Goal: Task Accomplishment & Management: Complete application form

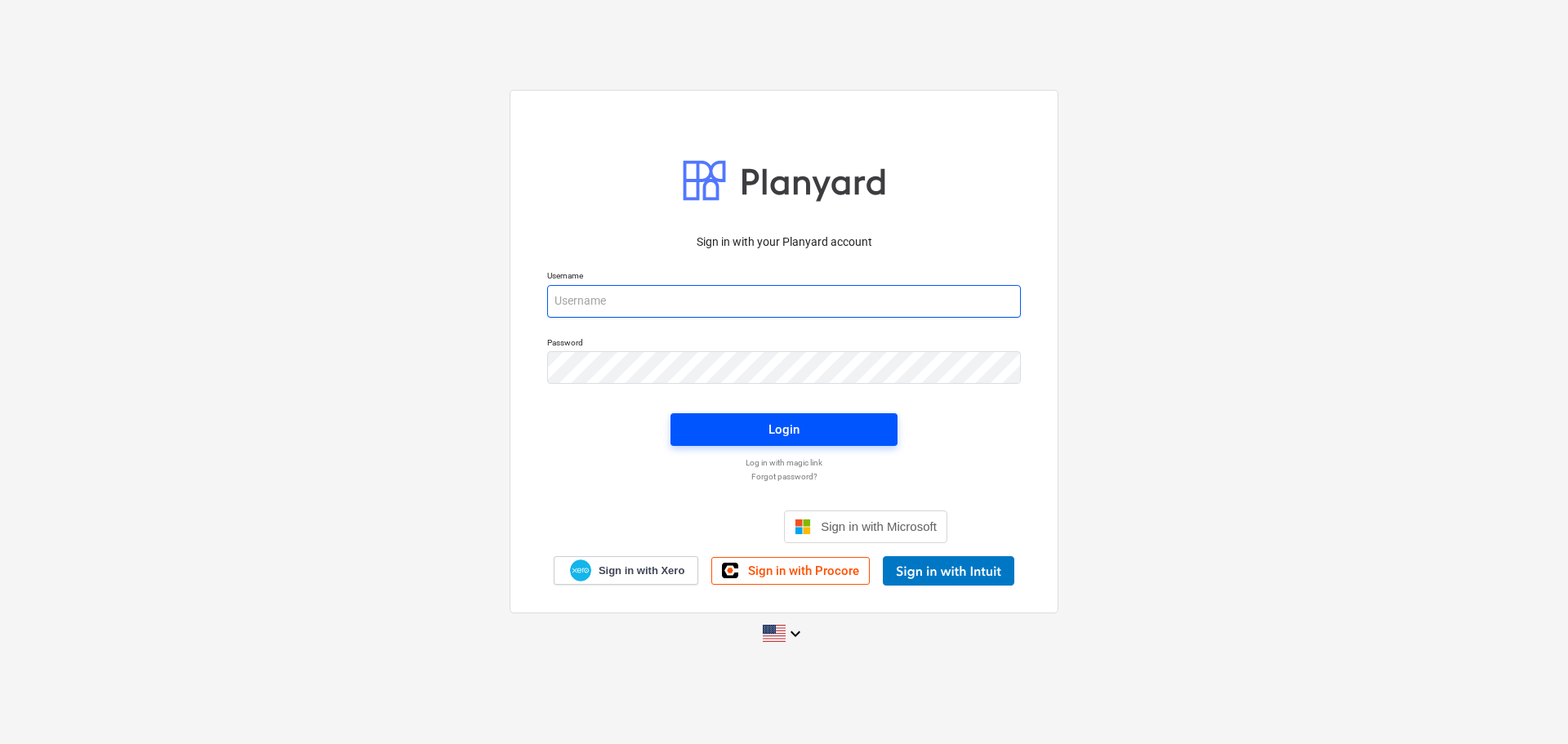
type input "[EMAIL_ADDRESS][DOMAIN_NAME]"
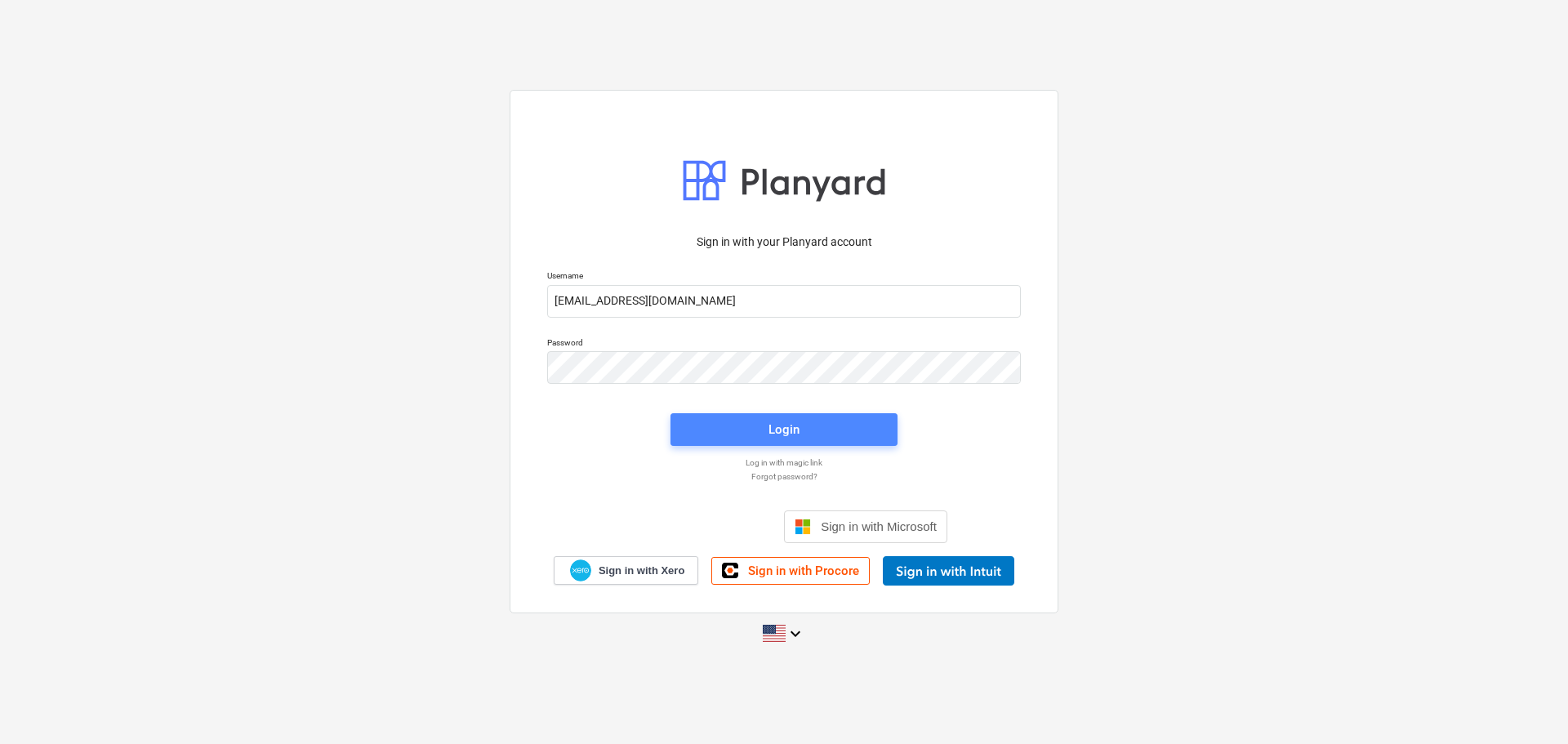
click at [824, 443] on button "Login" at bounding box center [784, 429] width 228 height 33
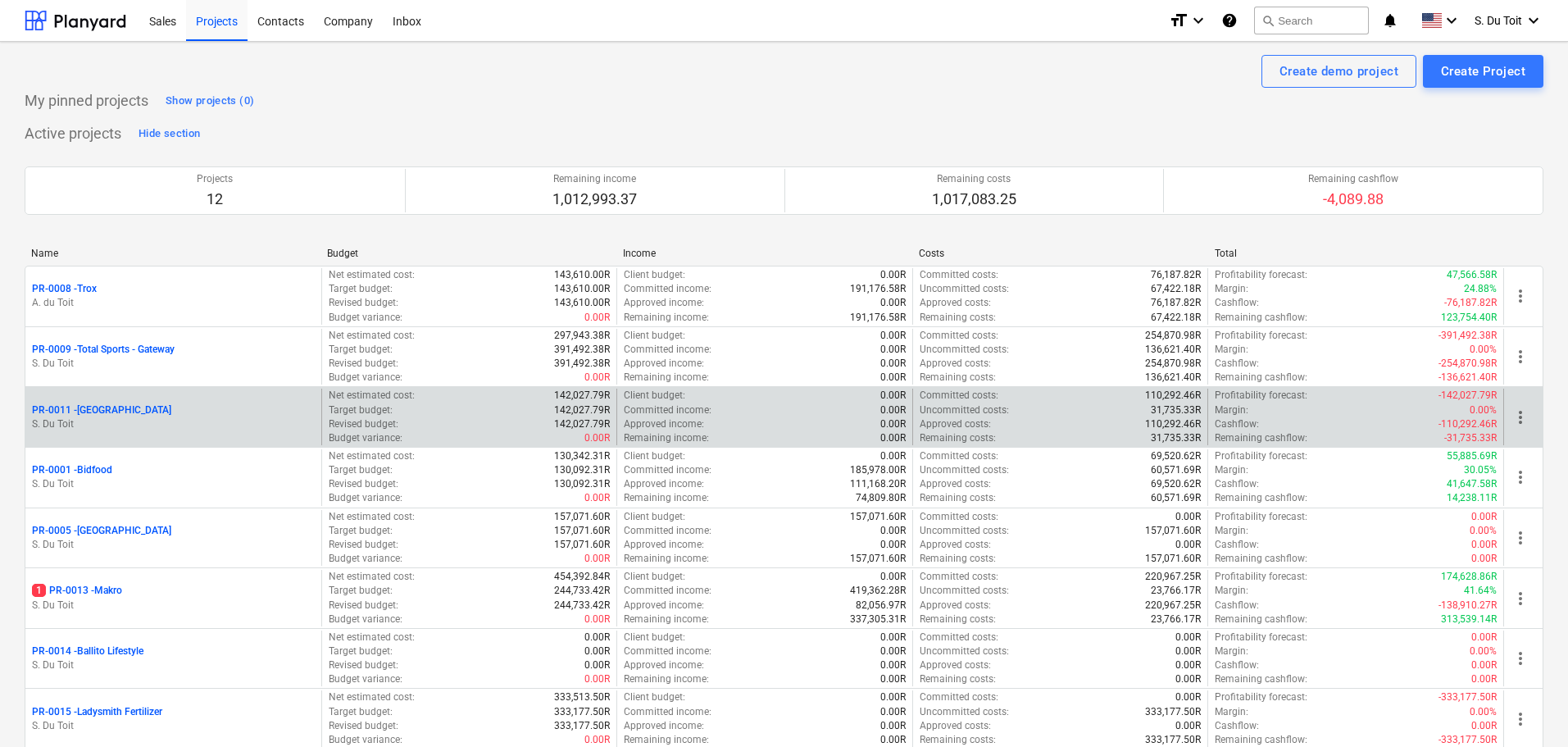
click at [112, 416] on p "PR-0011 - [GEOGRAPHIC_DATA]" at bounding box center [101, 410] width 140 height 14
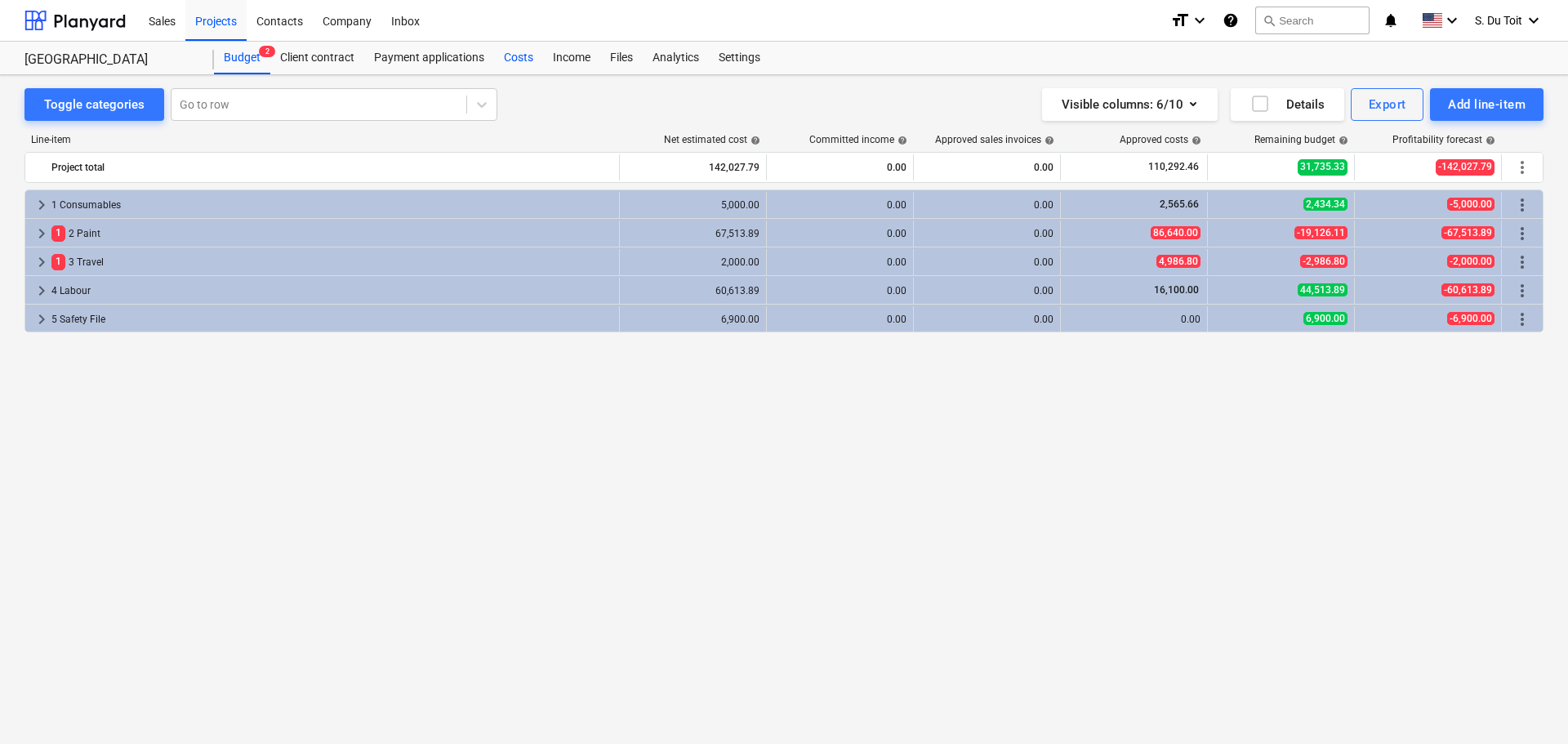
click at [517, 58] on div "Costs" at bounding box center [519, 58] width 49 height 33
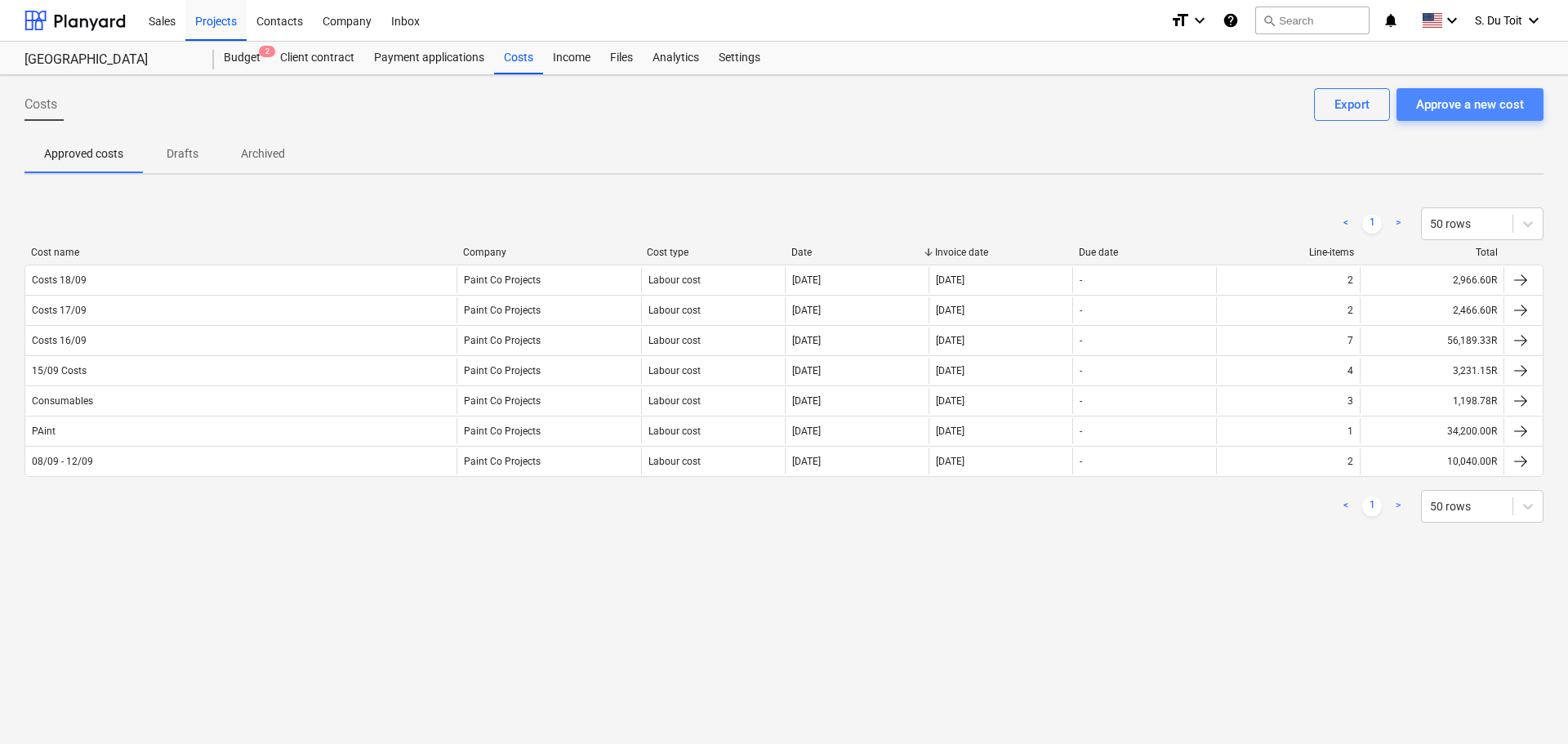
click at [1422, 100] on div "Approve a new cost" at bounding box center [1470, 104] width 107 height 21
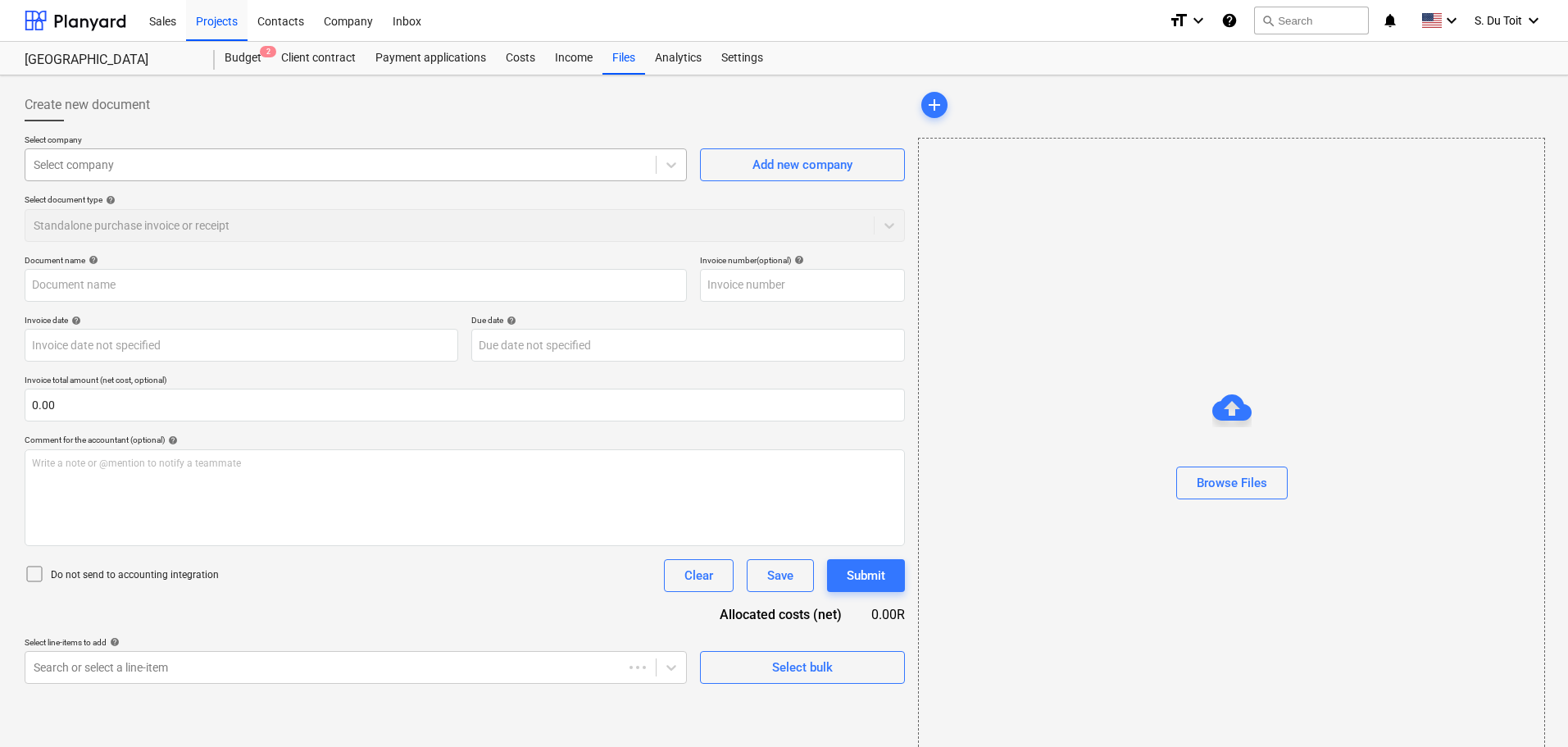
click at [280, 156] on div at bounding box center [341, 164] width 614 height 16
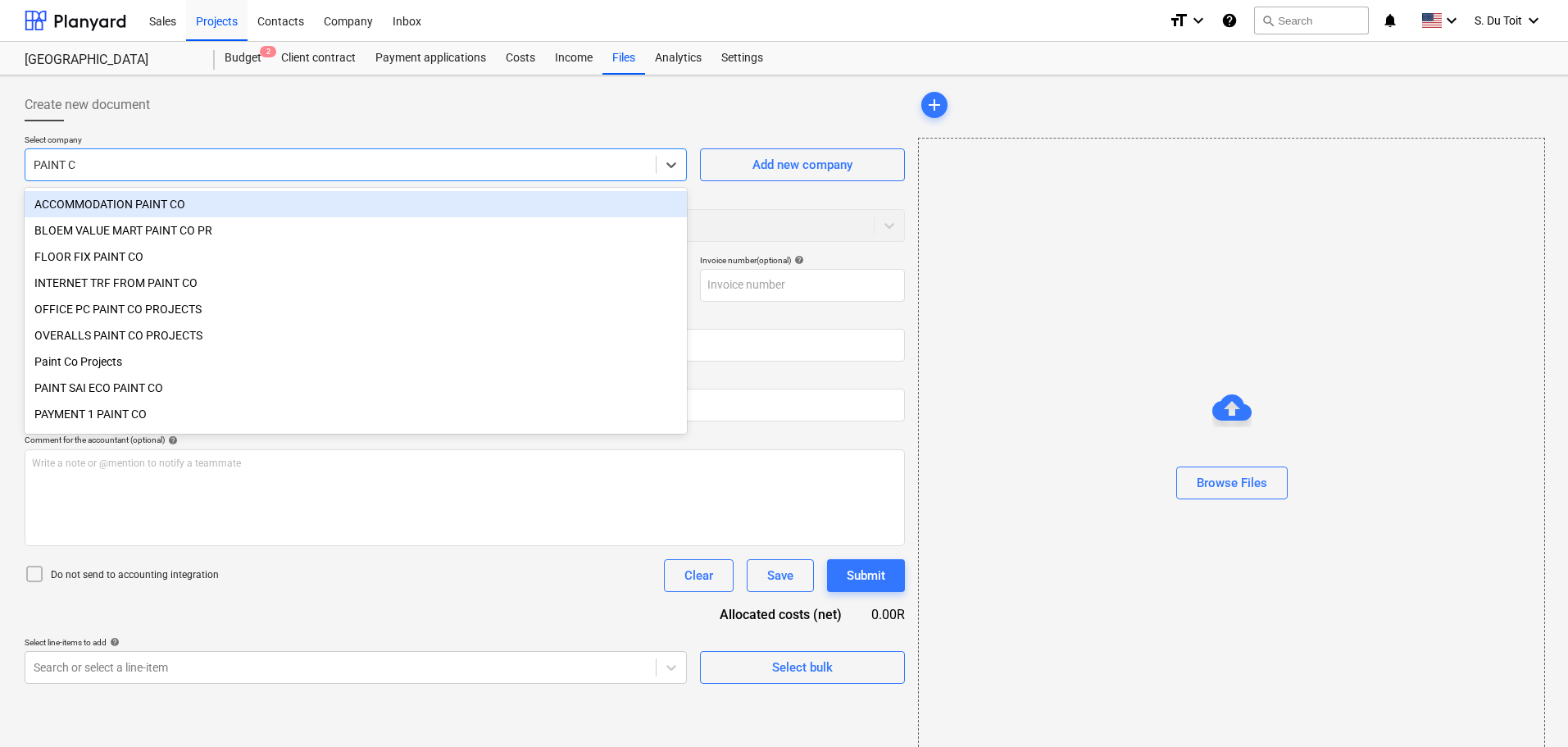
type input "PAINT CO"
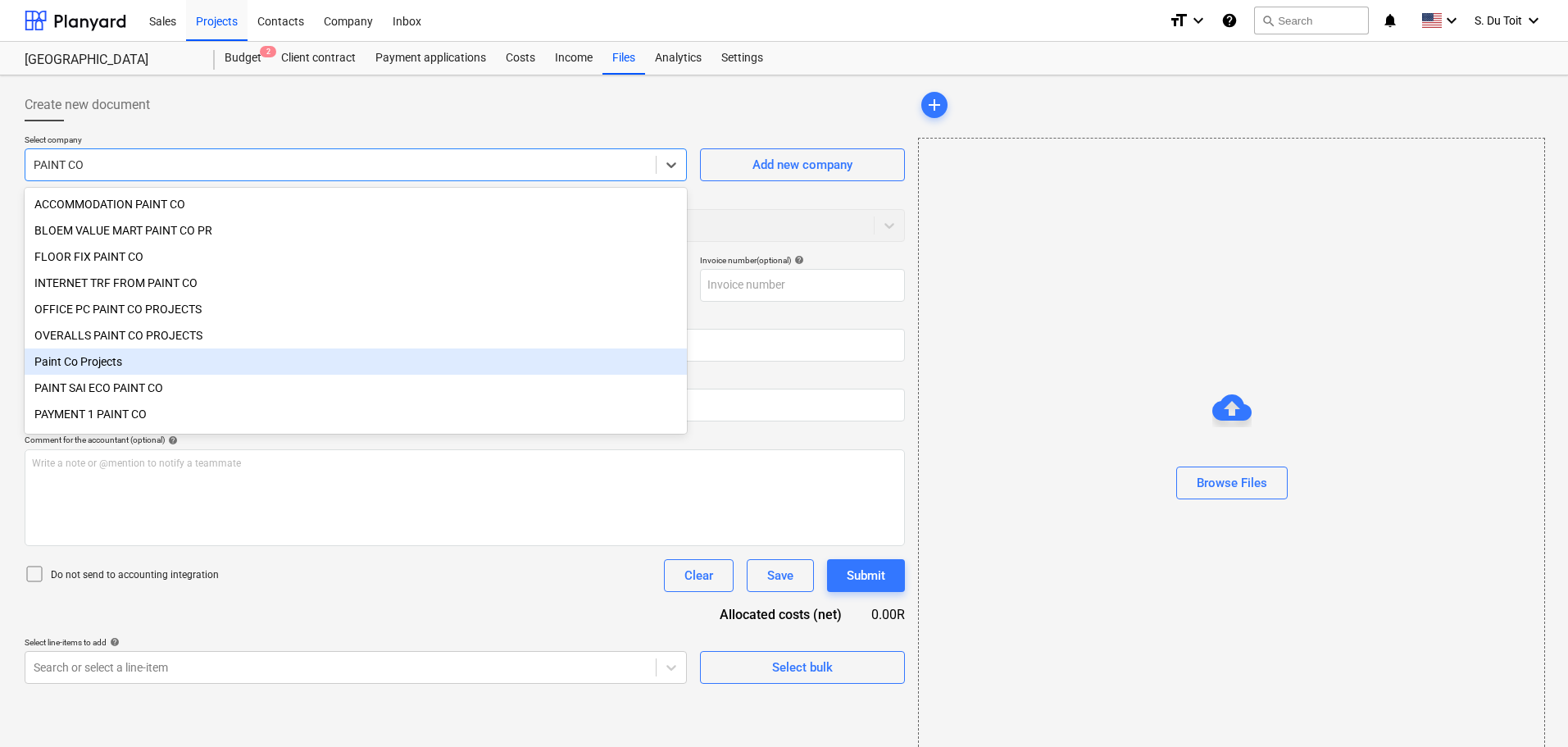
click at [308, 365] on div "Paint Co Projects" at bounding box center [355, 361] width 662 height 26
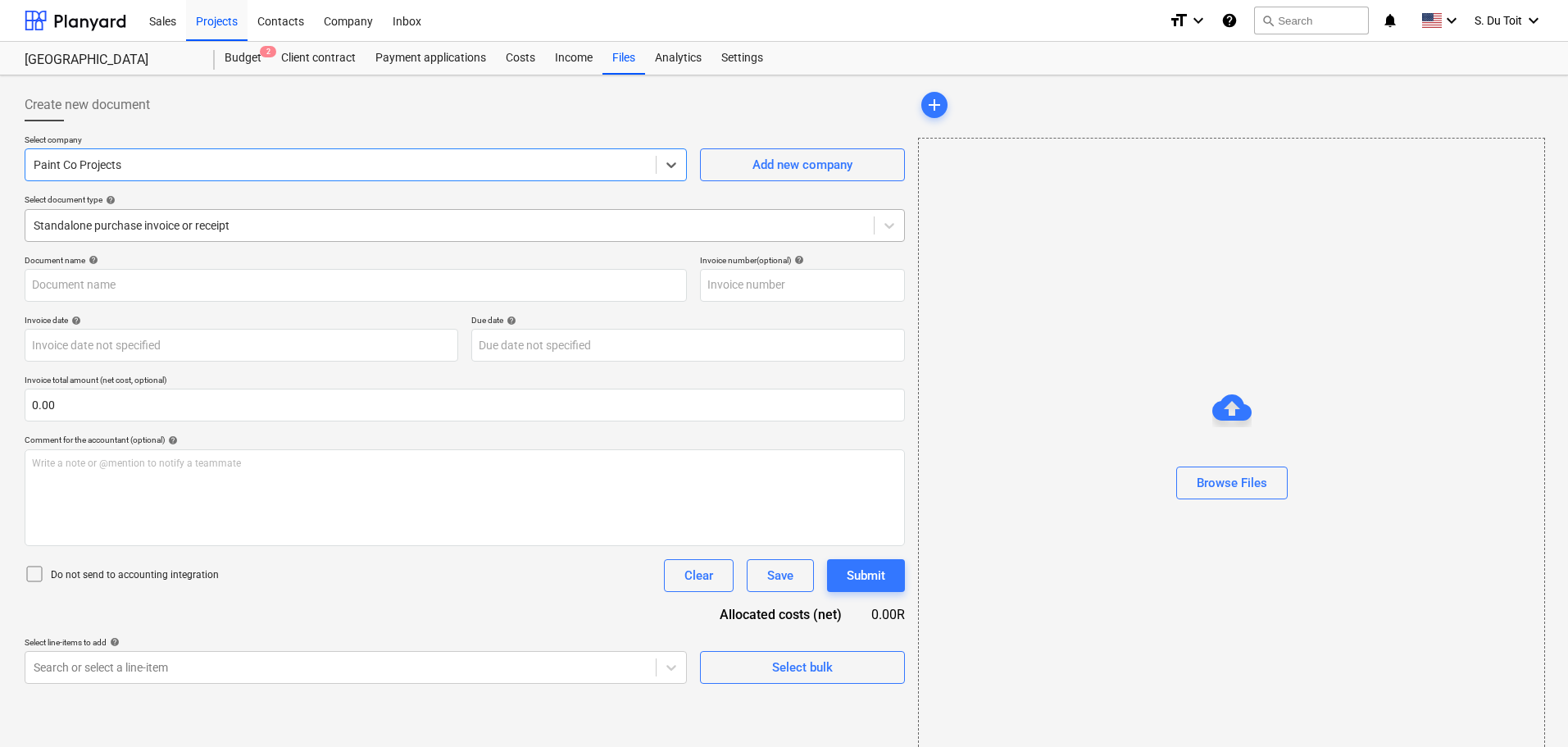
click at [212, 230] on div at bounding box center [449, 226] width 832 height 16
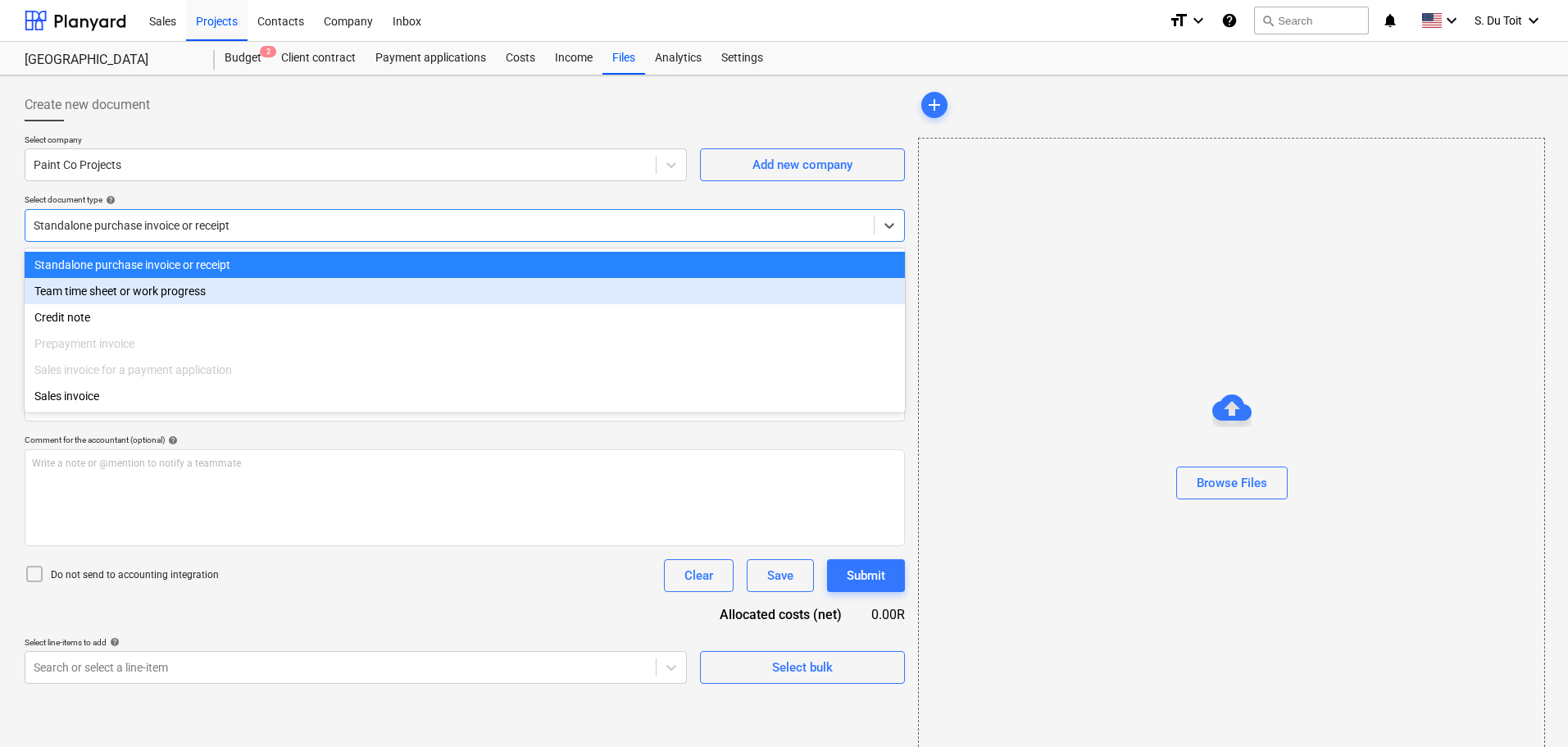
click at [279, 297] on div "Team time sheet or work progress" at bounding box center [465, 290] width 880 height 26
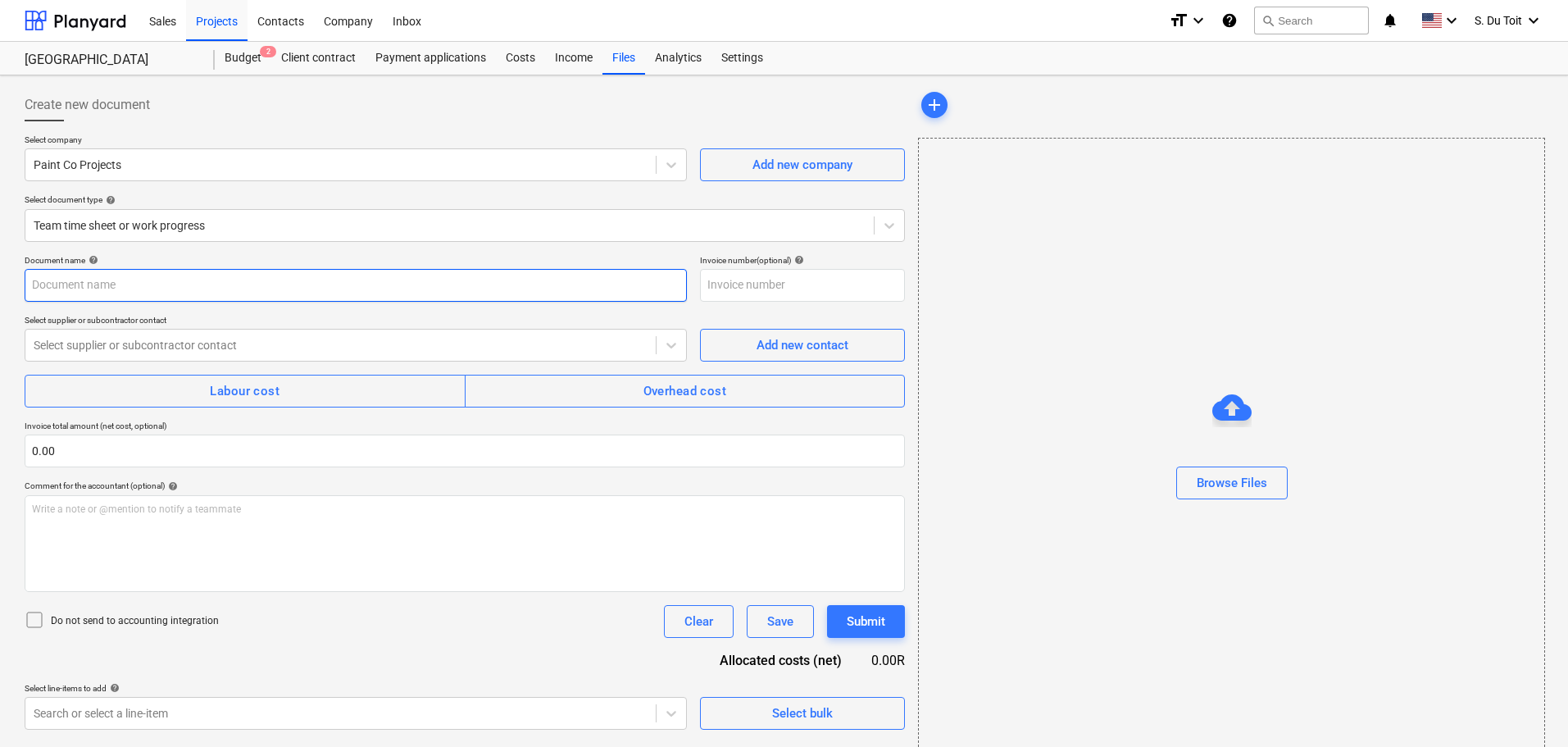
click at [269, 296] on input "text" at bounding box center [355, 285] width 662 height 33
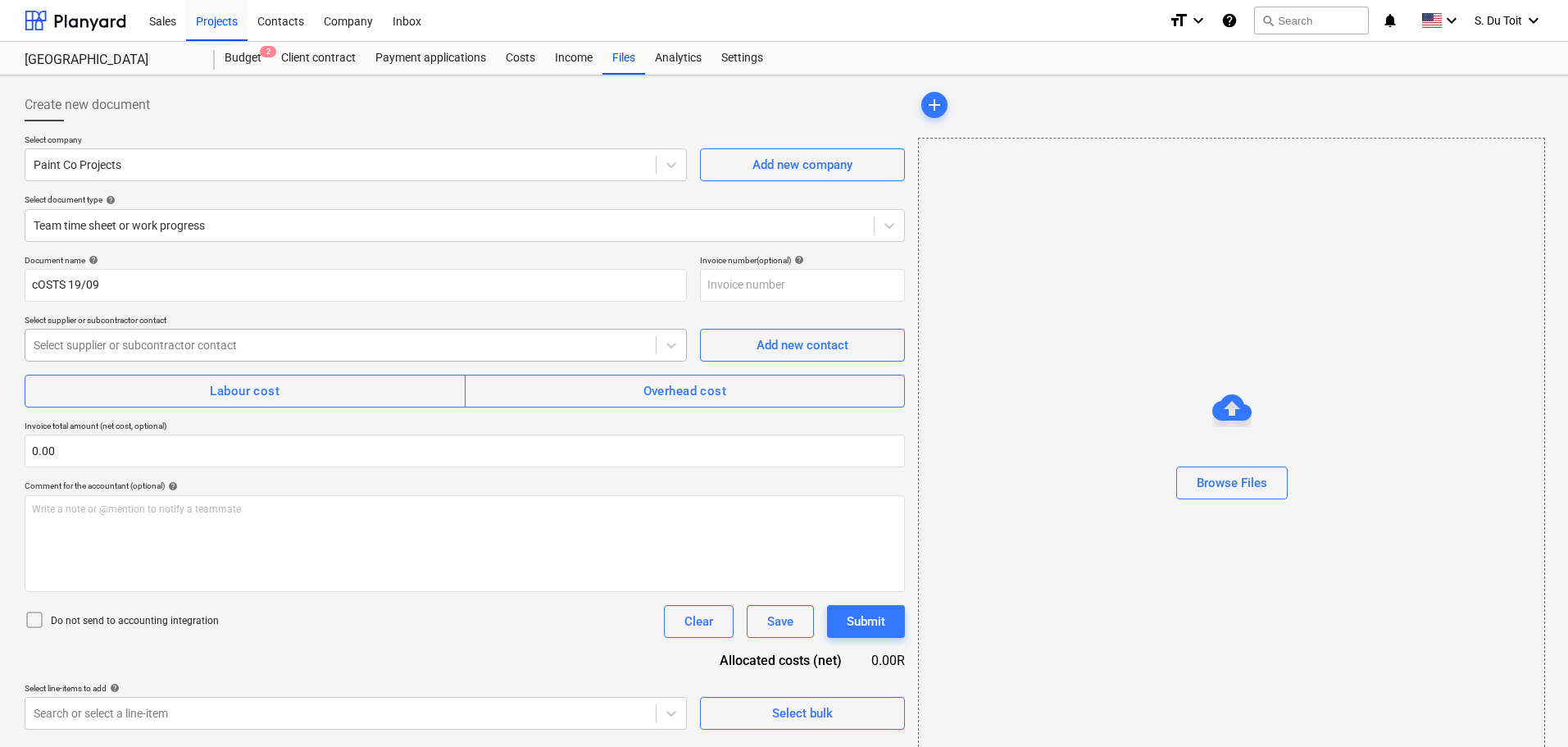
click at [240, 347] on div at bounding box center [341, 345] width 614 height 16
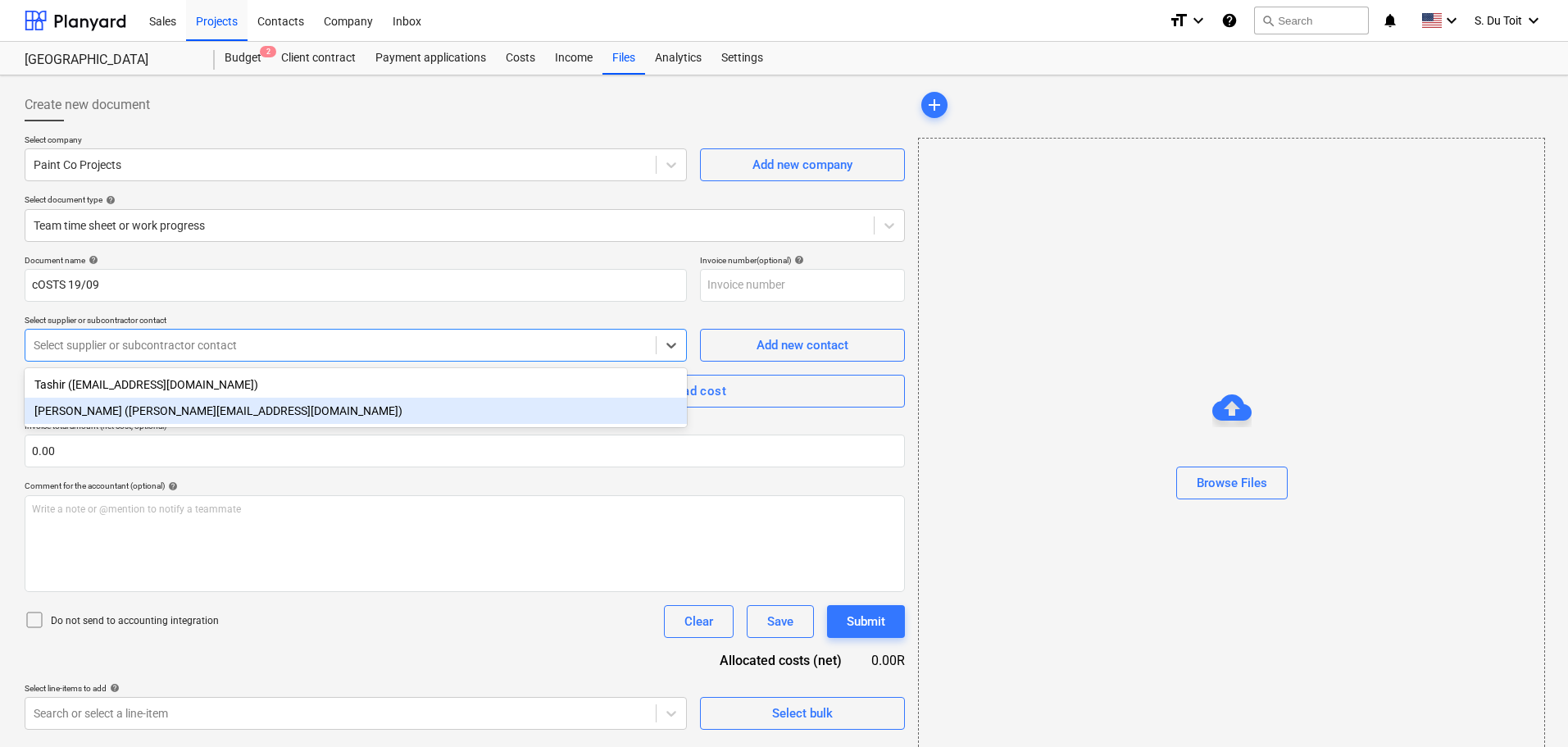
click at [237, 410] on div "[PERSON_NAME] ([PERSON_NAME][EMAIL_ADDRESS][DOMAIN_NAME])" at bounding box center [355, 410] width 662 height 26
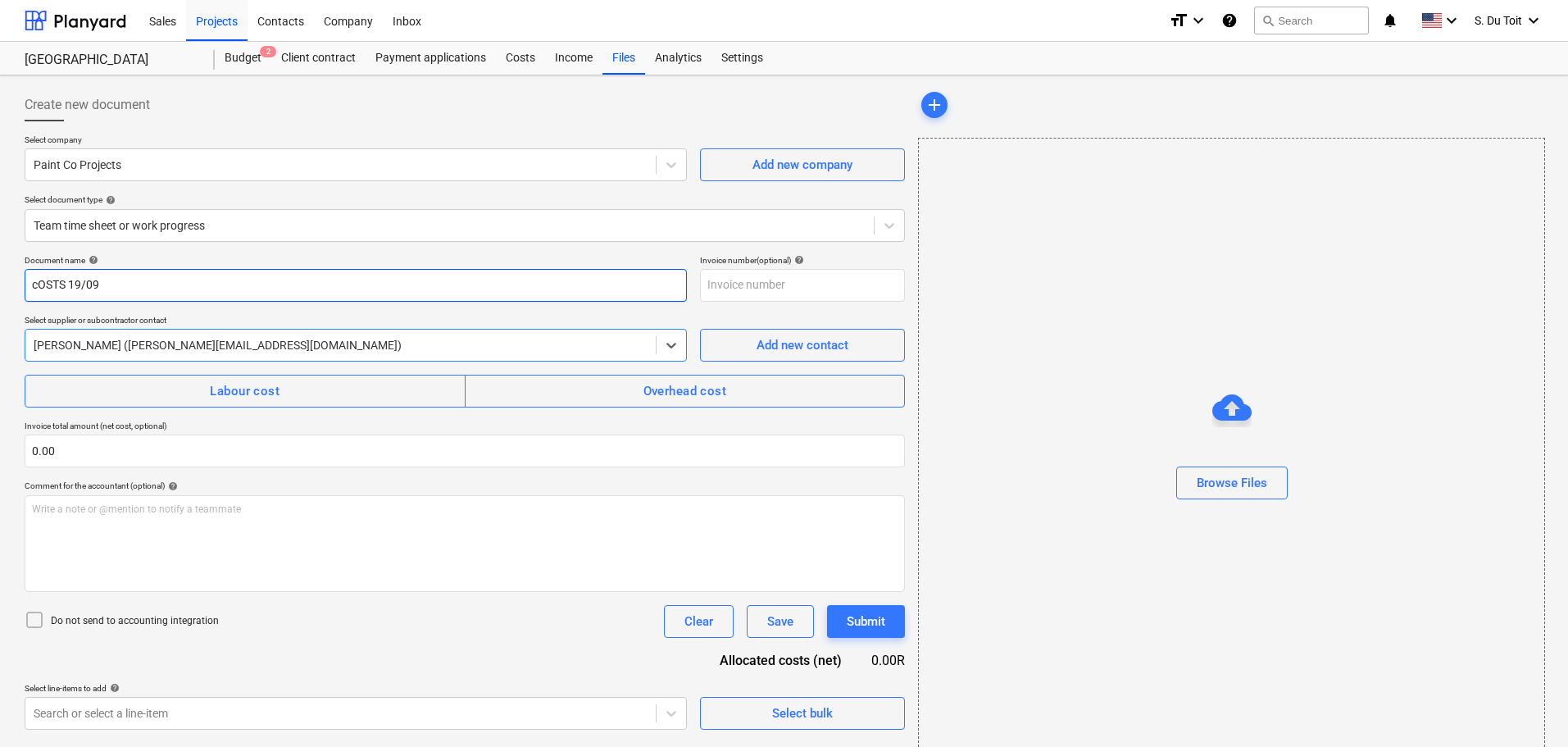
click at [156, 292] on input "cOSTS 19/09" at bounding box center [355, 285] width 662 height 33
click at [35, 285] on input "cOSTS 19/09" at bounding box center [355, 285] width 662 height 33
type input "COSTS 19/09"
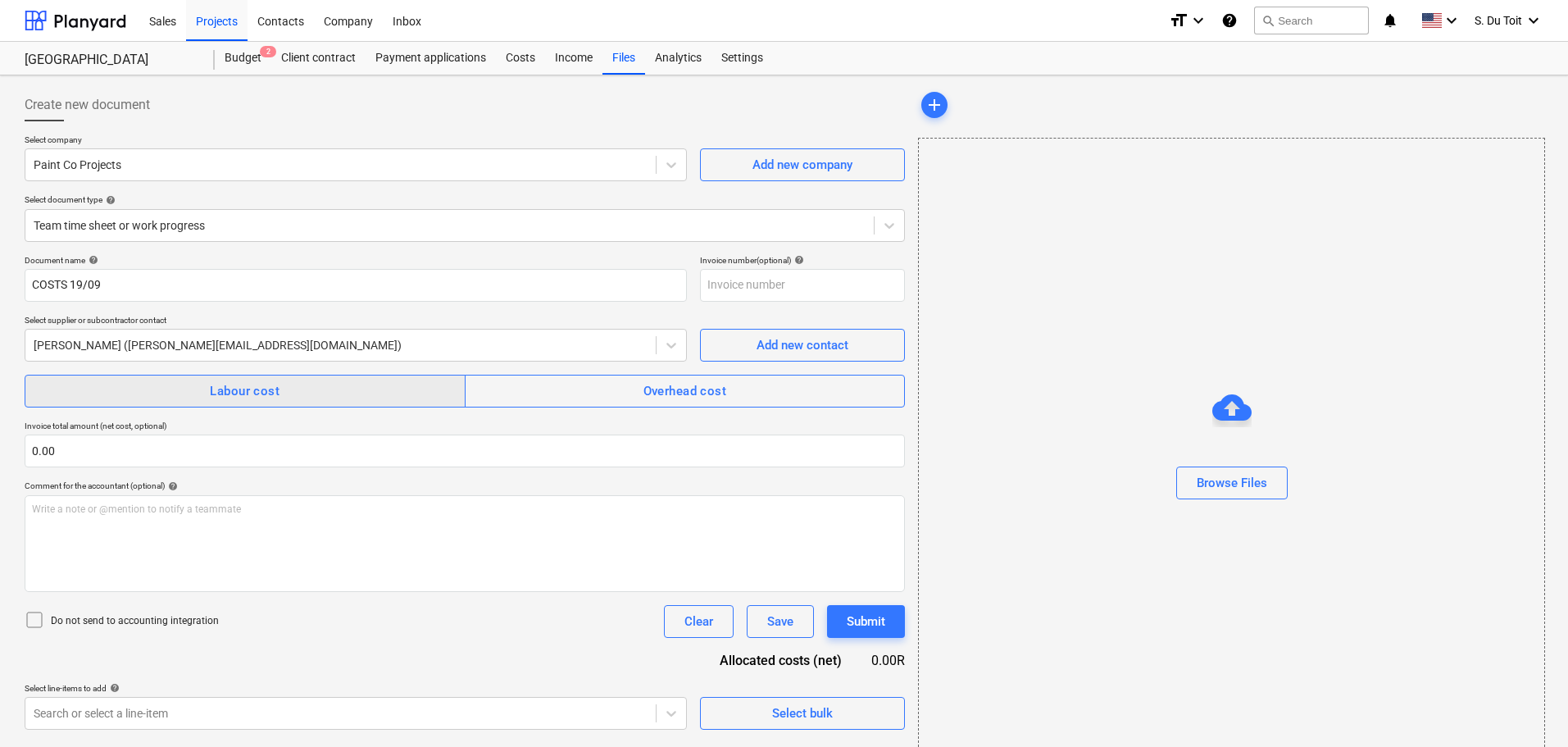
click at [110, 384] on span "Labour cost" at bounding box center [245, 390] width 405 height 21
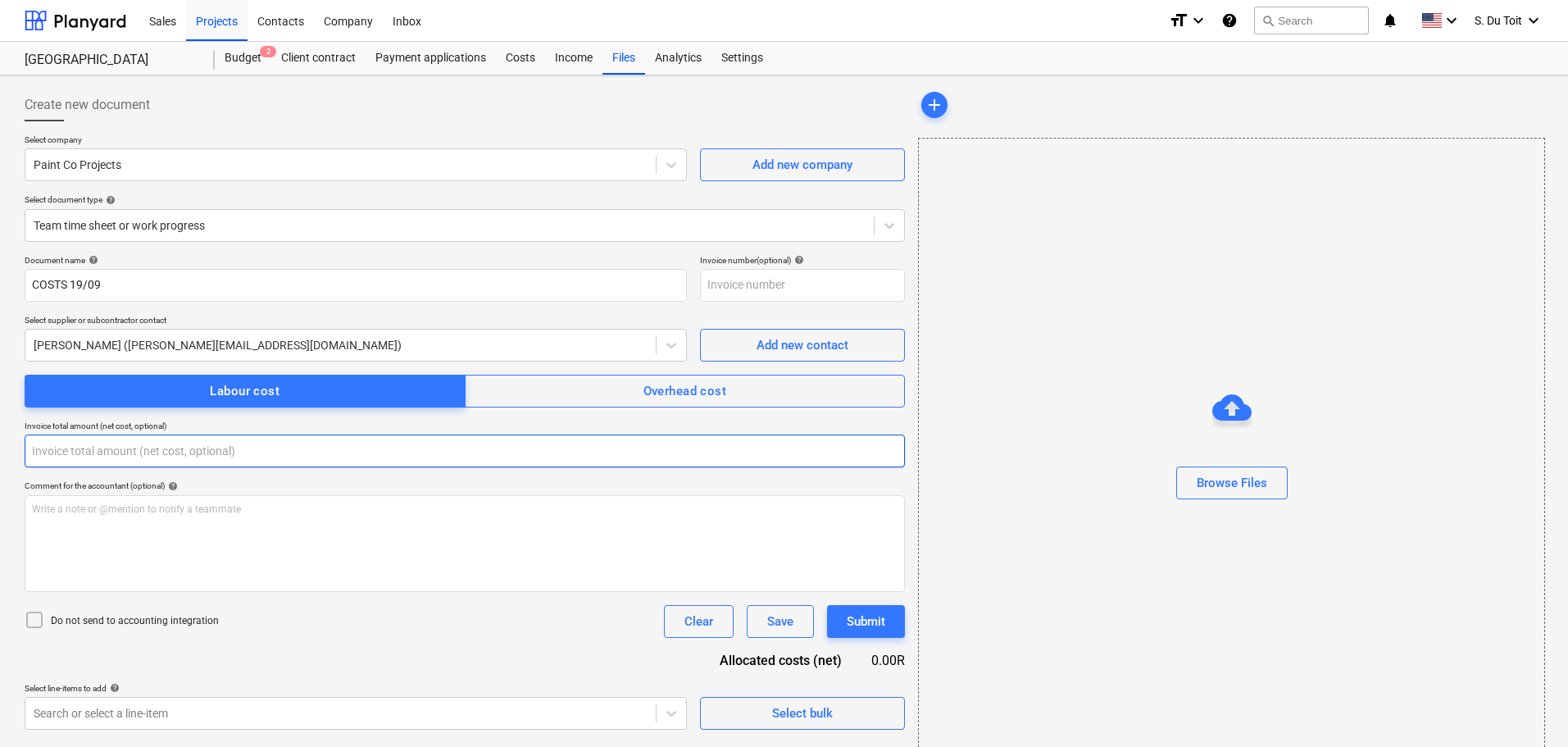
click at [127, 443] on input "text" at bounding box center [465, 451] width 880 height 33
type input "0.00"
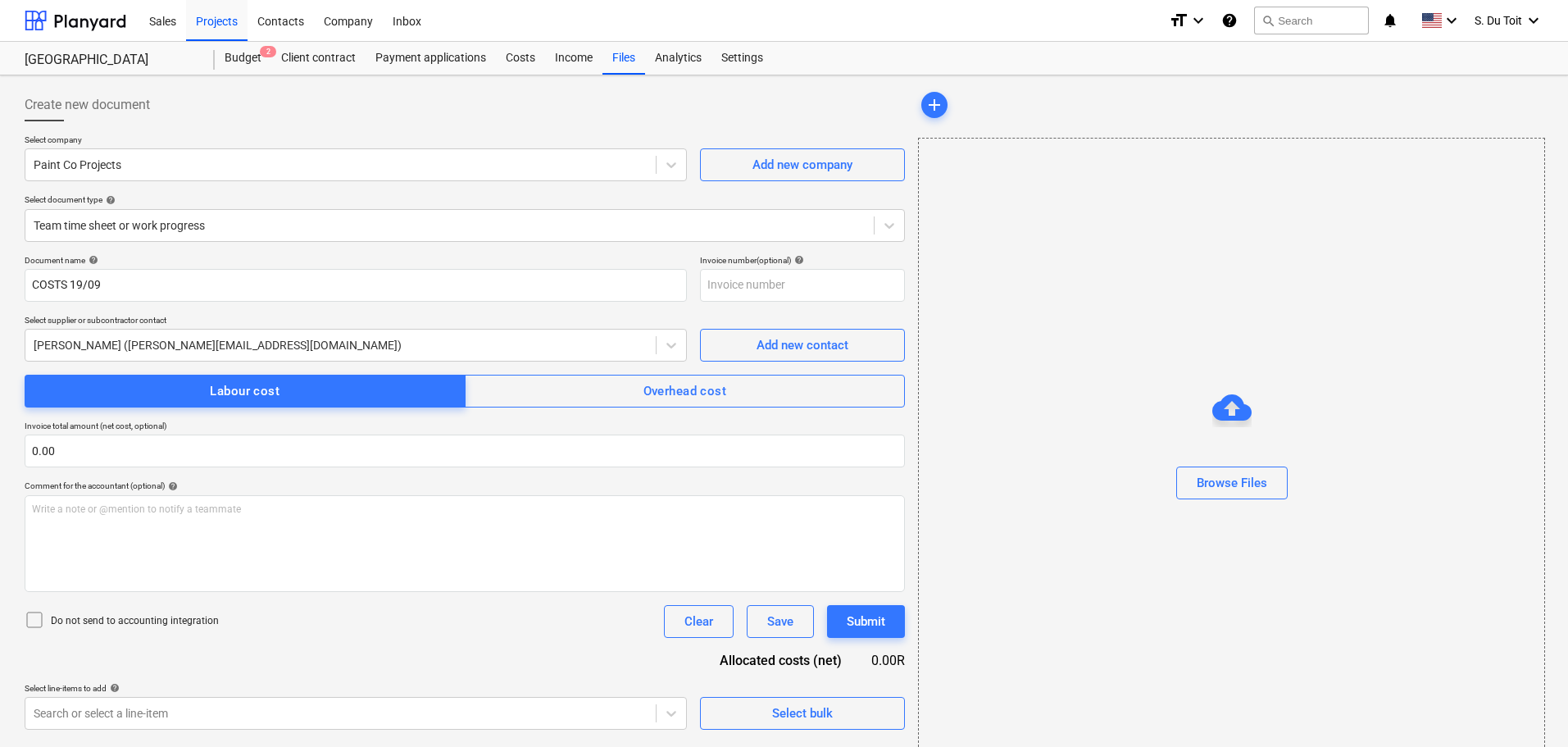
click at [119, 615] on p "Do not send to accounting integration" at bounding box center [135, 620] width 168 height 14
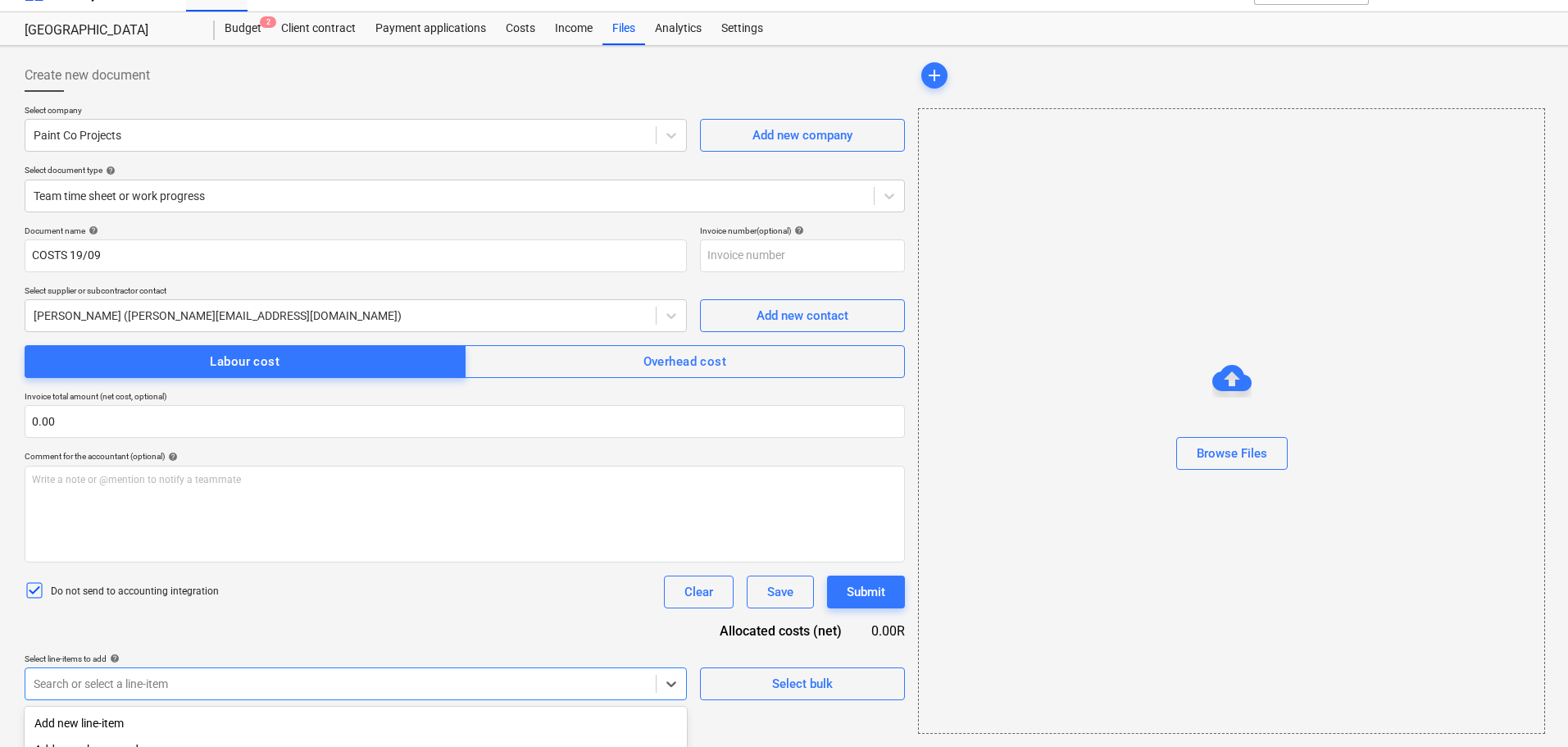
scroll to position [236, 0]
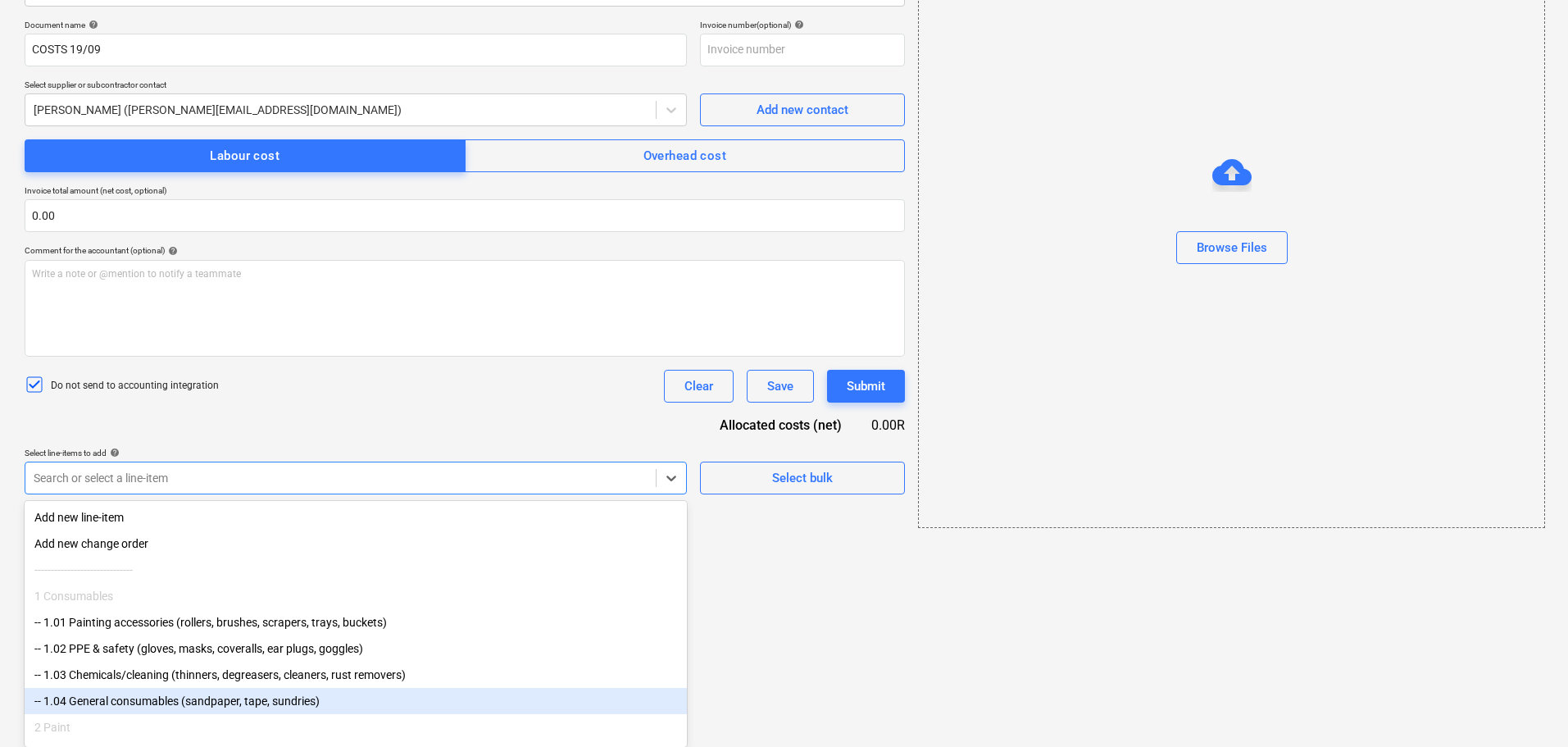
click at [279, 511] on body "Sales Projects Contacts Company Inbox format_size keyboard_arrow_down help sear…" at bounding box center [784, 138] width 1568 height 747
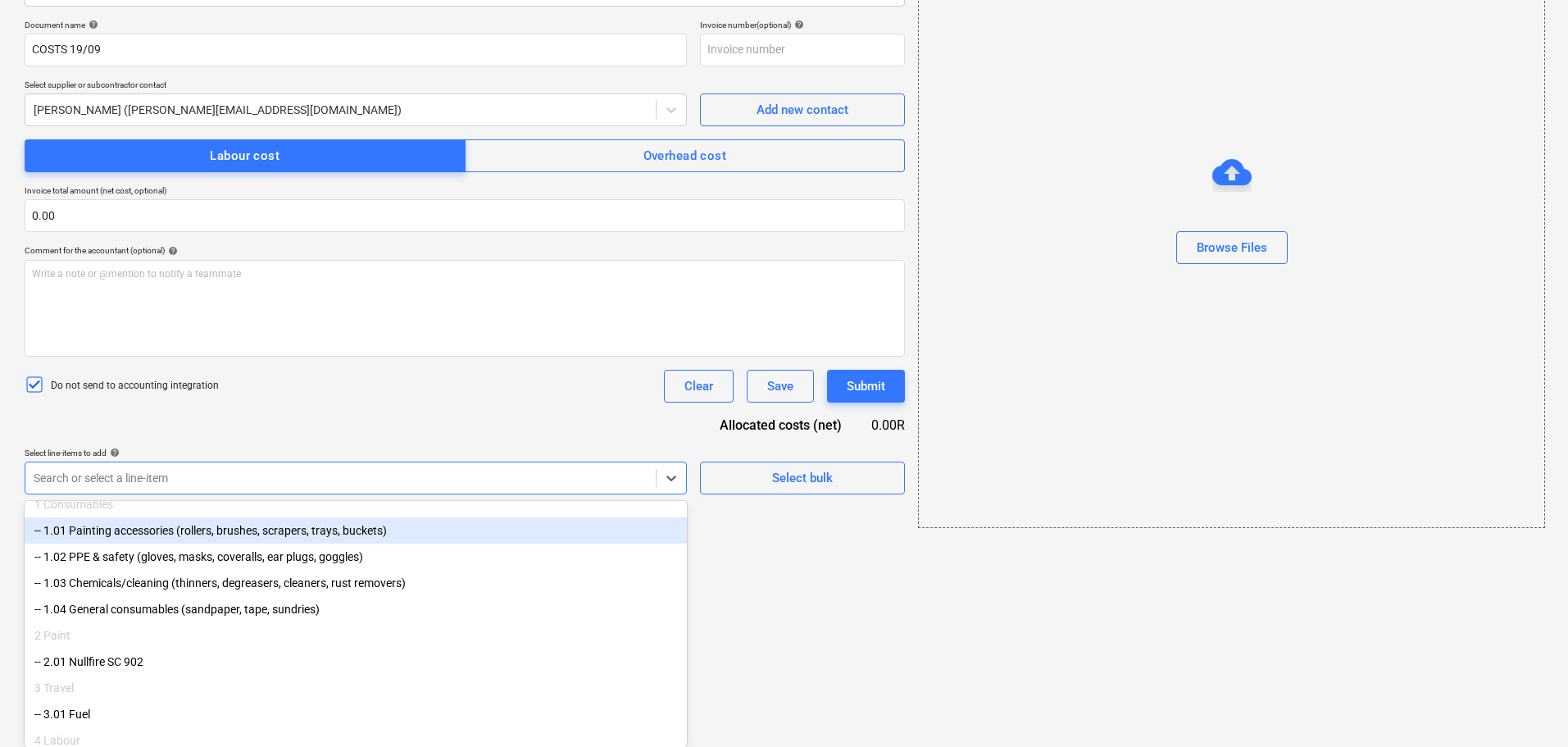
scroll to position [194, 0]
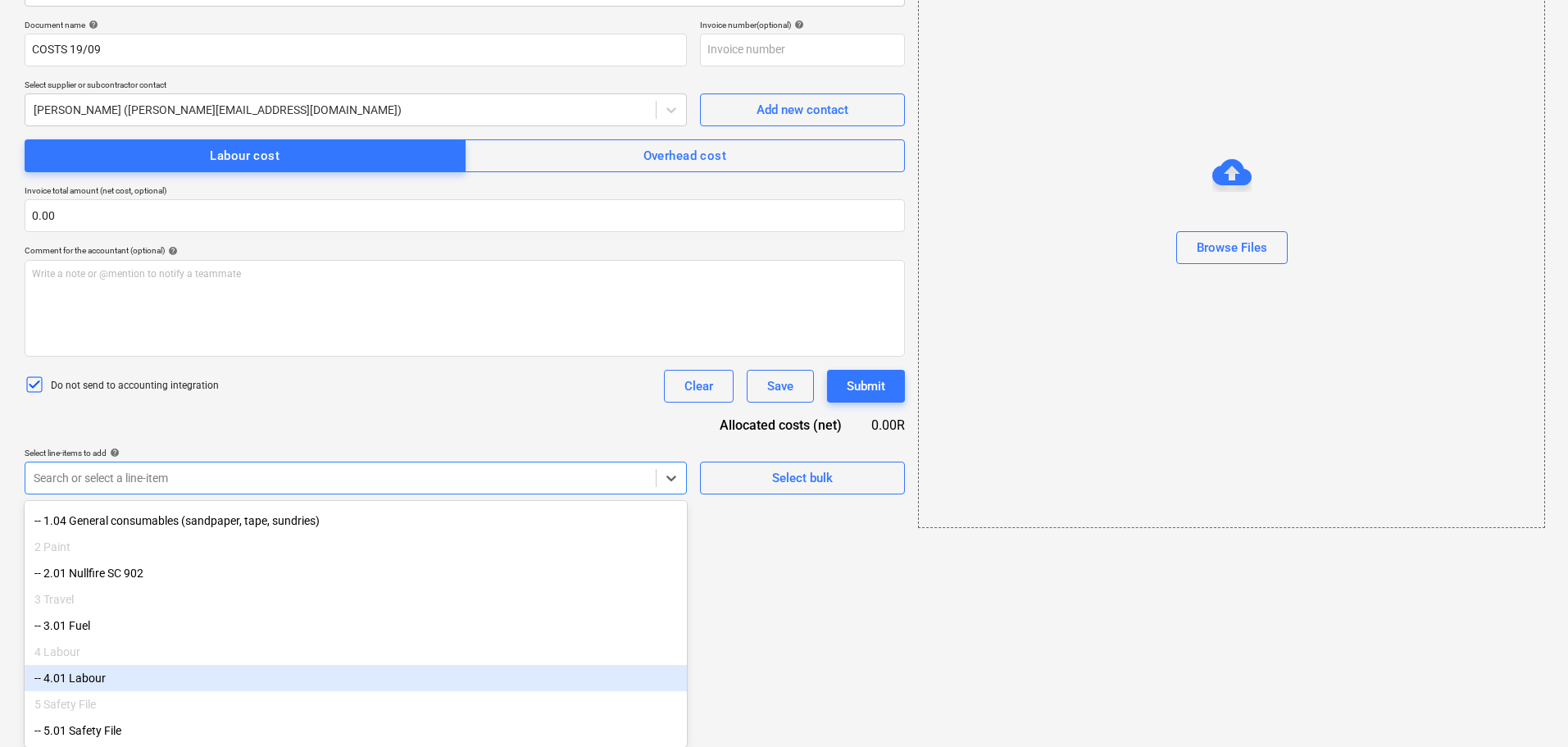
click at [258, 678] on div "-- 4.01 Labour" at bounding box center [355, 678] width 662 height 26
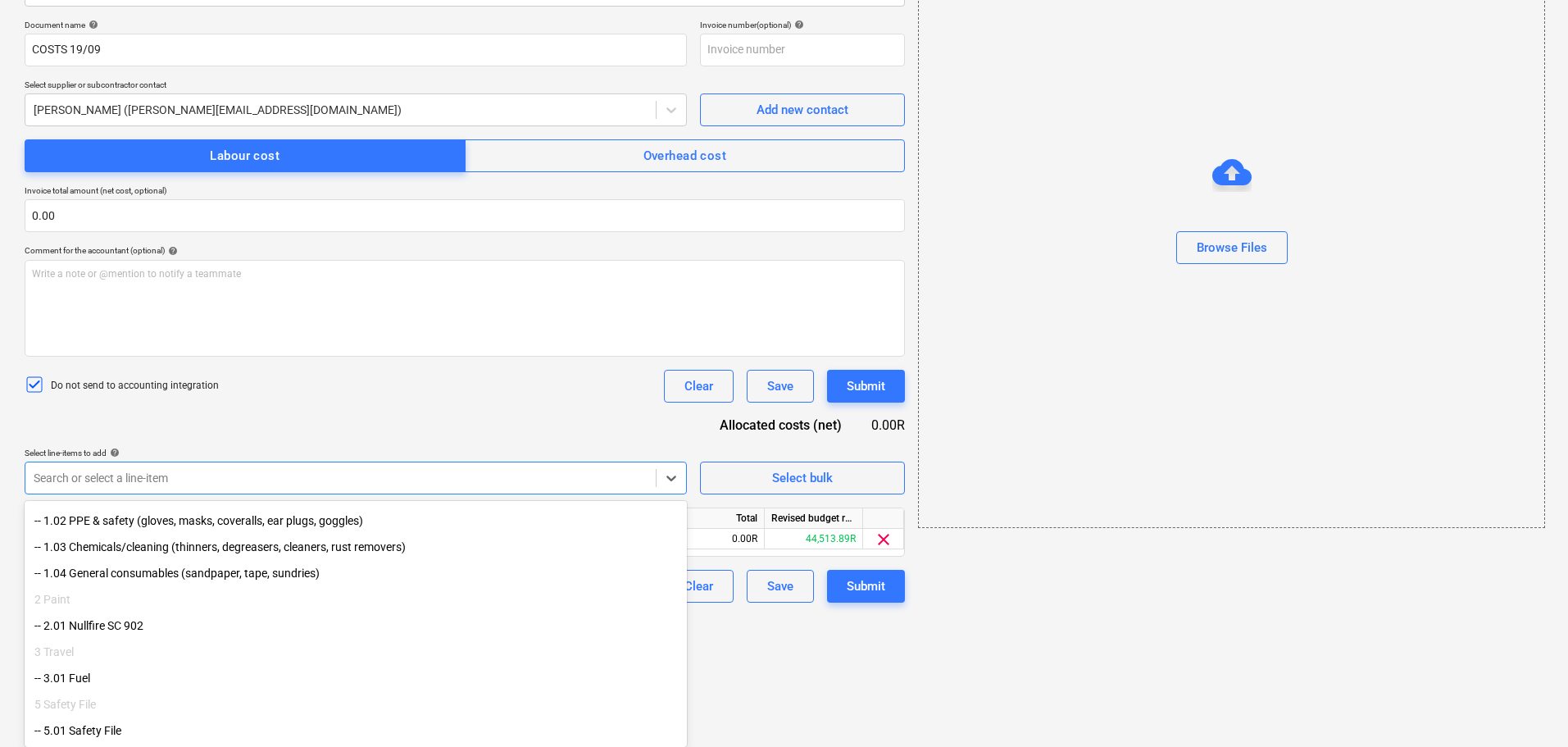
click at [217, 628] on div "-- 2.01 Nullfire SC 902" at bounding box center [355, 626] width 662 height 26
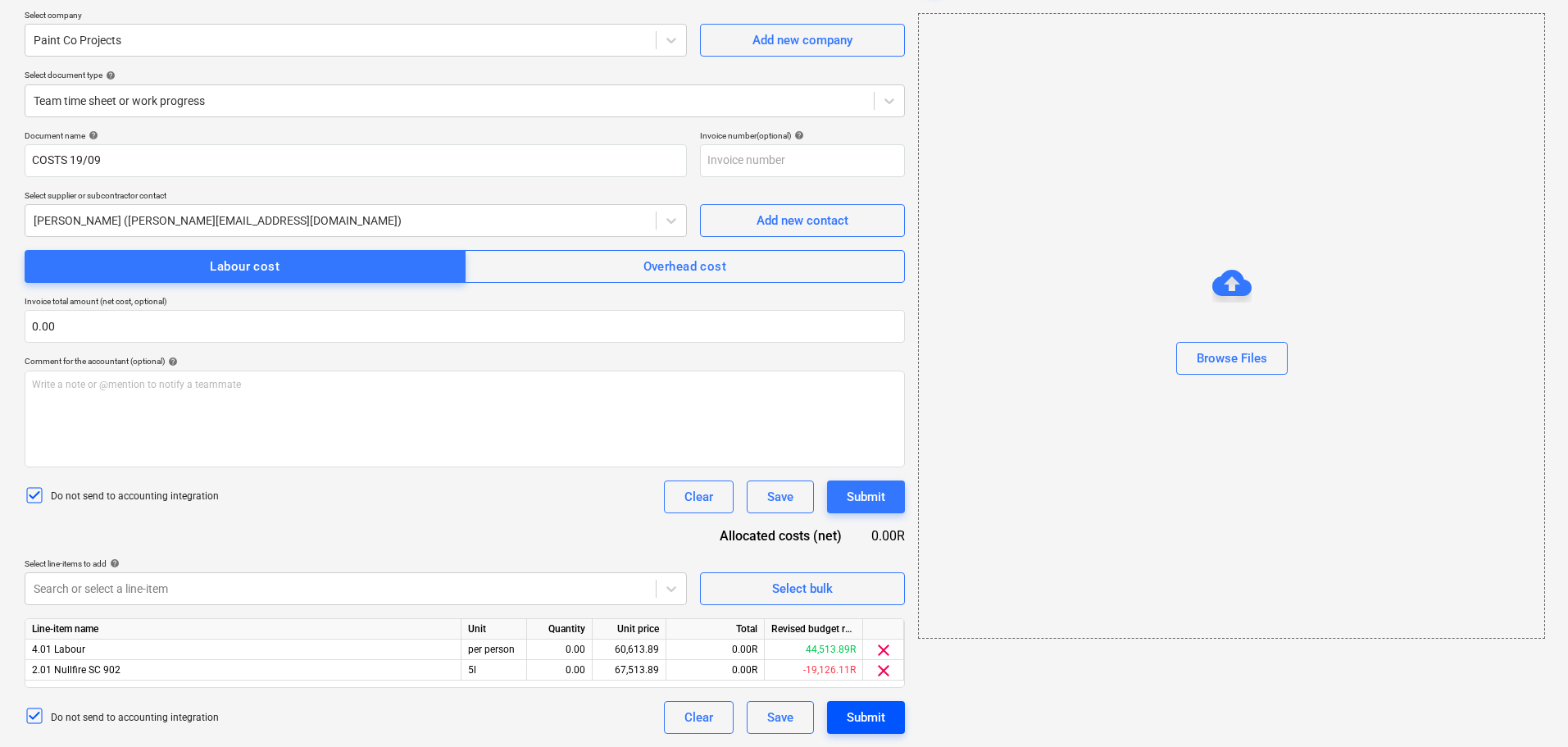
scroll to position [124, 0]
click at [829, 622] on html "Sales Projects Contacts Company Inbox format_size keyboard_arrow_down help sear…" at bounding box center [784, 249] width 1568 height 747
click at [586, 650] on div "0.00" at bounding box center [560, 649] width 66 height 20
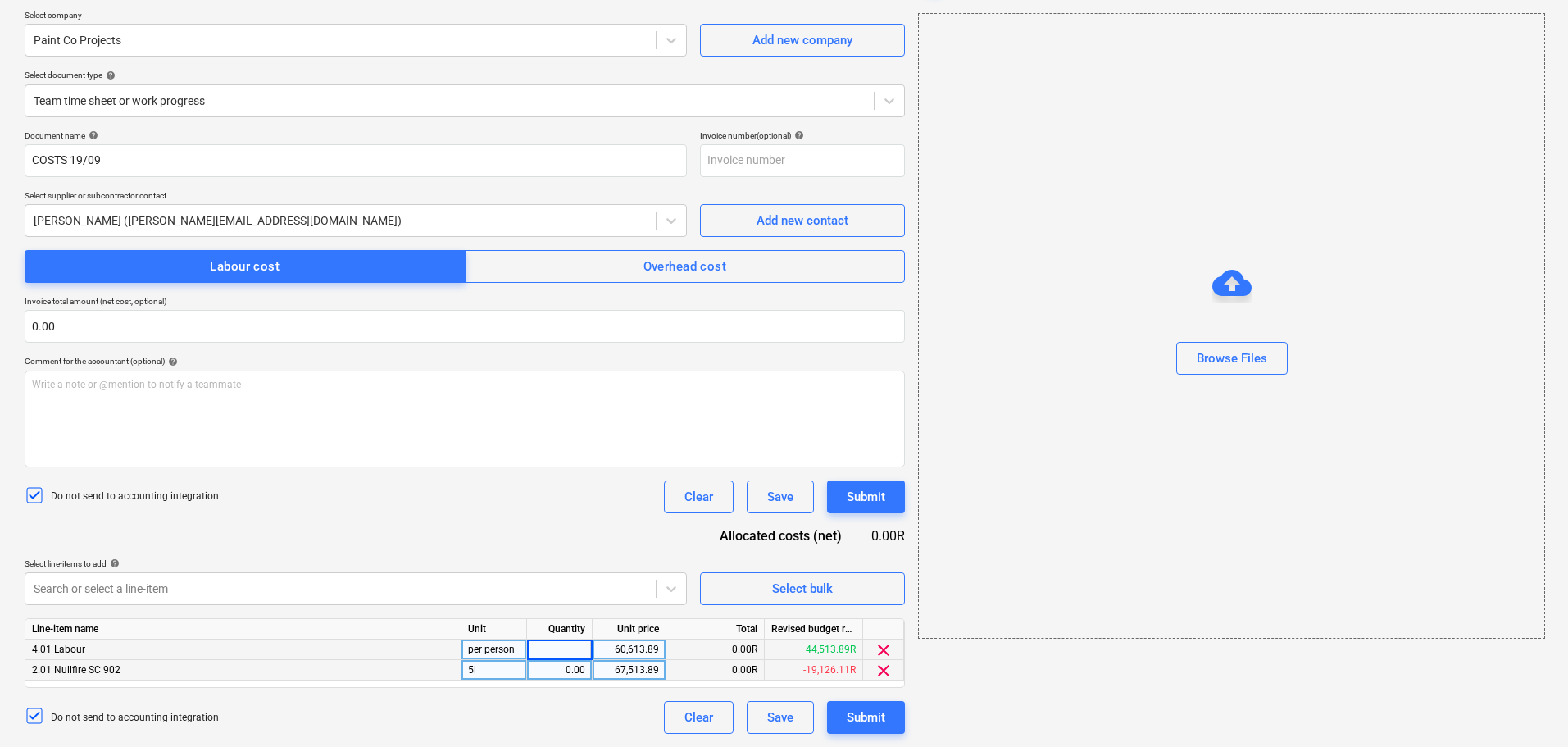
click at [581, 673] on div "0.00" at bounding box center [559, 670] width 52 height 20
type input "2"
click at [637, 677] on div "67,513.89" at bounding box center [629, 670] width 60 height 20
type input "5777"
click at [631, 684] on div "Line-item name Unit Quantity Unit price Total Revised budget remaining 4.01 Lab…" at bounding box center [465, 653] width 880 height 69
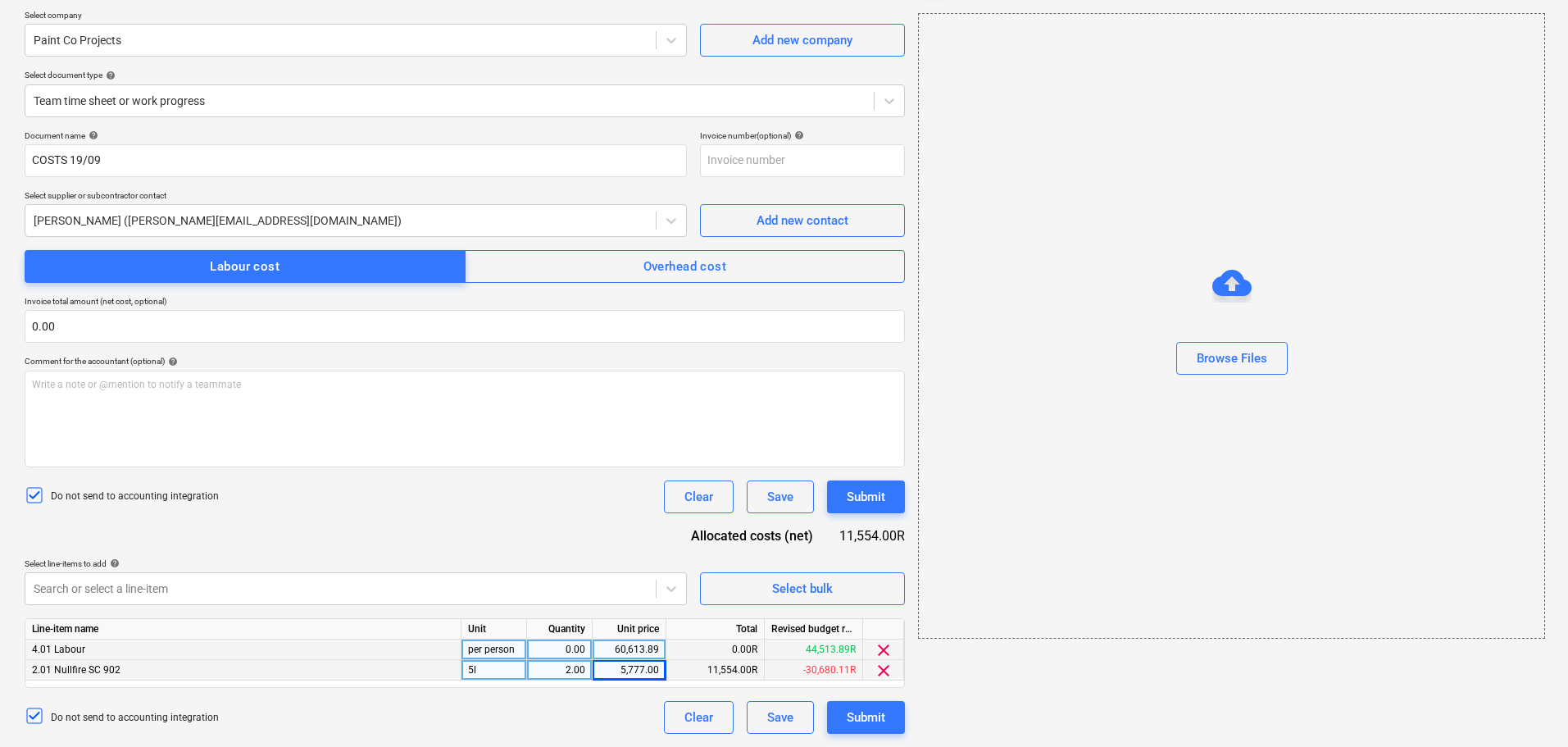
click at [579, 652] on div "0.00" at bounding box center [559, 649] width 52 height 20
type input "1"
click at [635, 653] on div "60,613.89" at bounding box center [629, 649] width 60 height 20
click at [621, 586] on div at bounding box center [341, 588] width 614 height 16
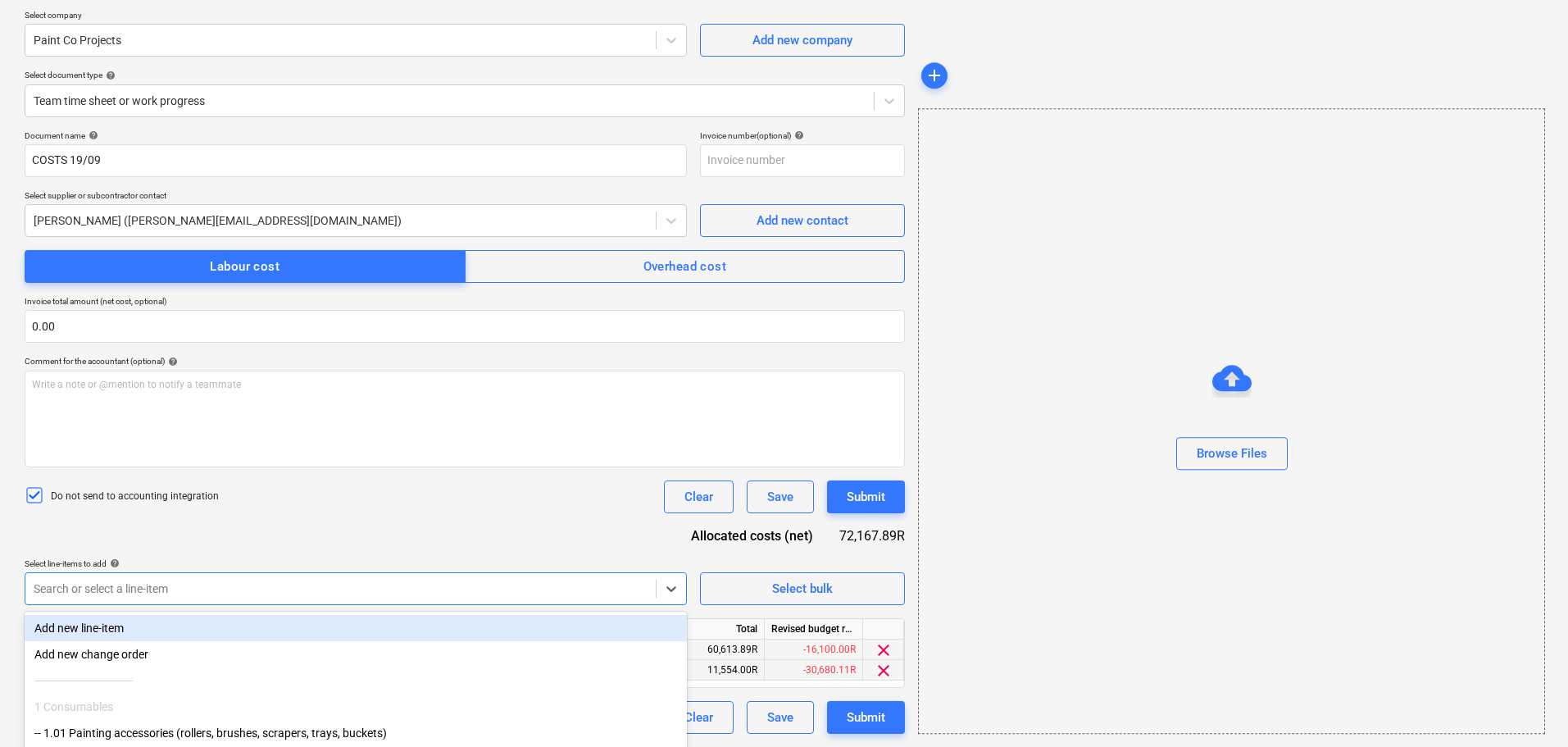
click at [396, 596] on body "Sales Projects Contacts Company Inbox format_size keyboard_arrow_down help sear…" at bounding box center [784, 249] width 1568 height 747
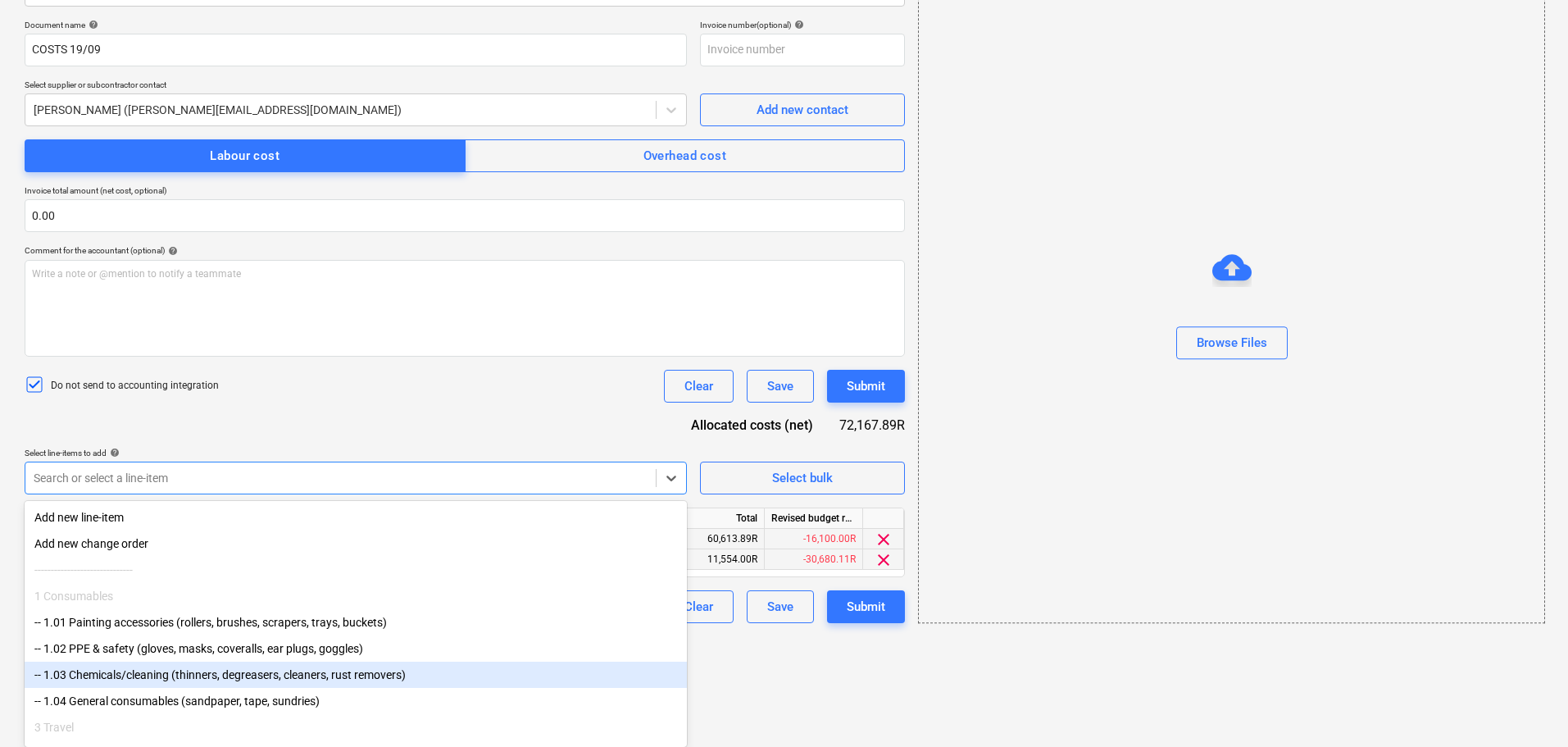
scroll to position [85, 0]
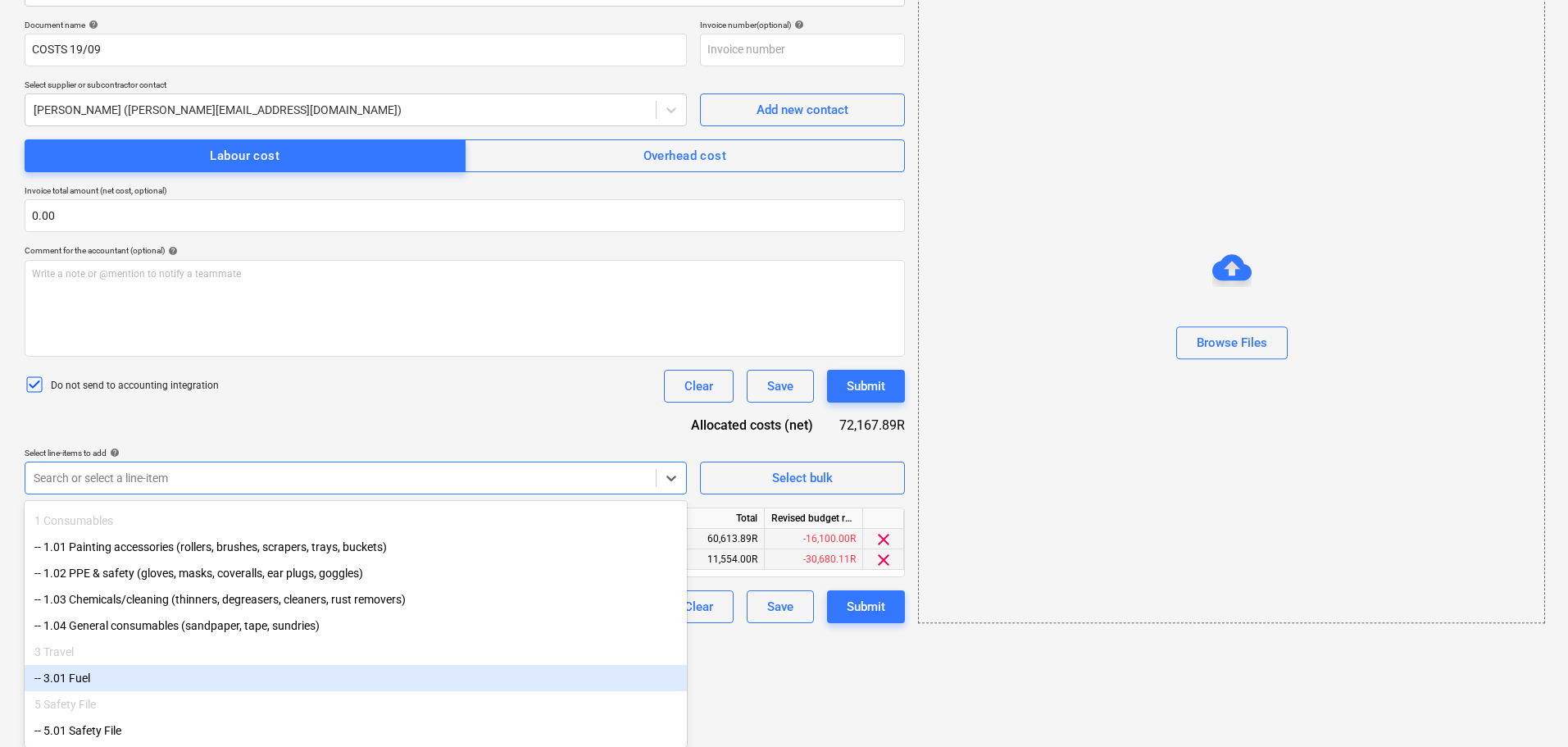
click at [276, 673] on div "-- 3.01 Fuel" at bounding box center [355, 678] width 662 height 26
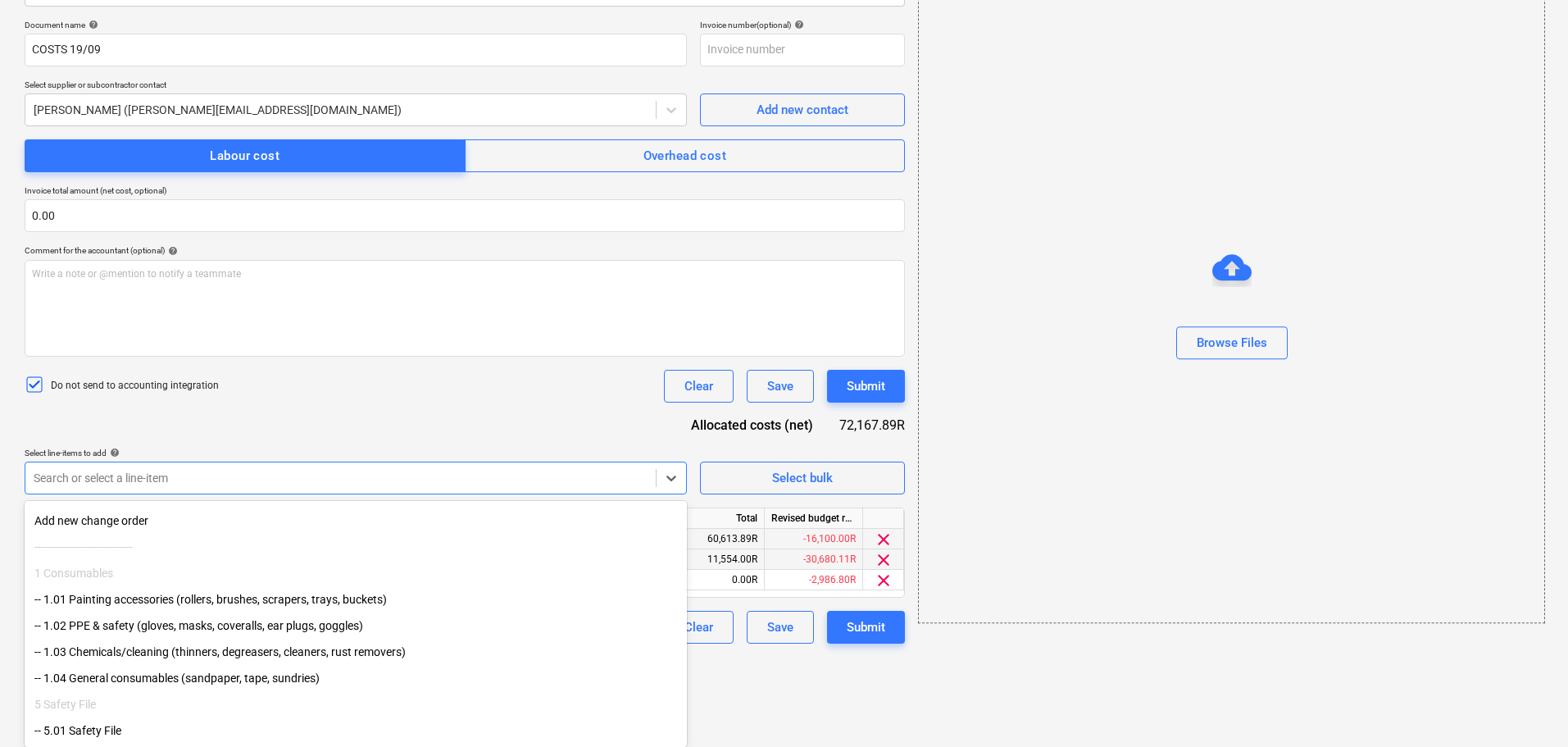
scroll to position [31, 0]
click at [788, 511] on html "Sales Projects Contacts Company Inbox format_size keyboard_arrow_down help sear…" at bounding box center [784, 138] width 1568 height 747
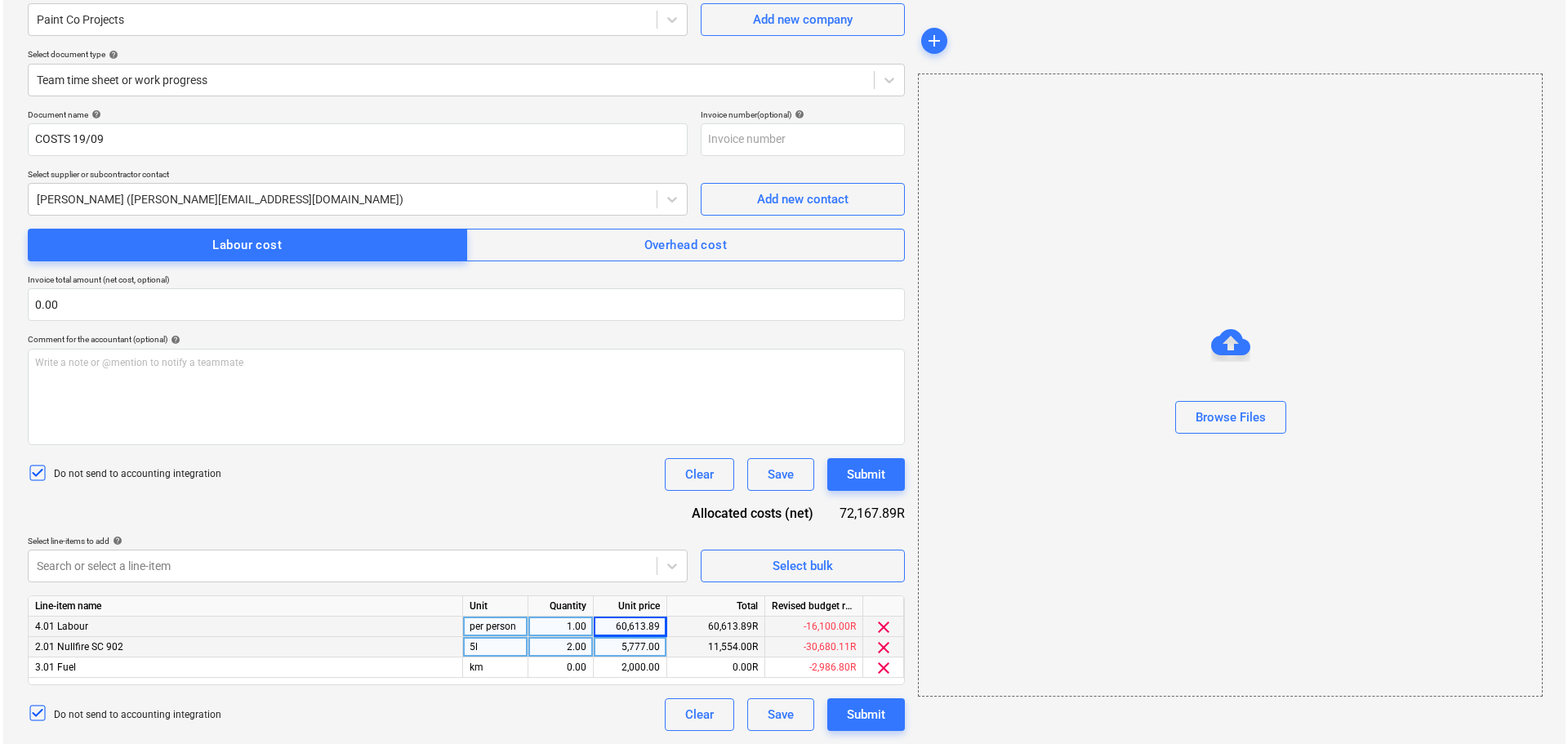
scroll to position [145, 0]
click at [638, 626] on div "60,613.89" at bounding box center [627, 627] width 60 height 20
click at [641, 672] on div "2,000.00" at bounding box center [627, 668] width 60 height 20
click at [578, 669] on div "0.00" at bounding box center [557, 668] width 52 height 20
type input "1"
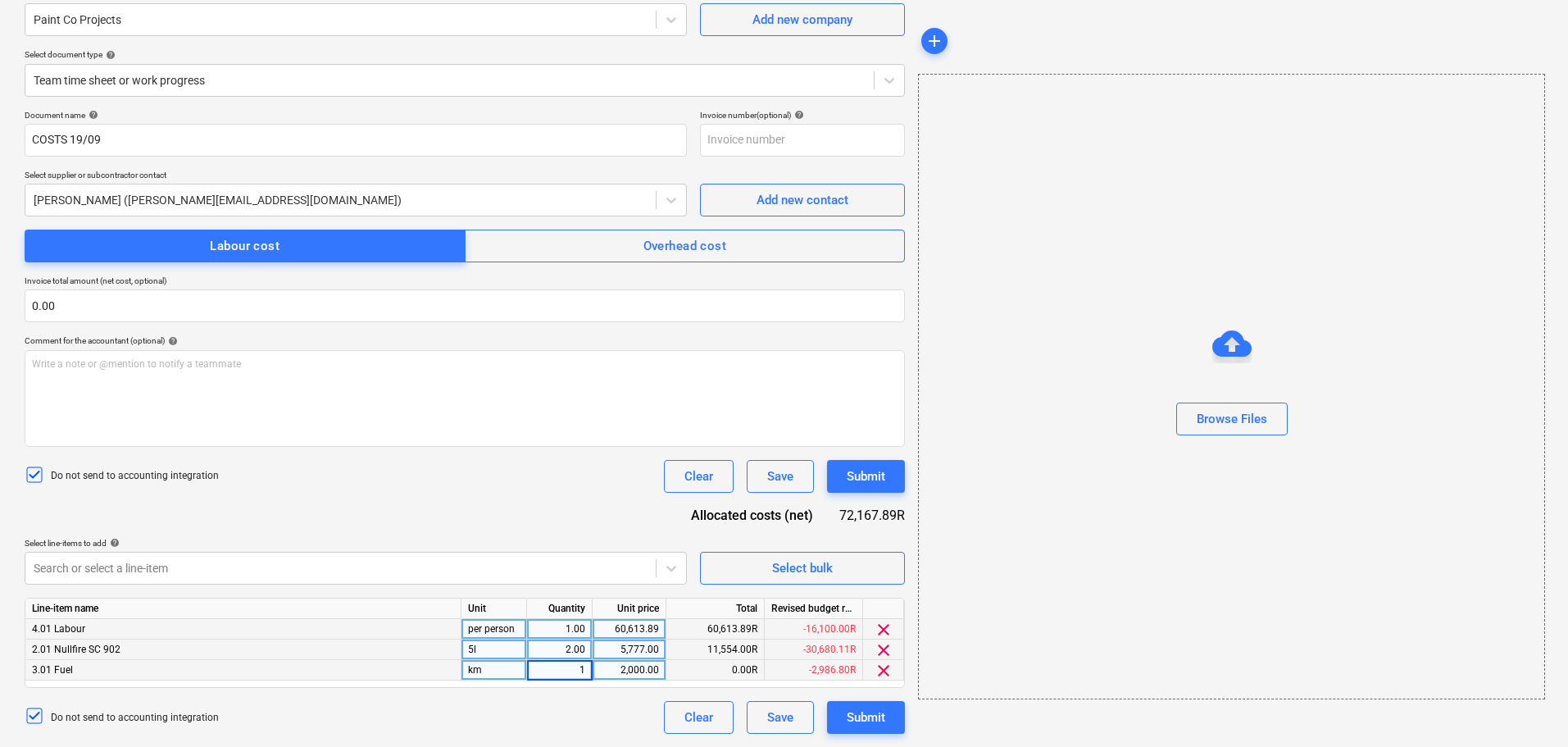
click at [628, 672] on div "2,000.00" at bounding box center [629, 670] width 60 height 20
click at [611, 670] on div "2,000.00" at bounding box center [629, 670] width 60 height 20
type input "115.7"
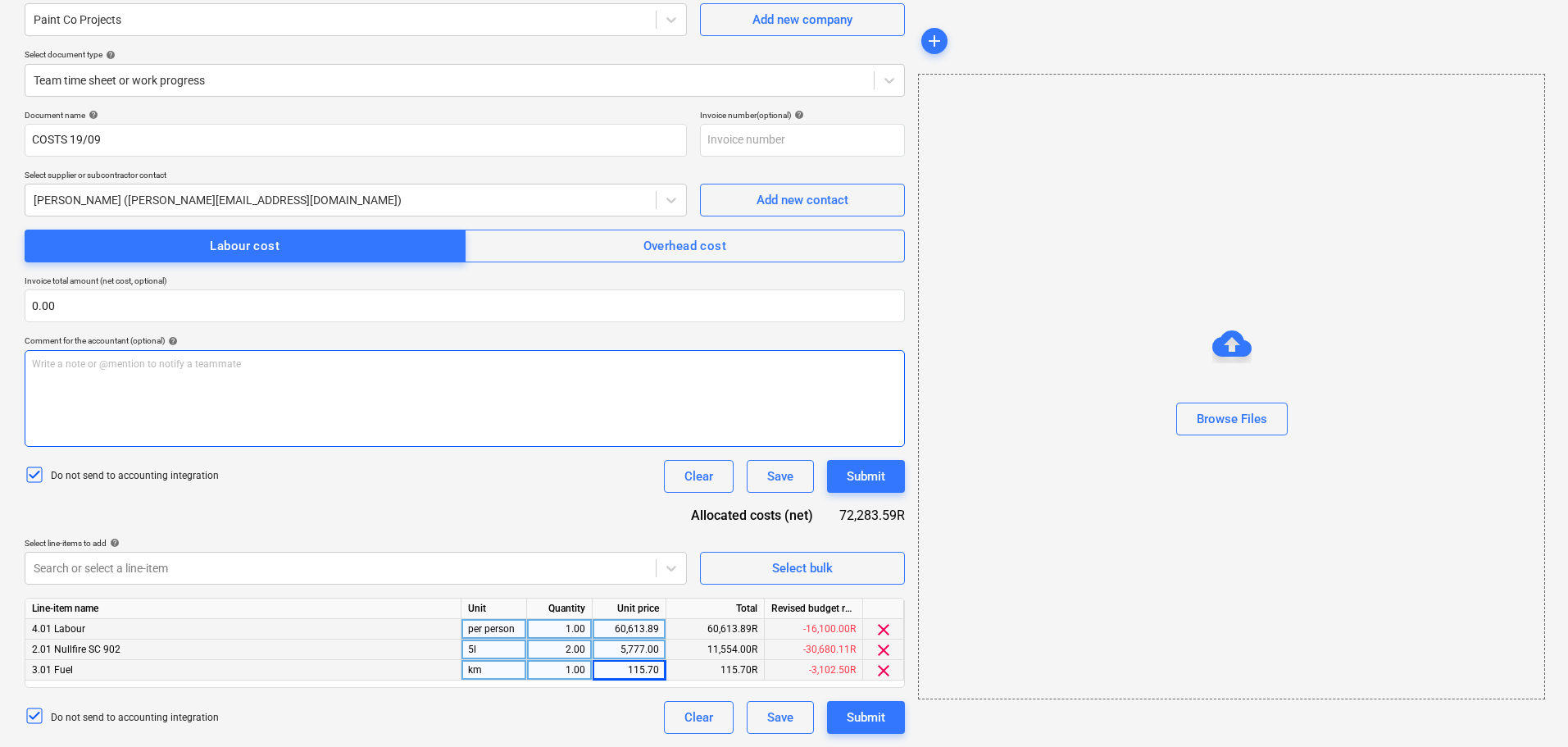
click at [588, 445] on div "Write a note or @mention to notify a teammate [PERSON_NAME]" at bounding box center [465, 398] width 880 height 97
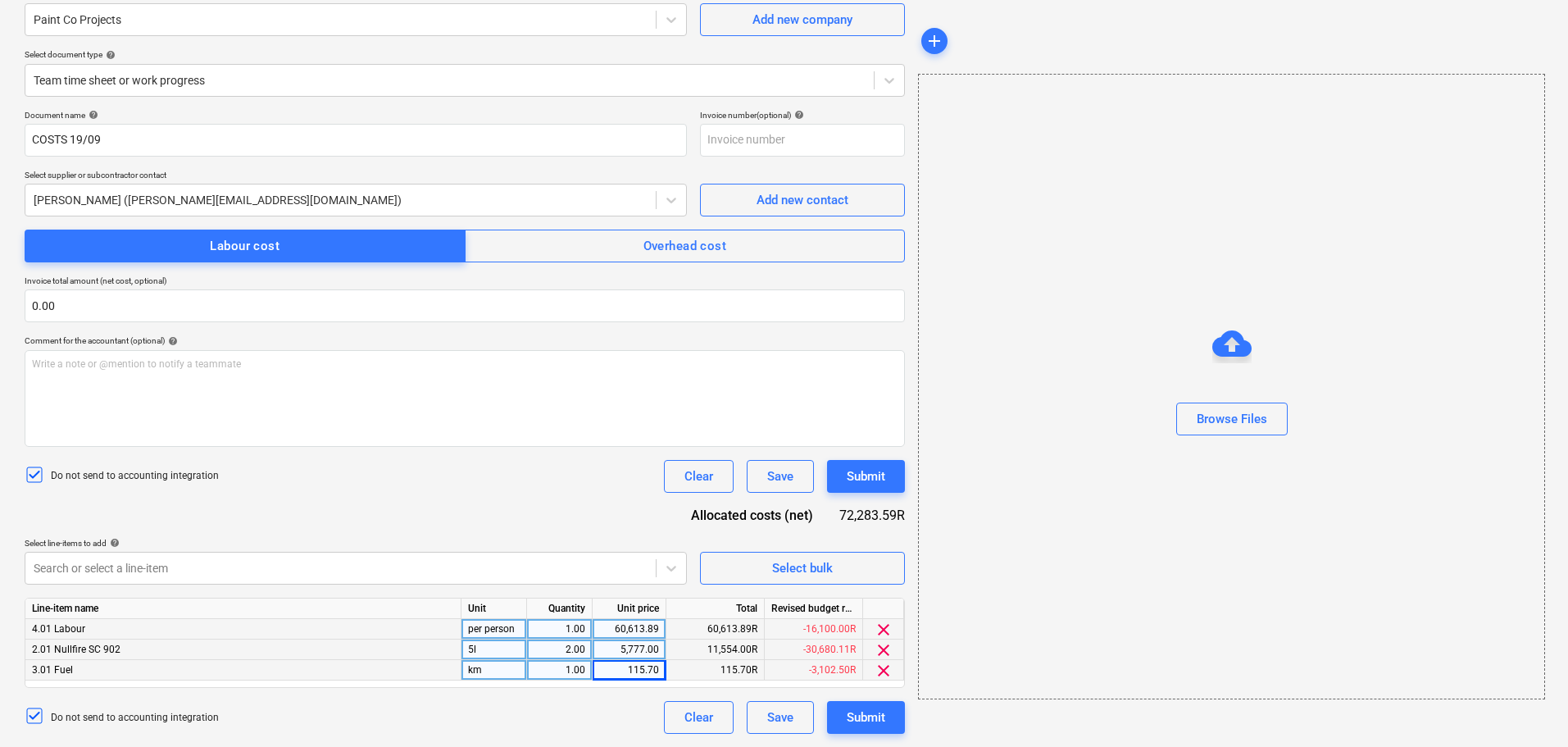
click at [644, 651] on div "5,777.00" at bounding box center [629, 649] width 60 height 20
click at [520, 529] on div "Document name help COSTS 19/09 Invoice number (optional) help Select supplier o…" at bounding box center [465, 421] width 880 height 624
click at [640, 628] on div "60,613.89" at bounding box center [629, 629] width 60 height 20
type input "2600"
click at [649, 671] on div "115.70" at bounding box center [629, 670] width 60 height 20
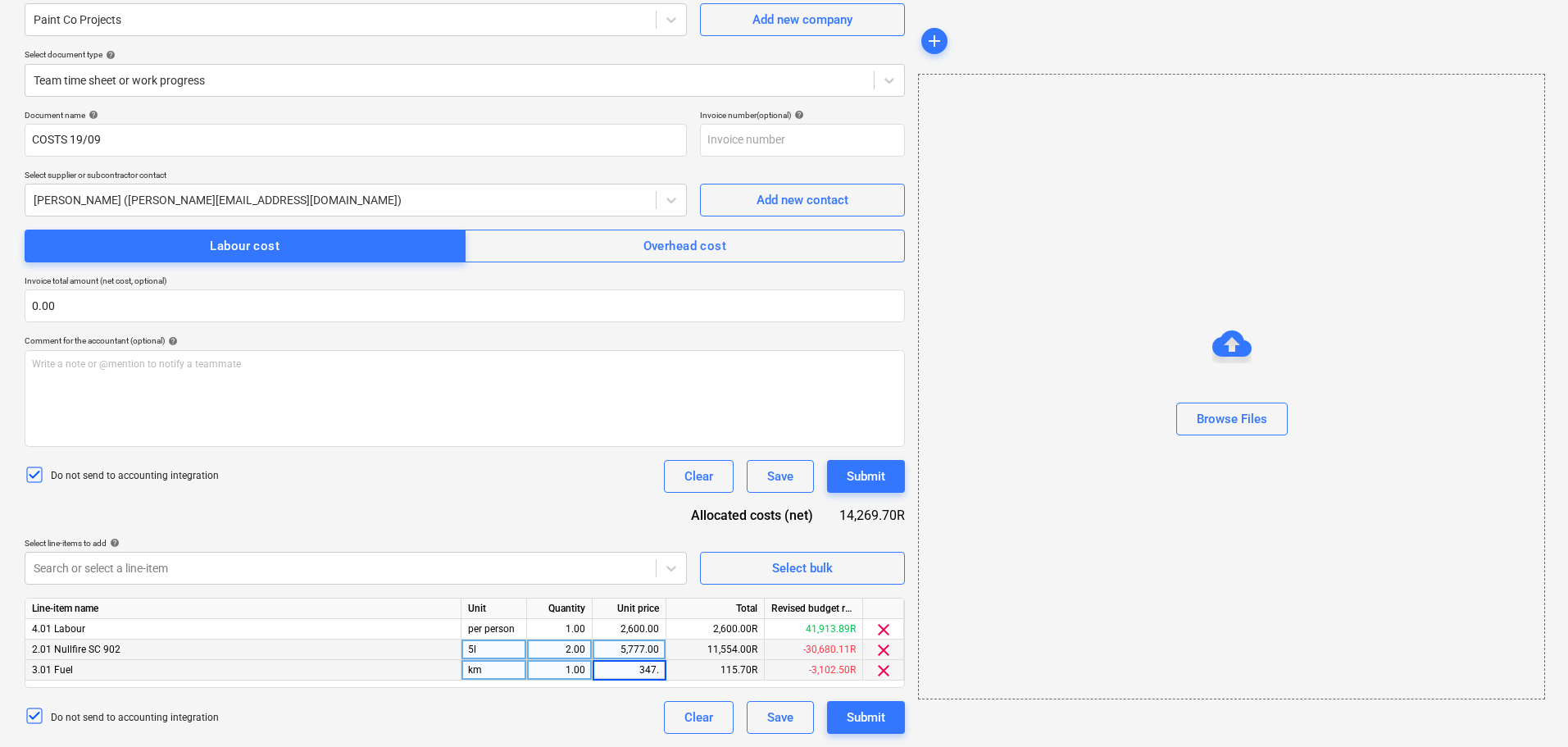
type input "347.1"
click at [445, 471] on div "Do not send to accounting integration Clear Save Submit" at bounding box center [465, 477] width 880 height 33
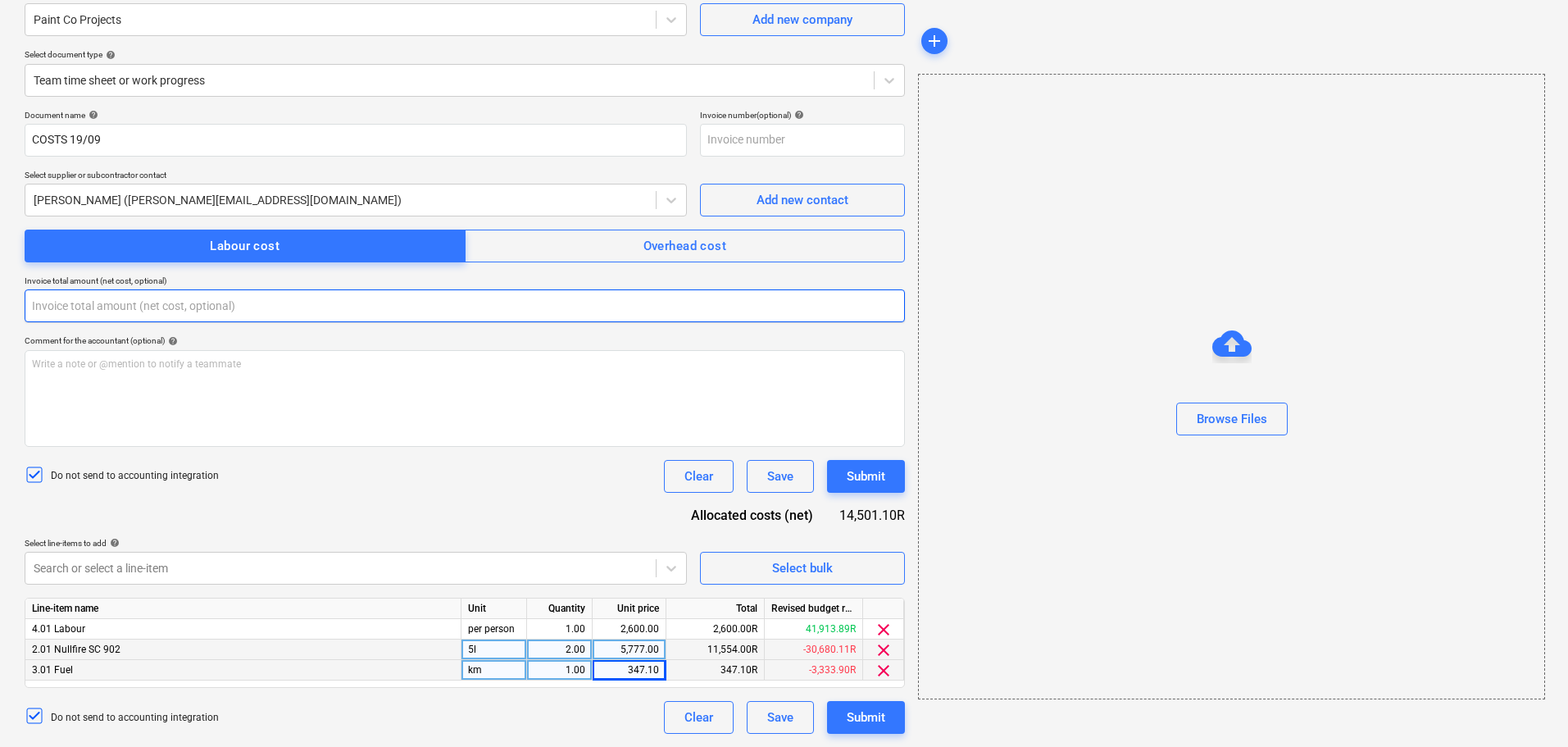
click at [282, 291] on input "text" at bounding box center [465, 306] width 880 height 33
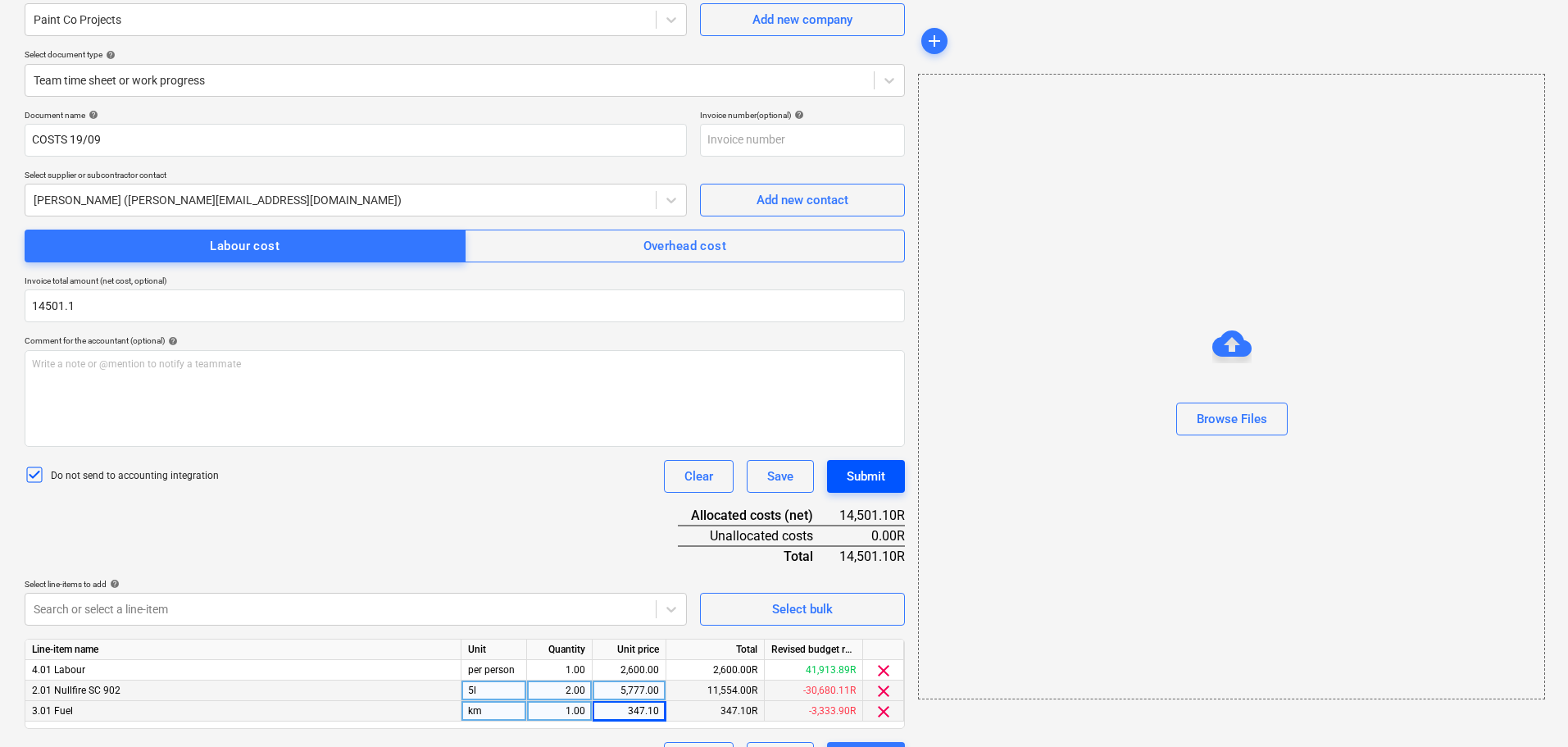
type input "14,501.10"
click at [845, 472] on button "Submit" at bounding box center [866, 477] width 78 height 33
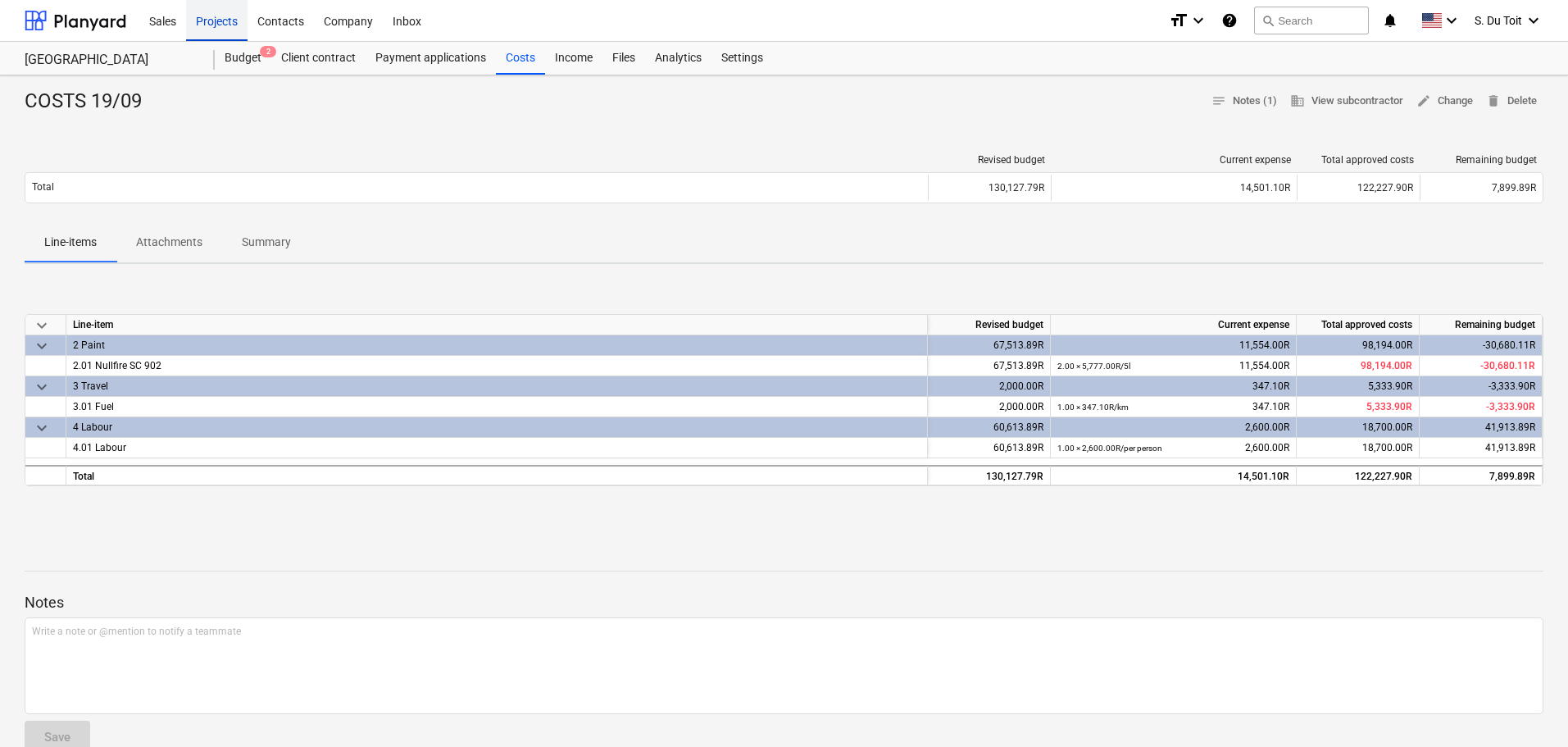
click at [245, 26] on div "Projects" at bounding box center [216, 20] width 61 height 42
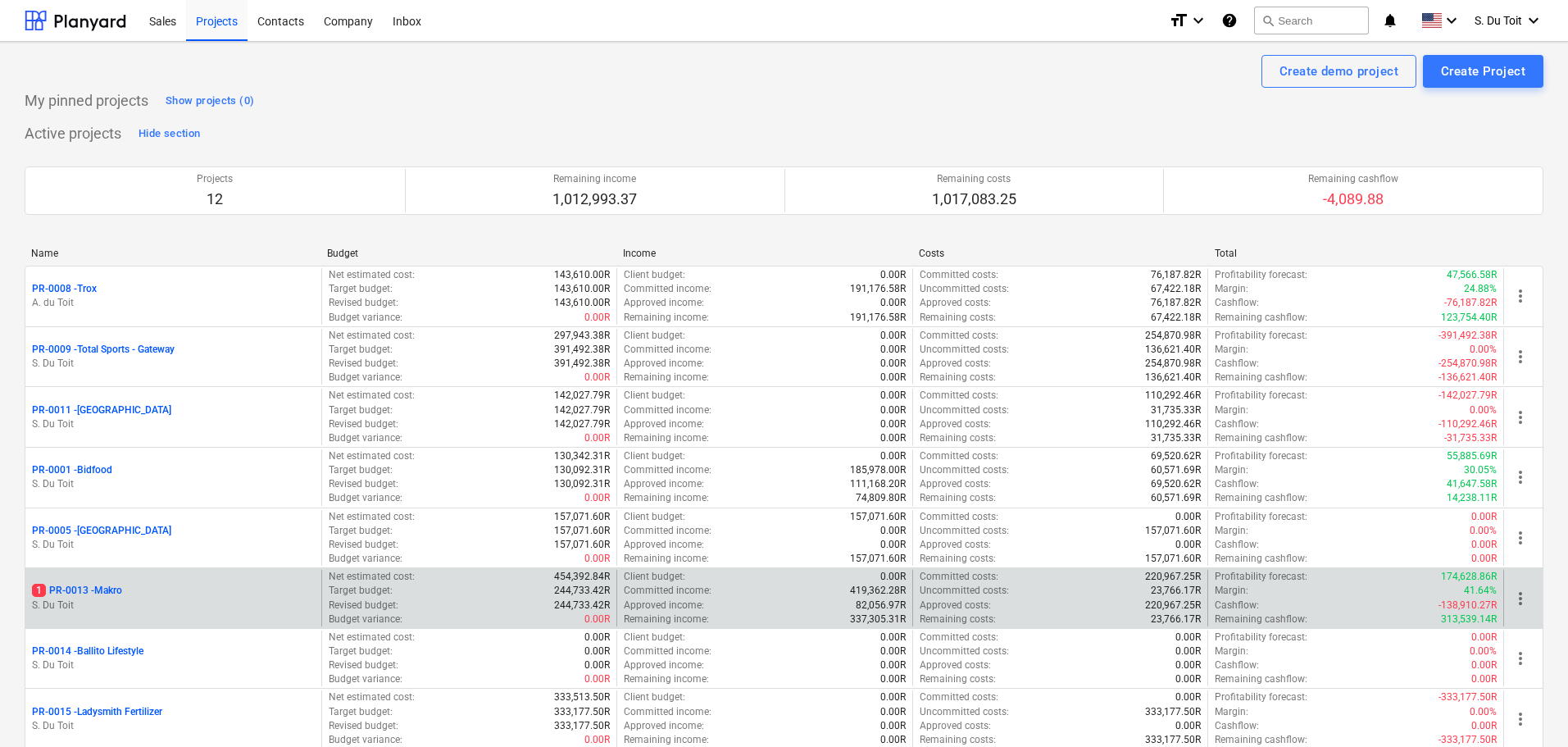
click at [89, 596] on p "1 PR-0013 - Makro" at bounding box center [77, 590] width 90 height 14
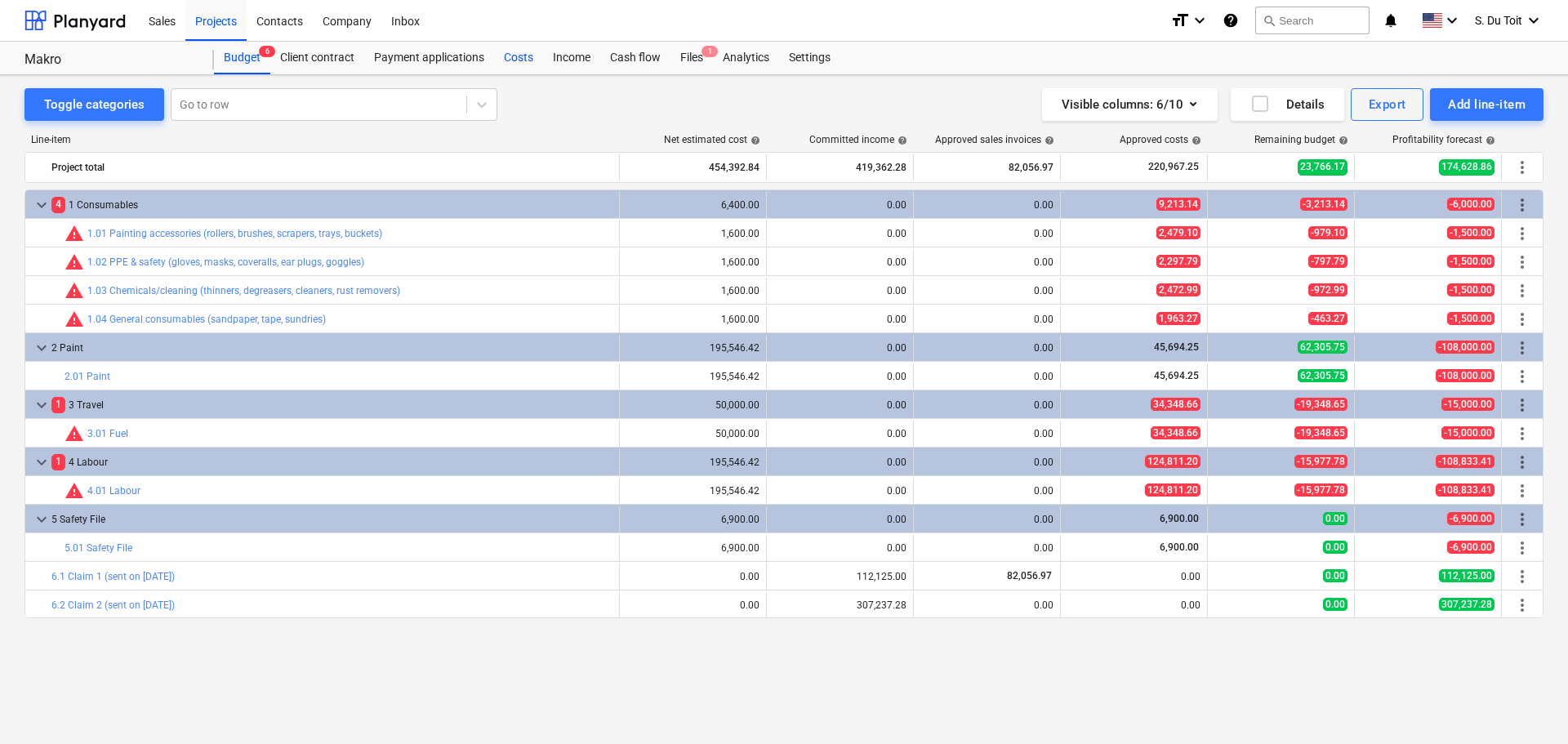
click at [526, 59] on div "Costs" at bounding box center [519, 58] width 49 height 33
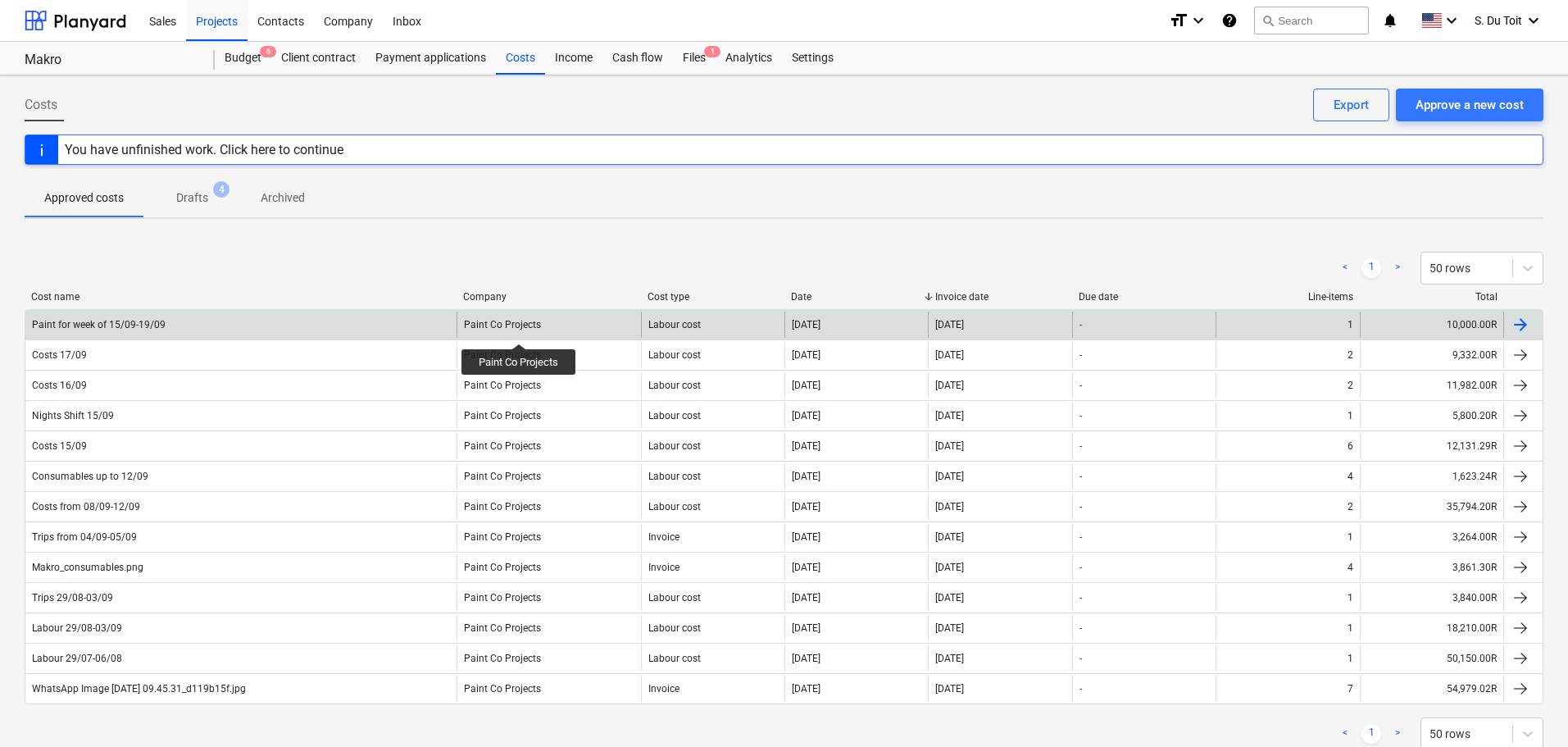
click at [520, 329] on div "Paint Co Projects" at bounding box center [502, 324] width 77 height 12
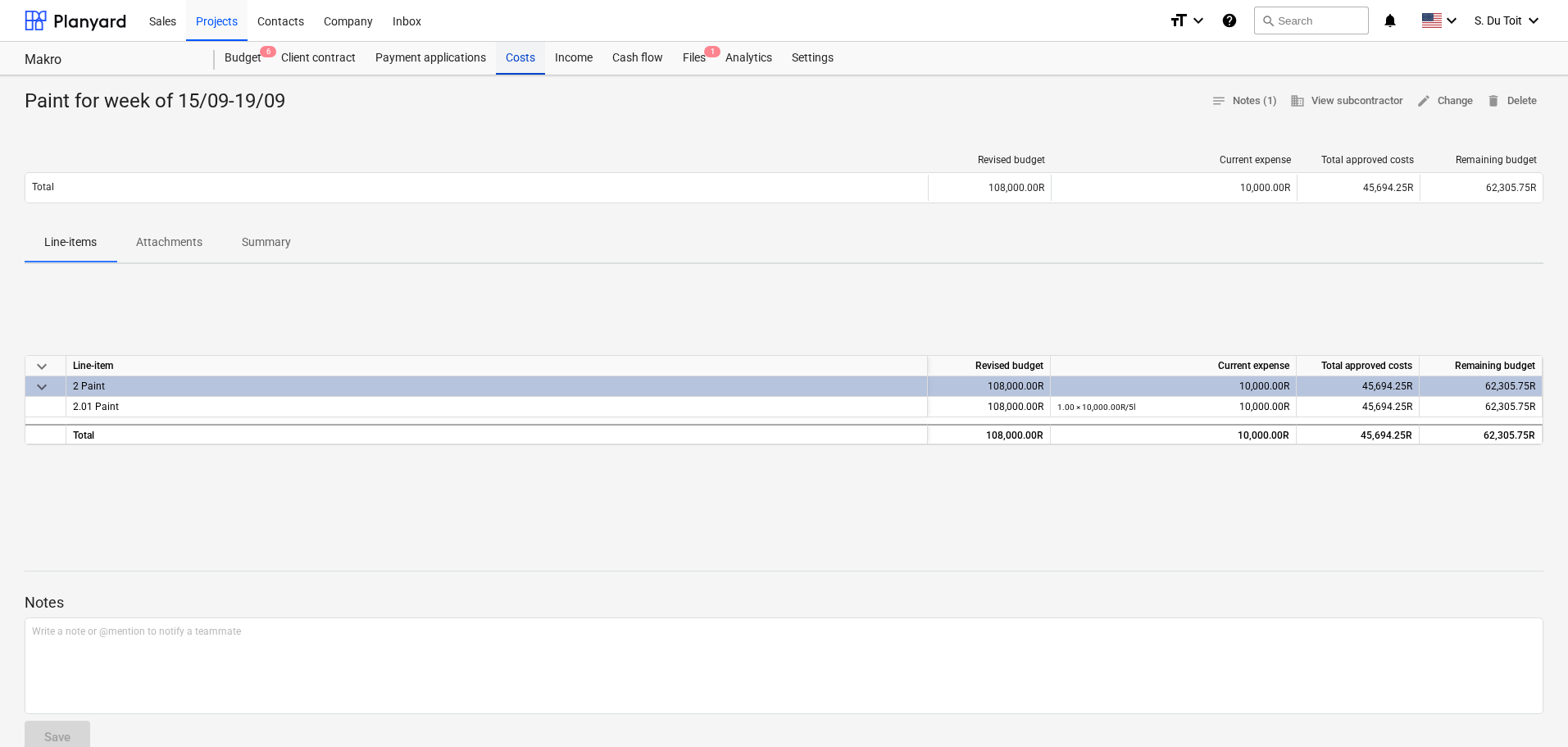
click at [539, 58] on div "Costs" at bounding box center [521, 58] width 49 height 33
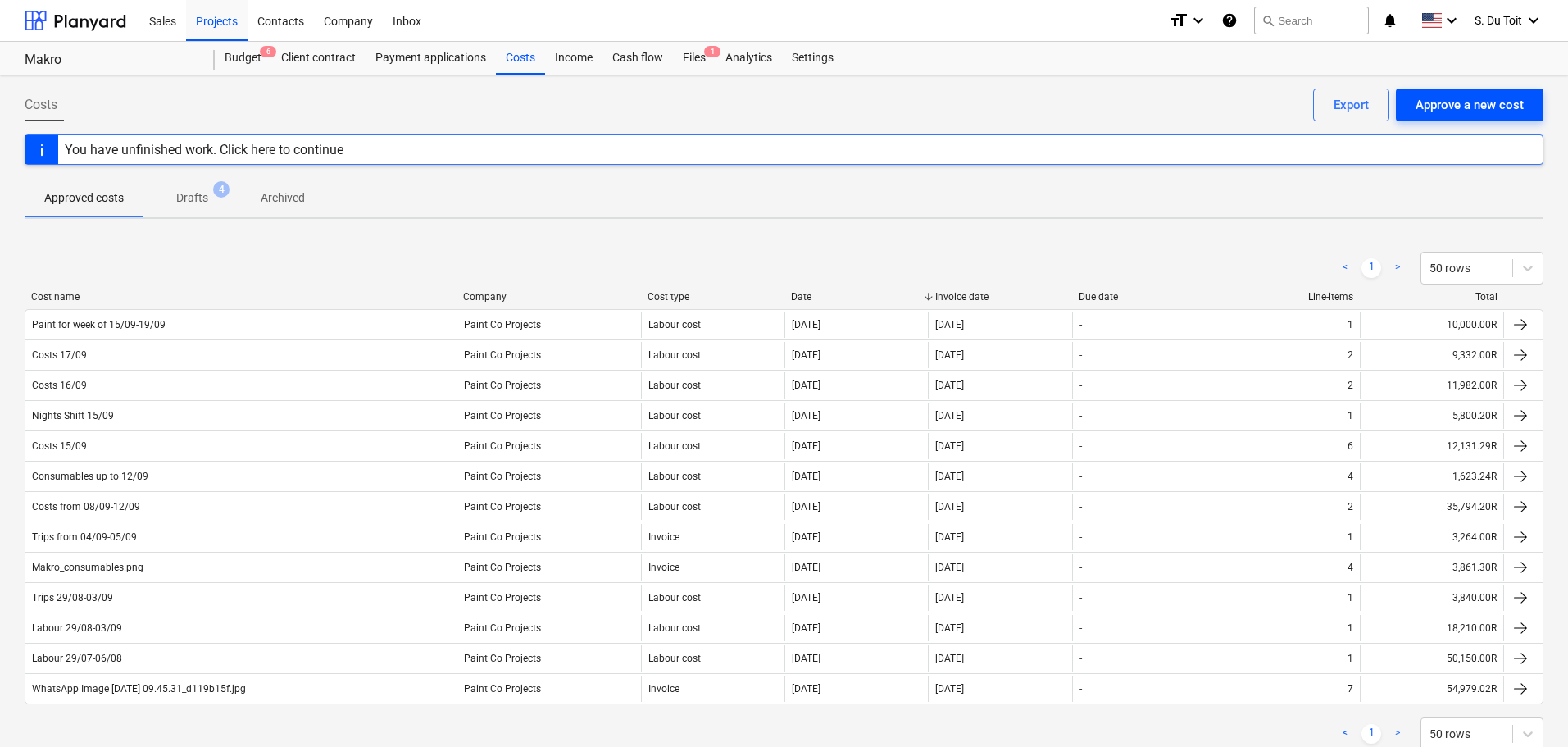
click at [1521, 99] on div "Approve a new cost" at bounding box center [1469, 104] width 108 height 21
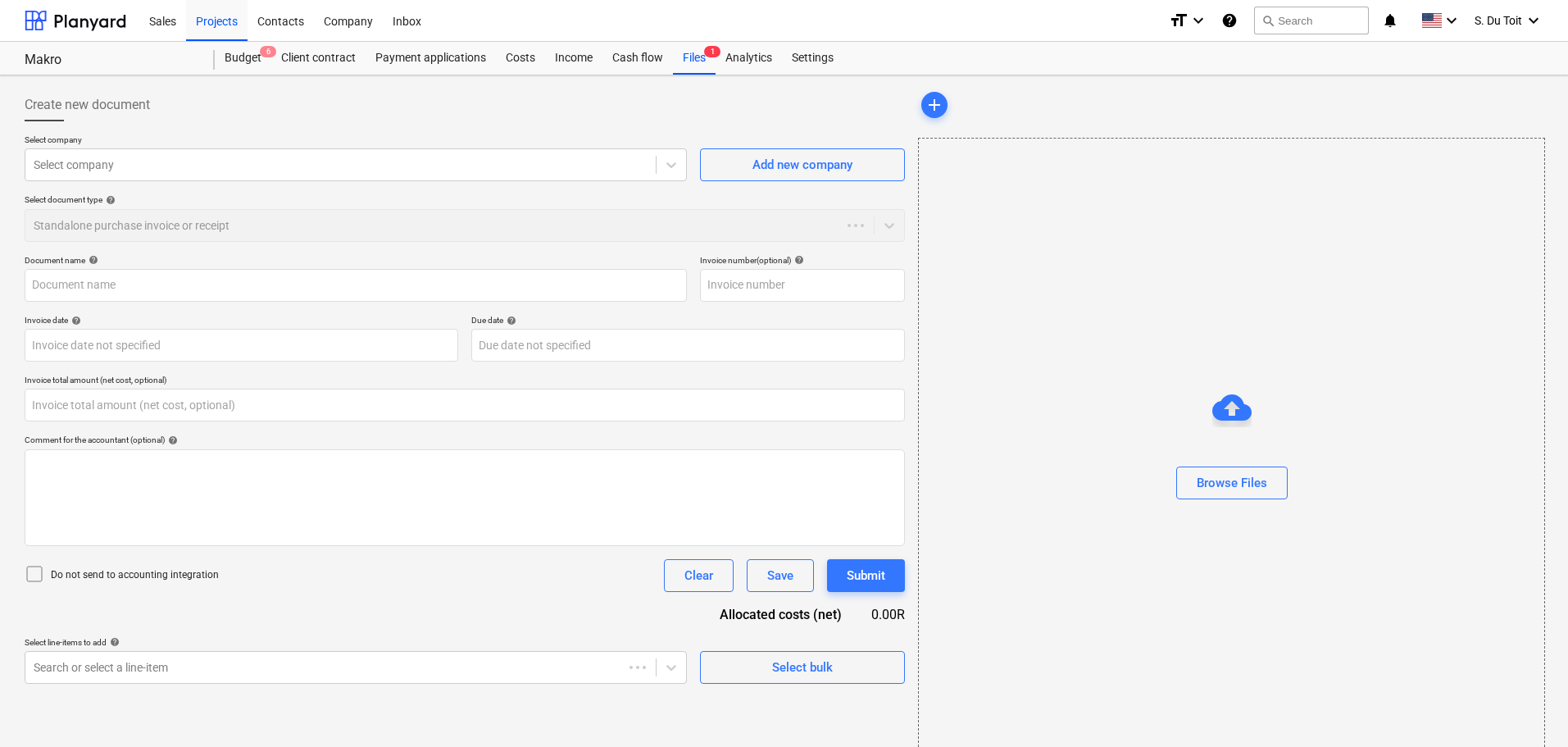
type input "0.00"
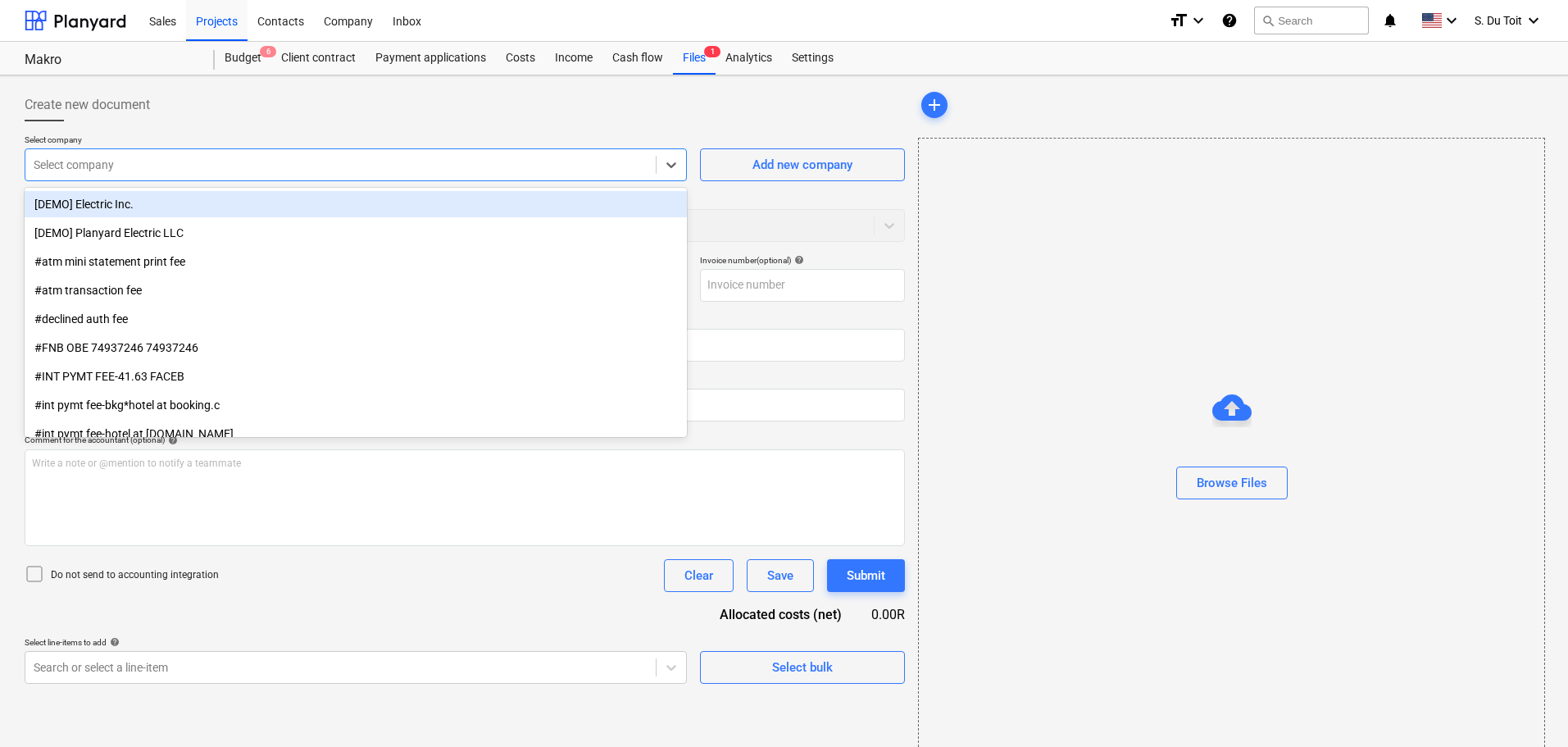
click at [147, 163] on div at bounding box center [341, 164] width 614 height 16
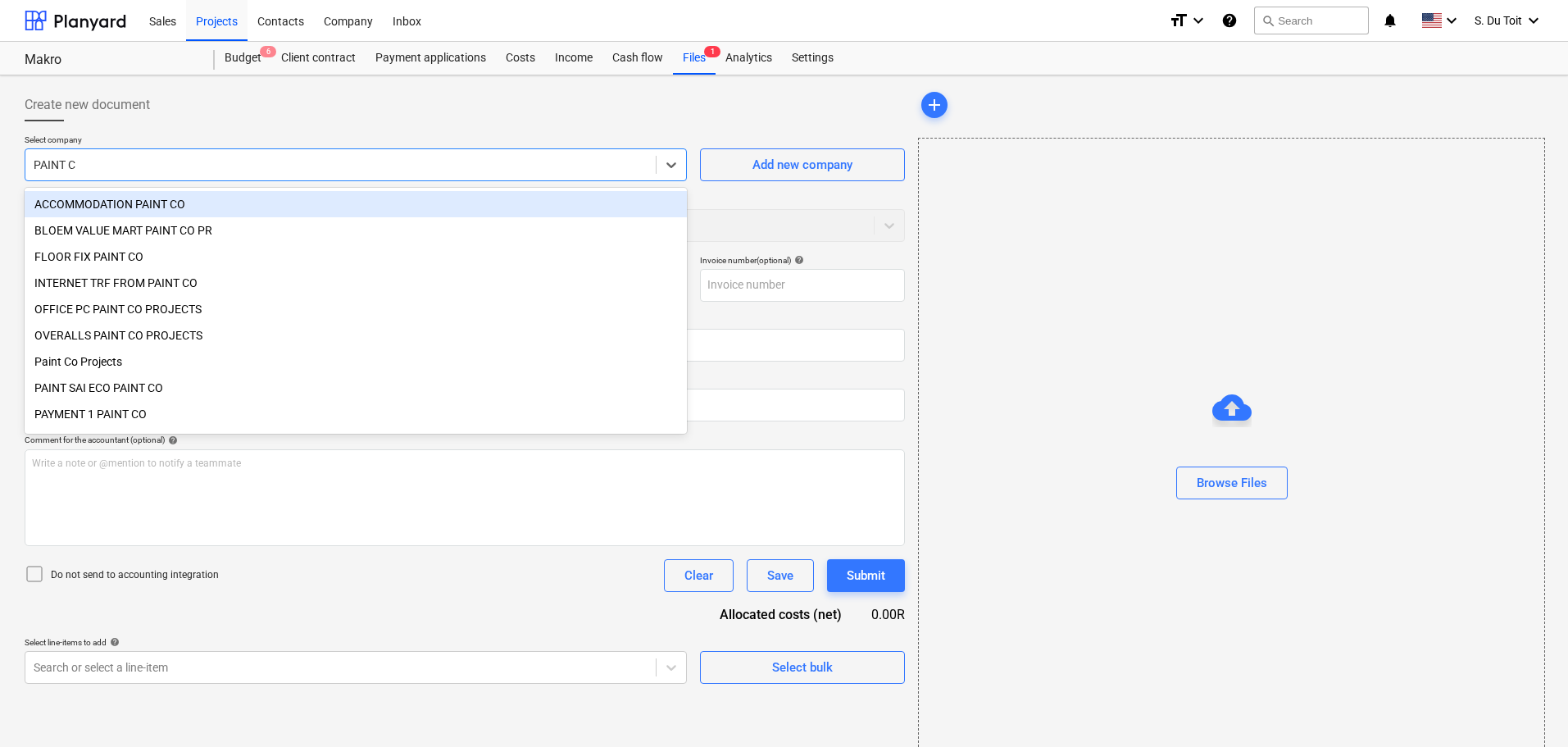
type input "PAINT CO"
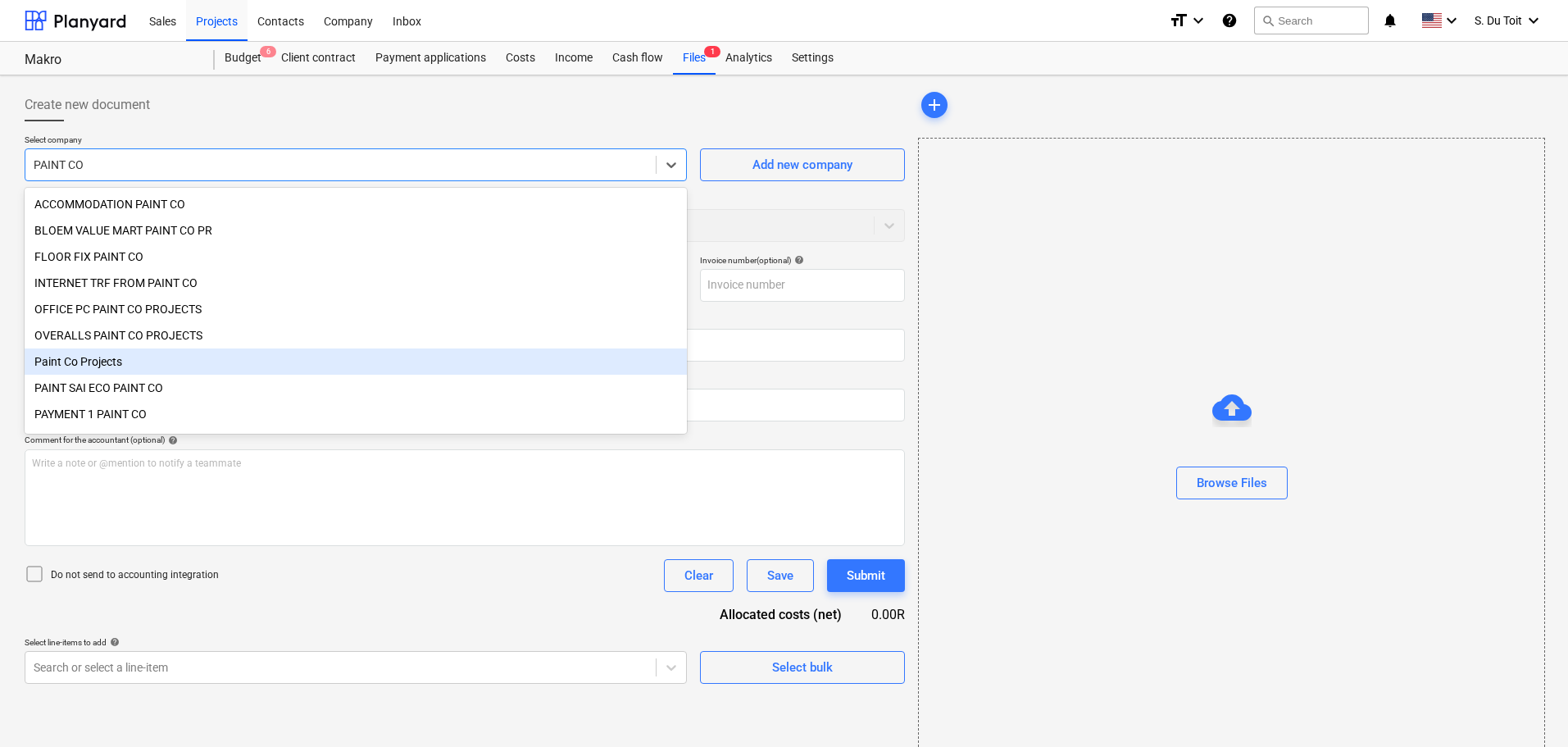
click at [140, 364] on div "Paint Co Projects" at bounding box center [355, 361] width 662 height 26
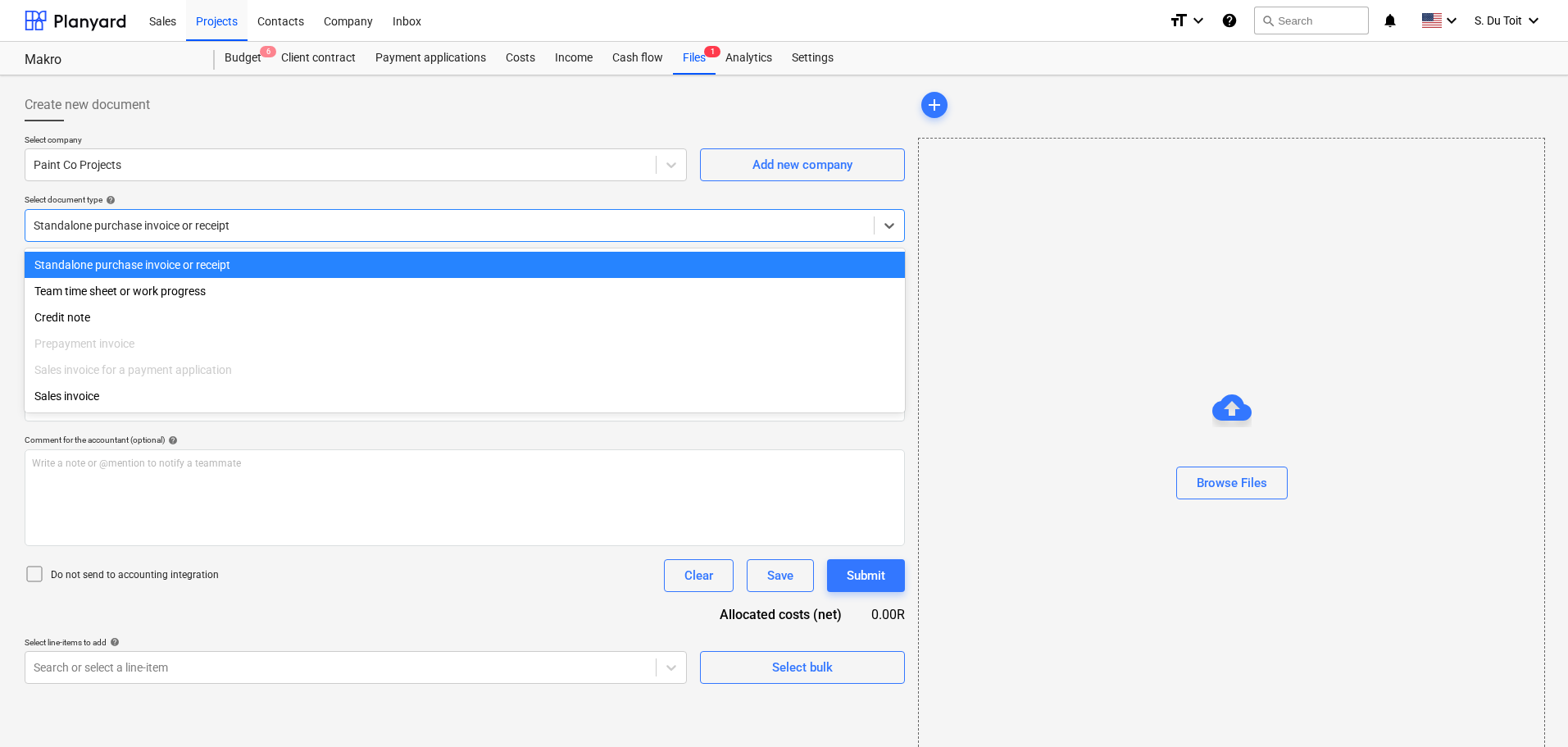
click at [147, 238] on div "Standalone purchase invoice or receipt" at bounding box center [465, 226] width 880 height 33
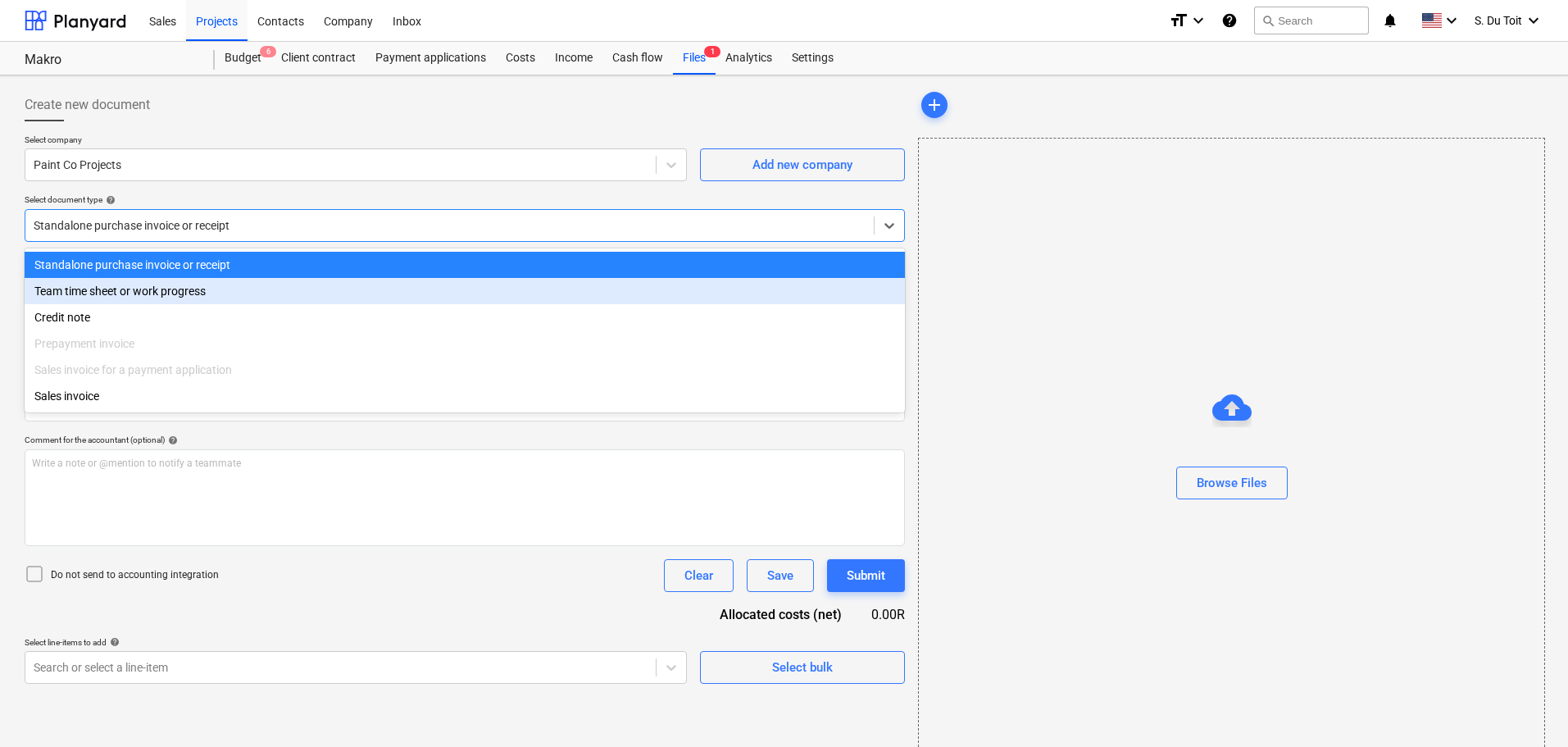
click at [156, 298] on div "Team time sheet or work progress" at bounding box center [465, 290] width 880 height 26
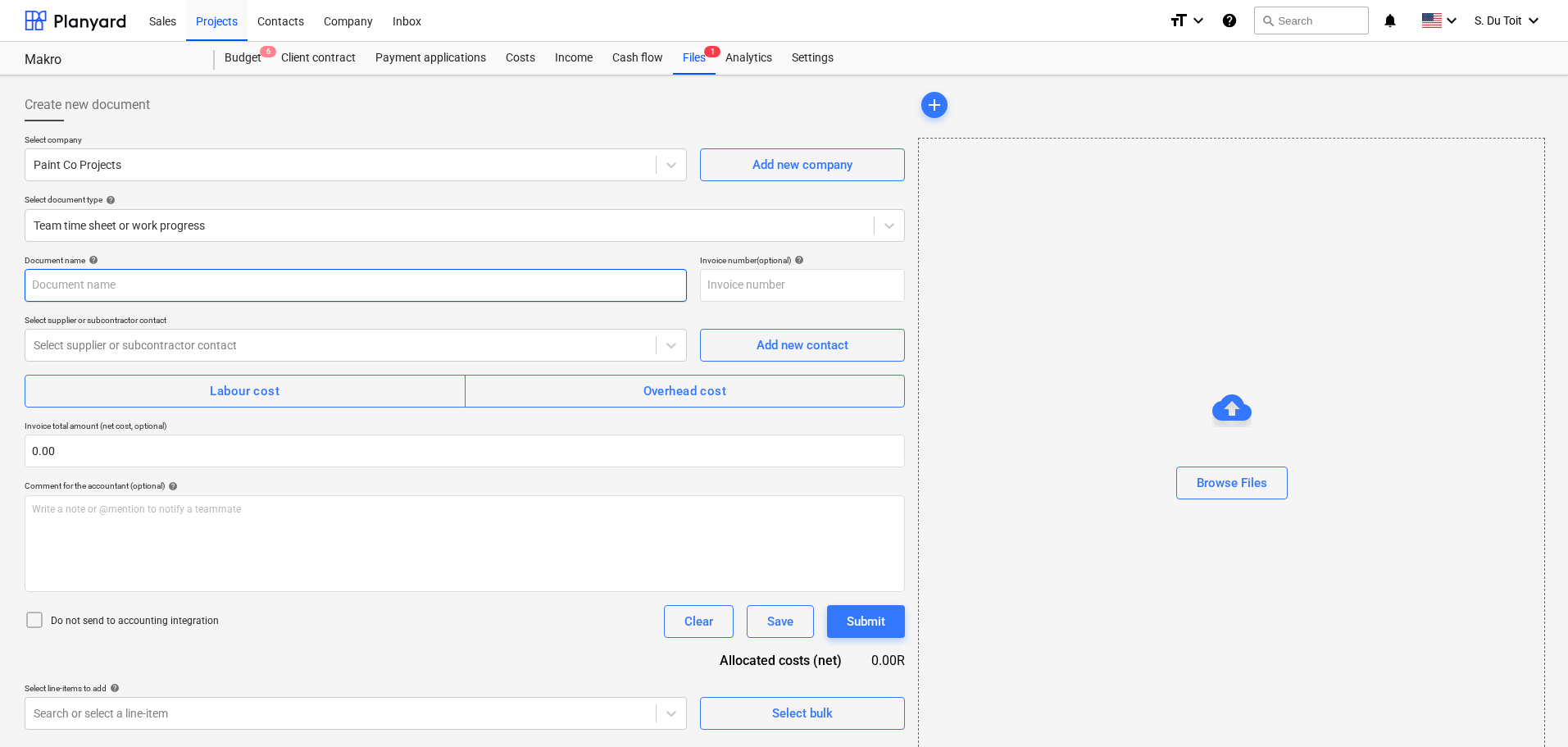
click at [142, 290] on input "text" at bounding box center [355, 285] width 662 height 33
type input "c"
type input "COSTS TILL 2209"
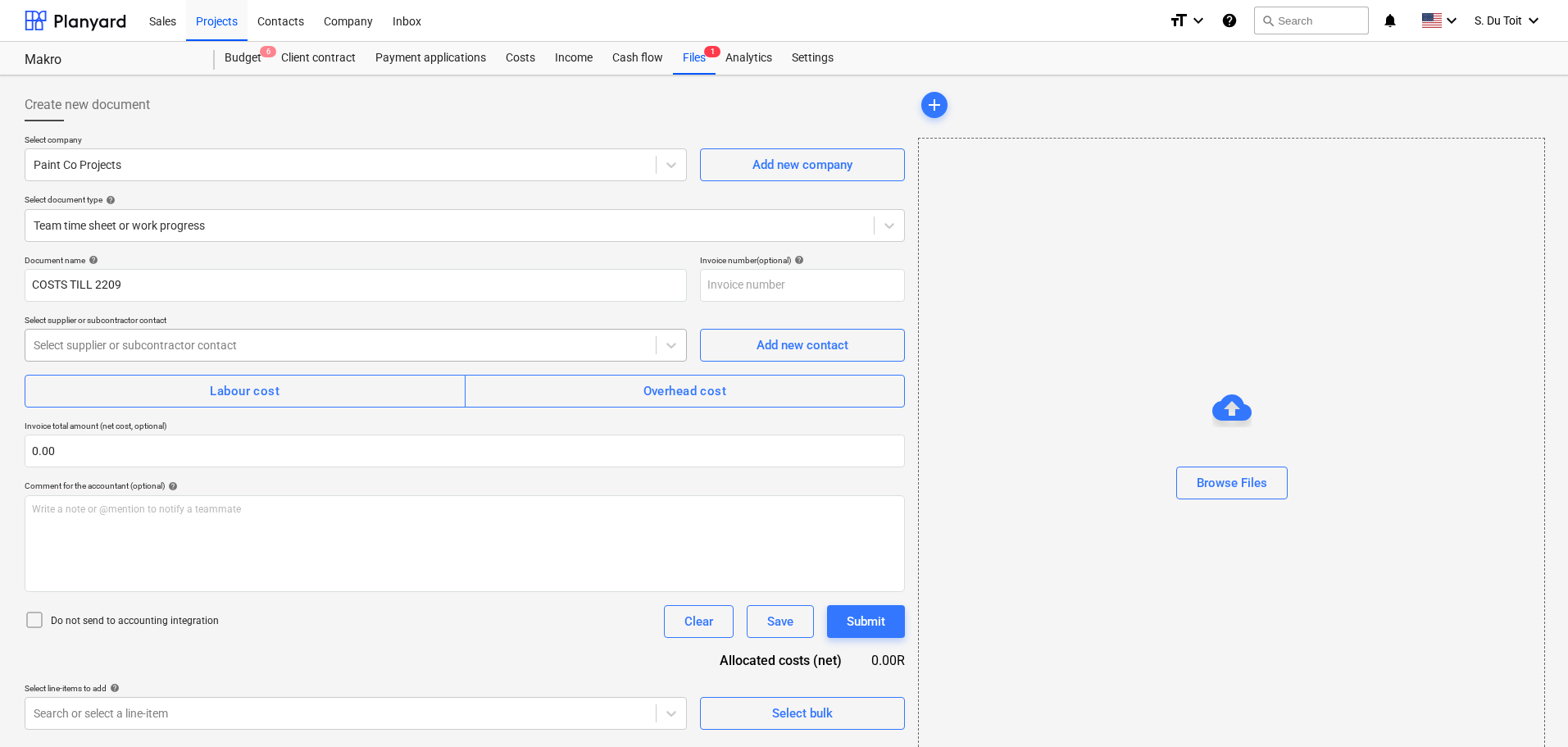
click at [96, 339] on div at bounding box center [341, 345] width 614 height 16
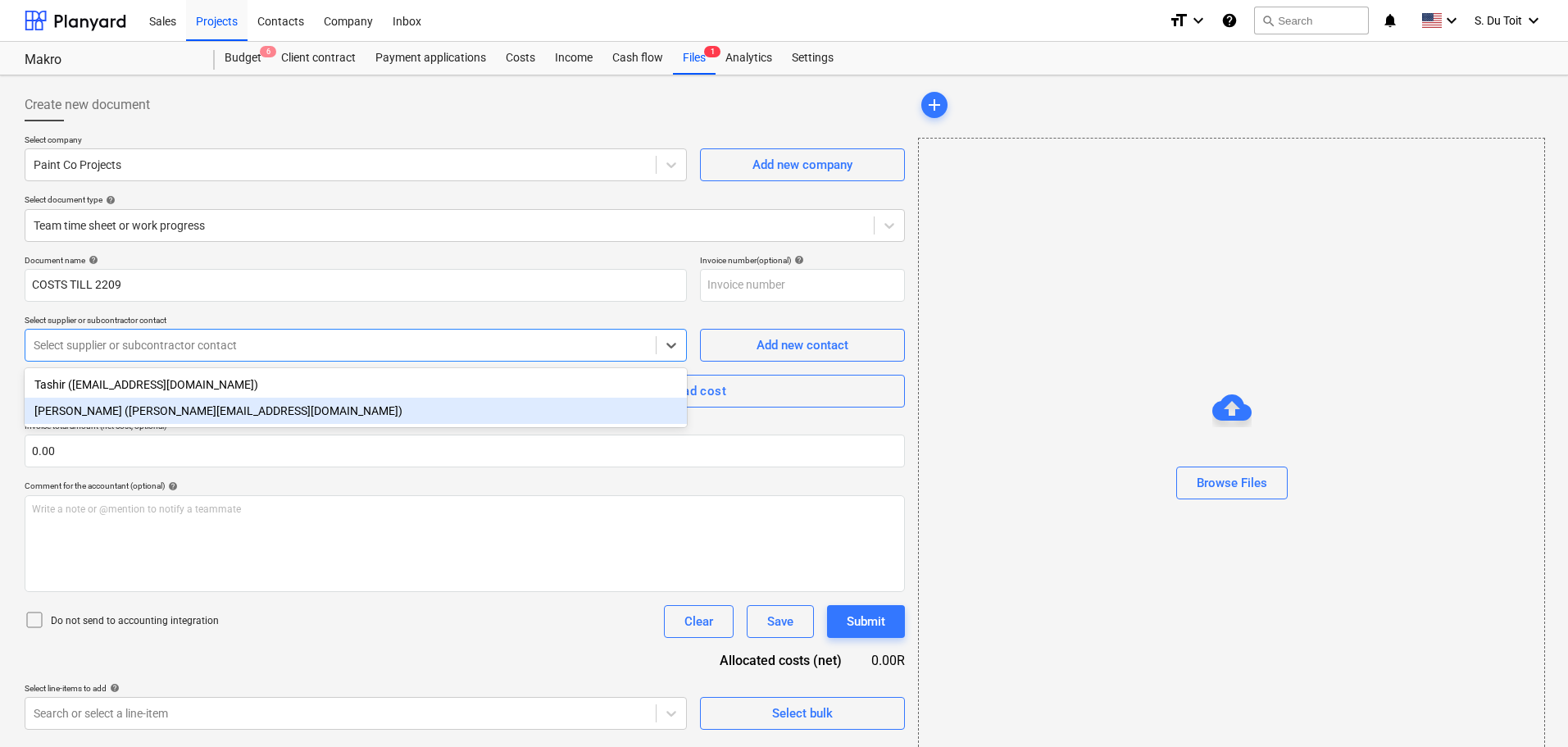
click at [99, 411] on div "[PERSON_NAME] ([PERSON_NAME][EMAIL_ADDRESS][DOMAIN_NAME])" at bounding box center [355, 410] width 662 height 26
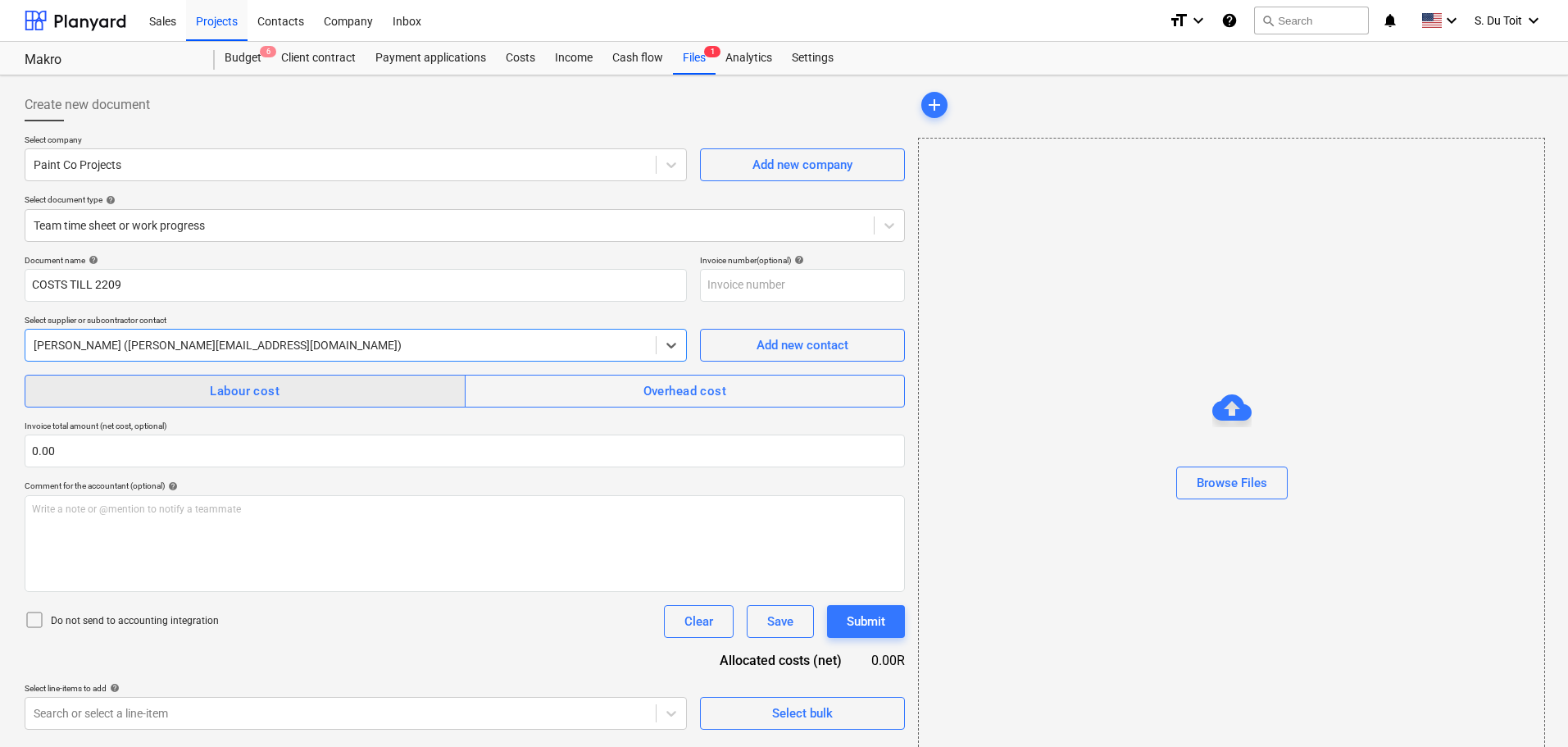
click at [173, 395] on span "Labour cost" at bounding box center [245, 390] width 405 height 21
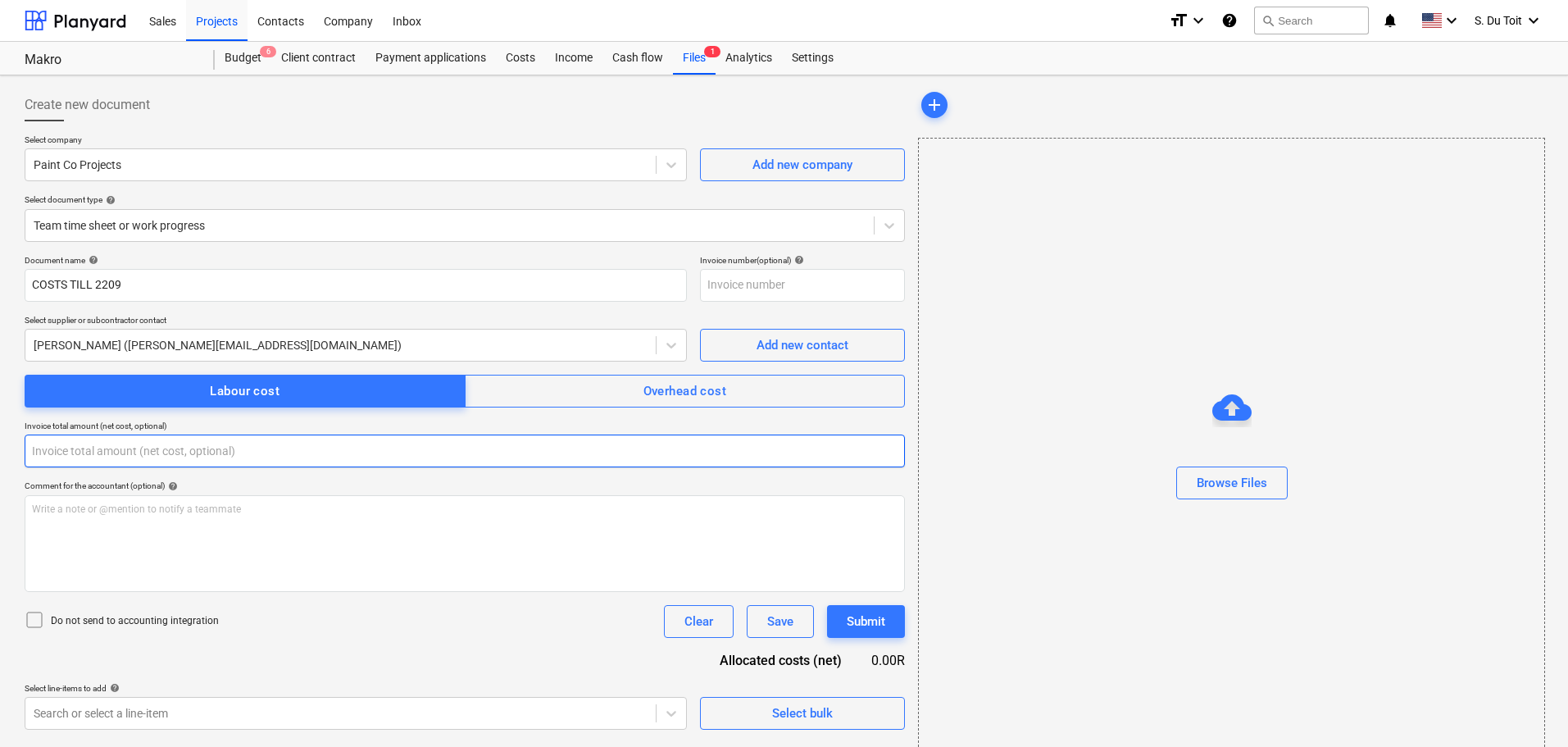
click at [148, 444] on input "text" at bounding box center [465, 451] width 880 height 33
type input "0.00"
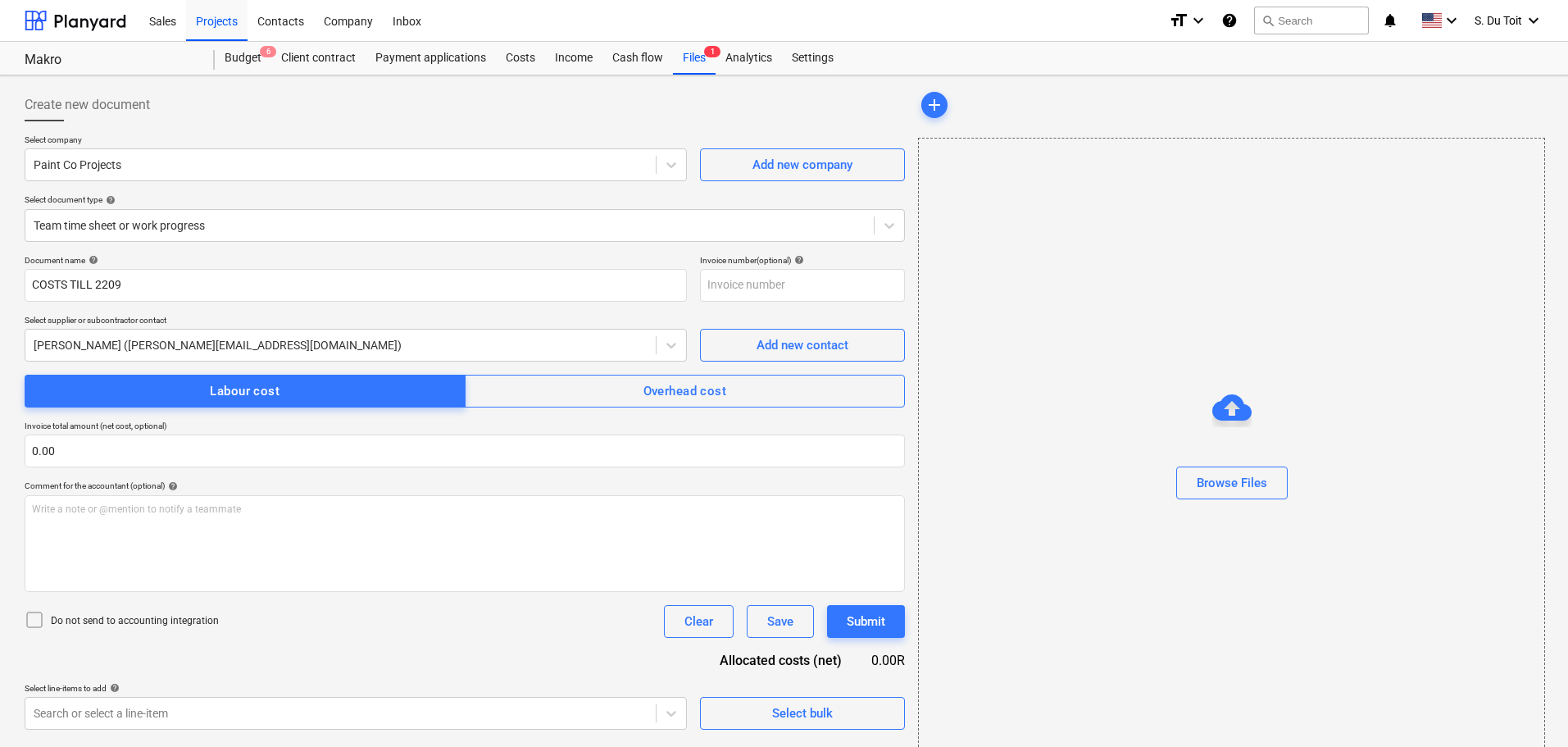
click at [131, 628] on div "Document name help COSTS TILL 2209 Invoice number (optional) help Select suppli…" at bounding box center [465, 492] width 880 height 475
click at [132, 622] on p "Do not send to accounting integration" at bounding box center [135, 620] width 168 height 14
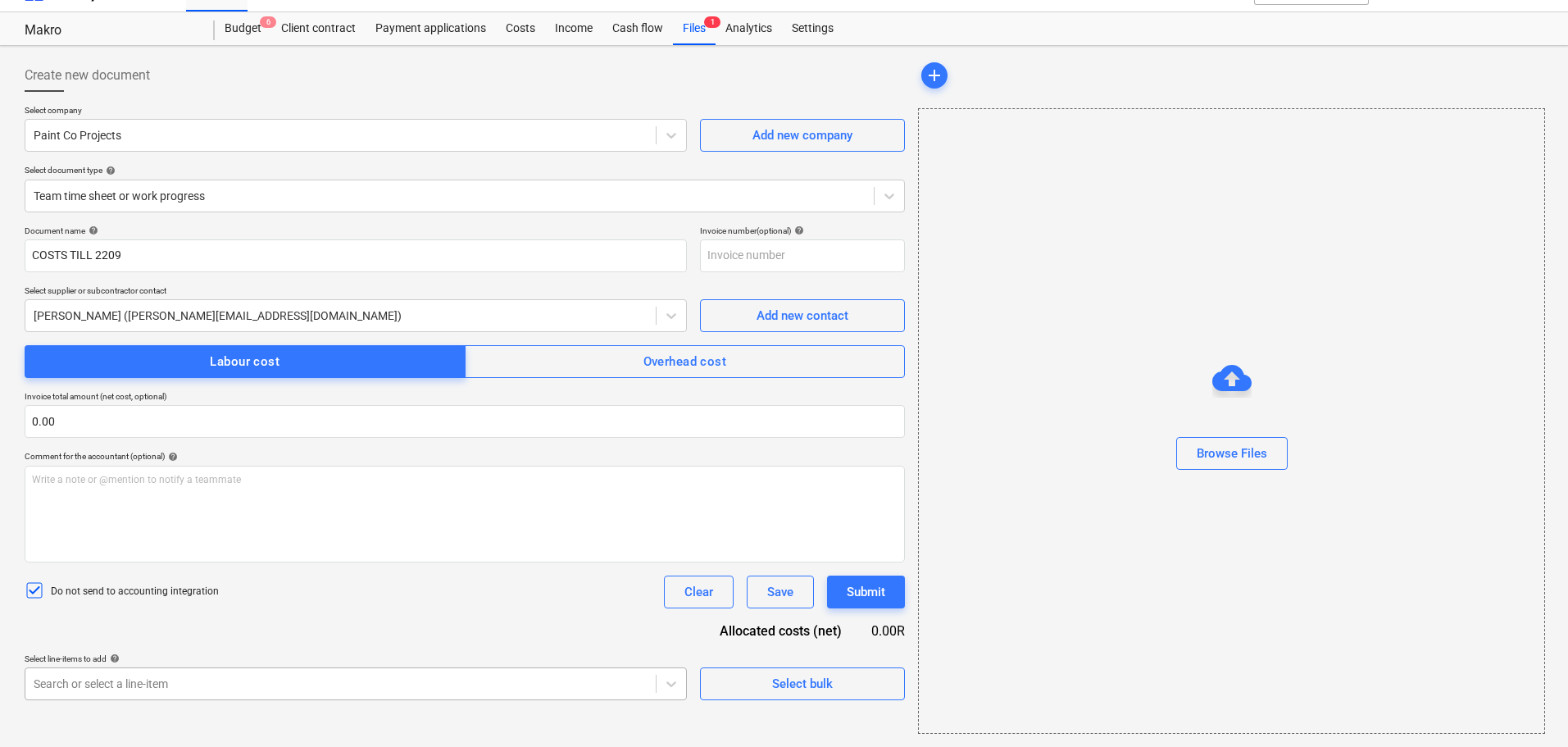
click at [117, 688] on body "Sales Projects Contacts Company Inbox format_size keyboard_arrow_down help sear…" at bounding box center [784, 344] width 1568 height 747
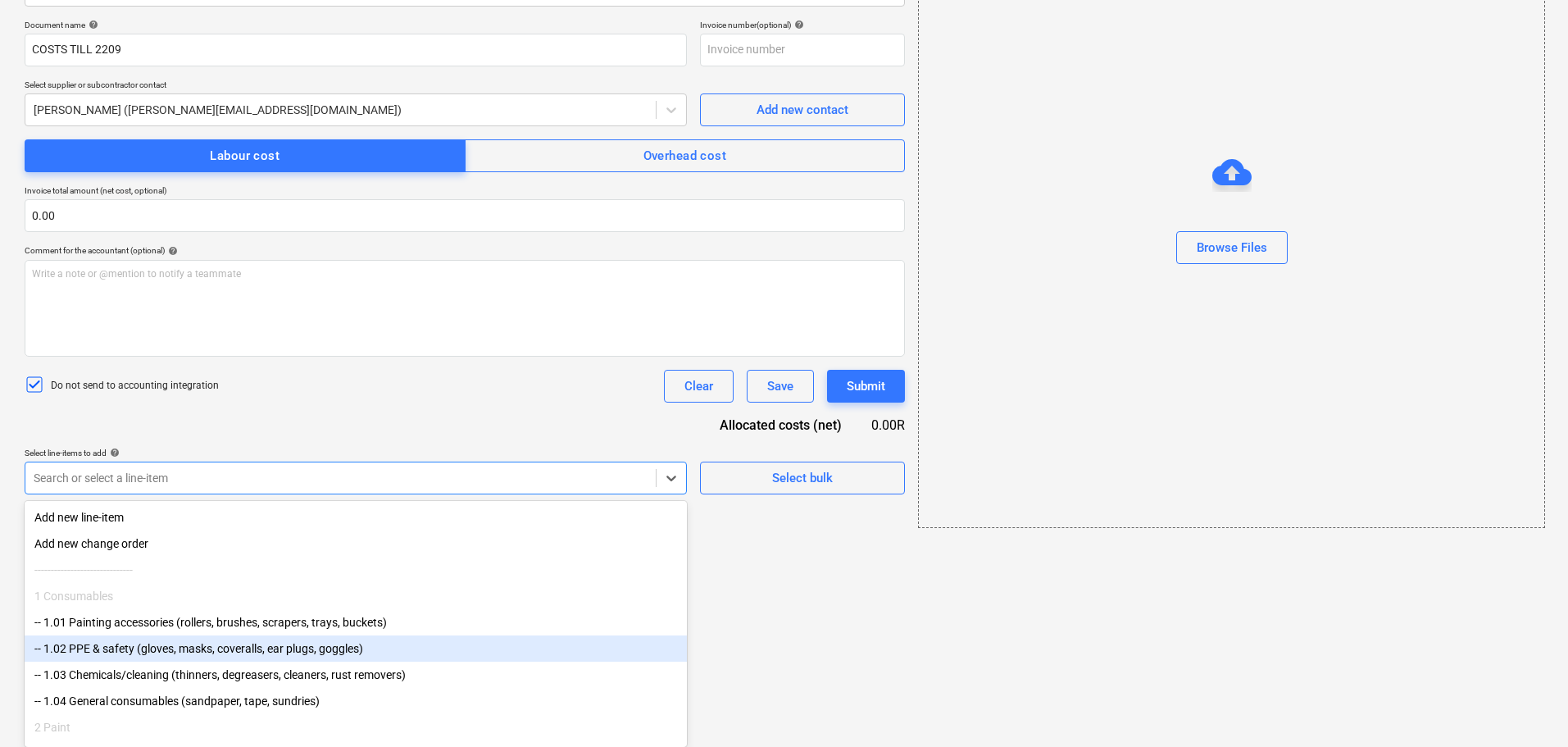
scroll to position [246, 0]
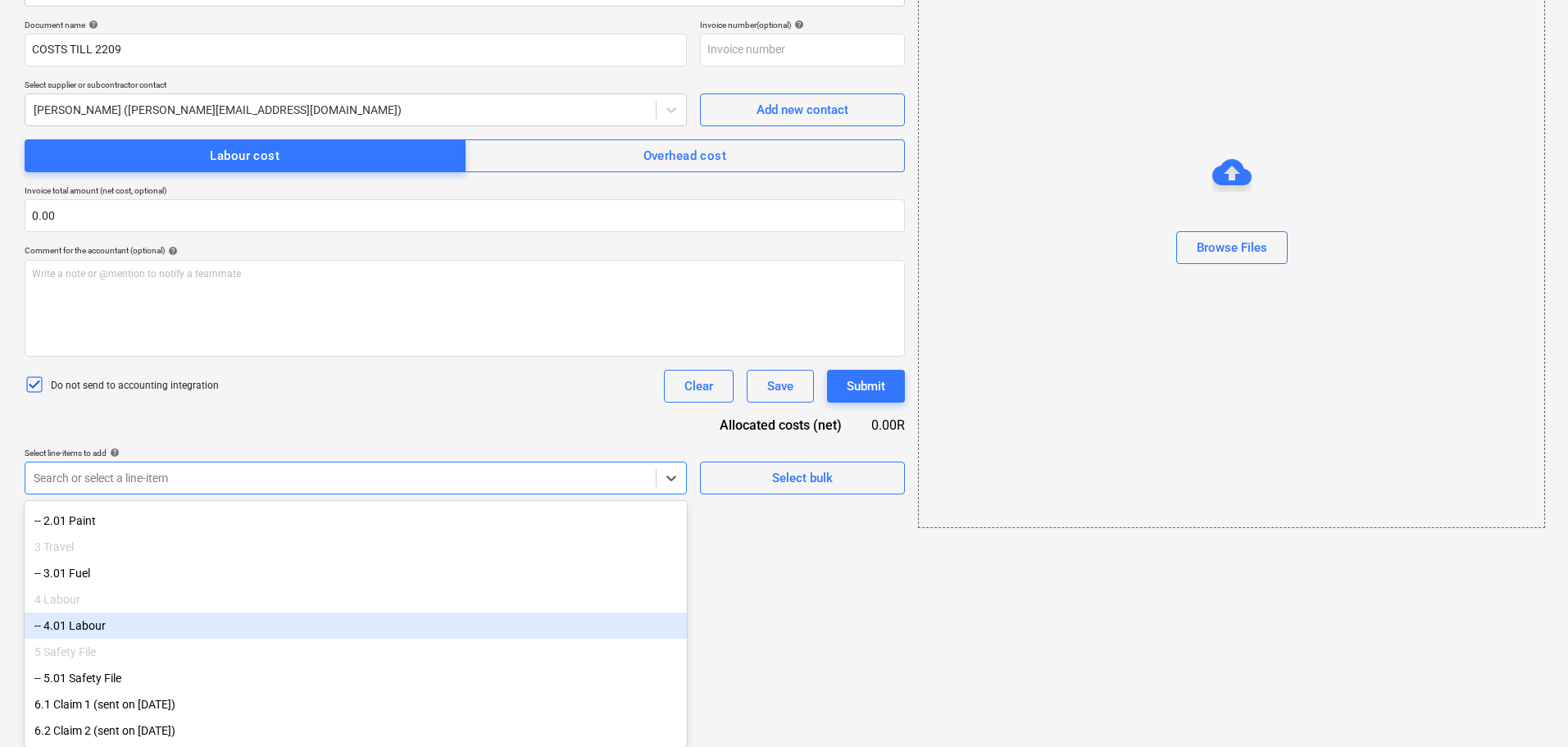
click at [157, 603] on div "4 Labour" at bounding box center [355, 599] width 662 height 26
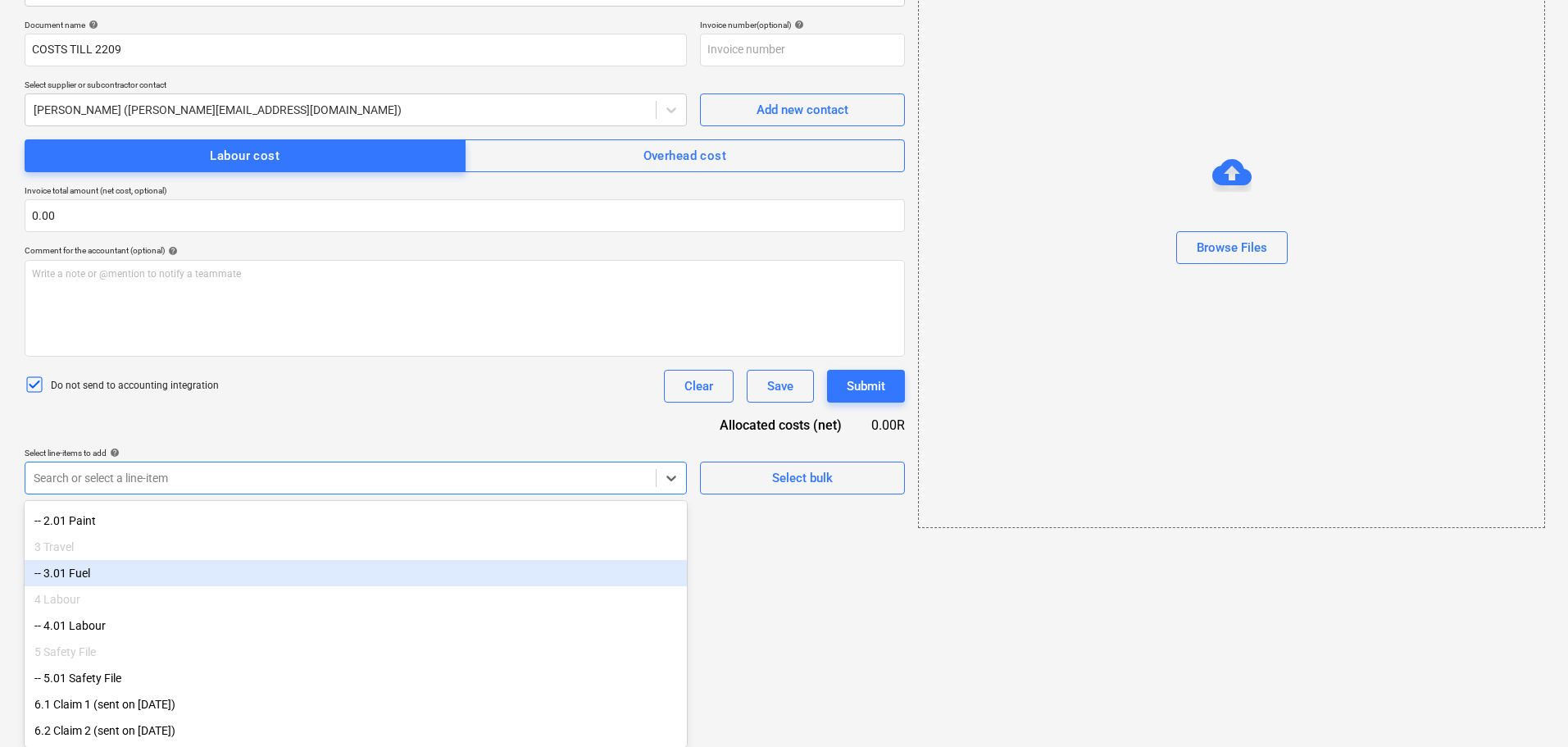
click at [158, 568] on div "-- 3.01 Fuel" at bounding box center [355, 573] width 662 height 26
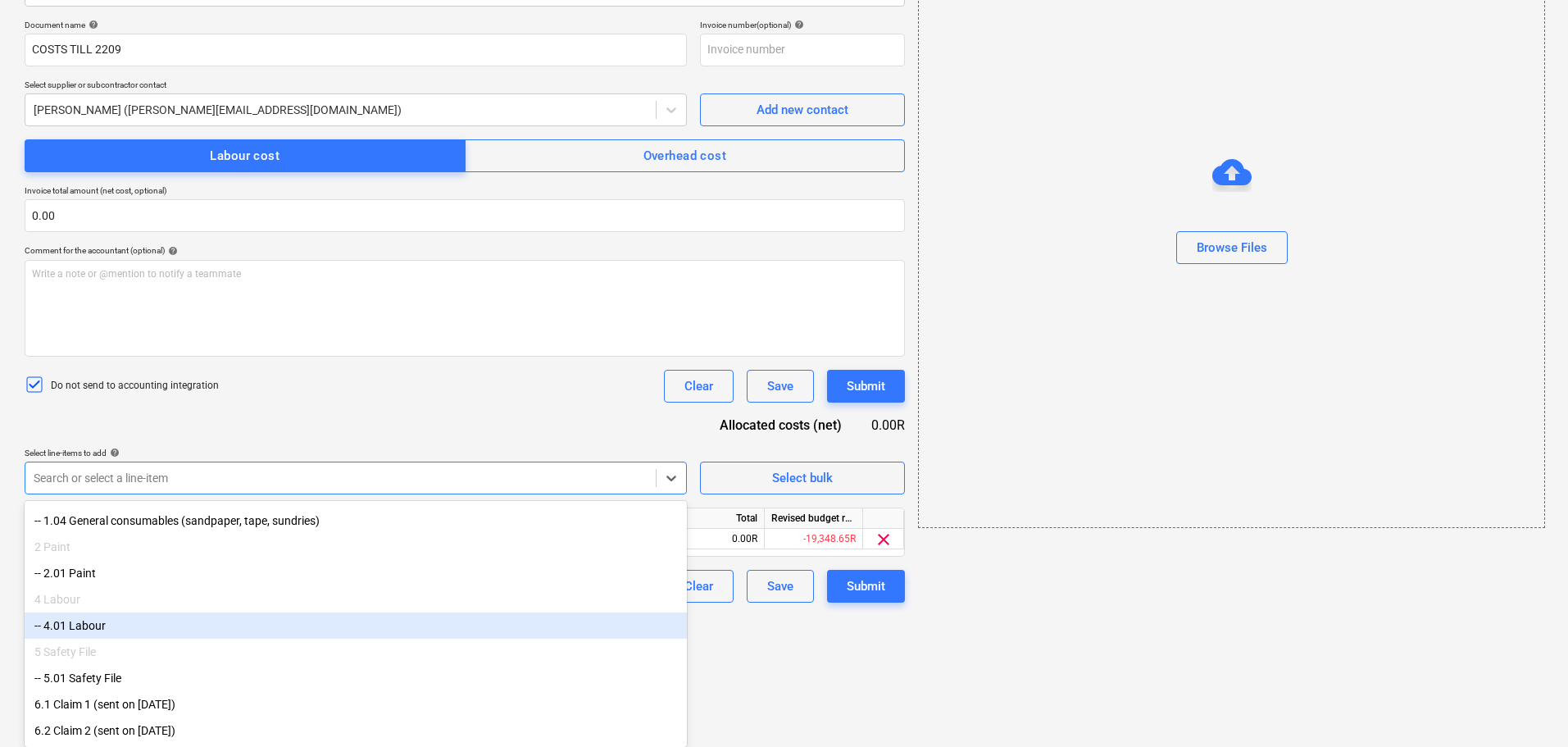
click at [155, 626] on div "-- 4.01 Labour" at bounding box center [355, 626] width 662 height 26
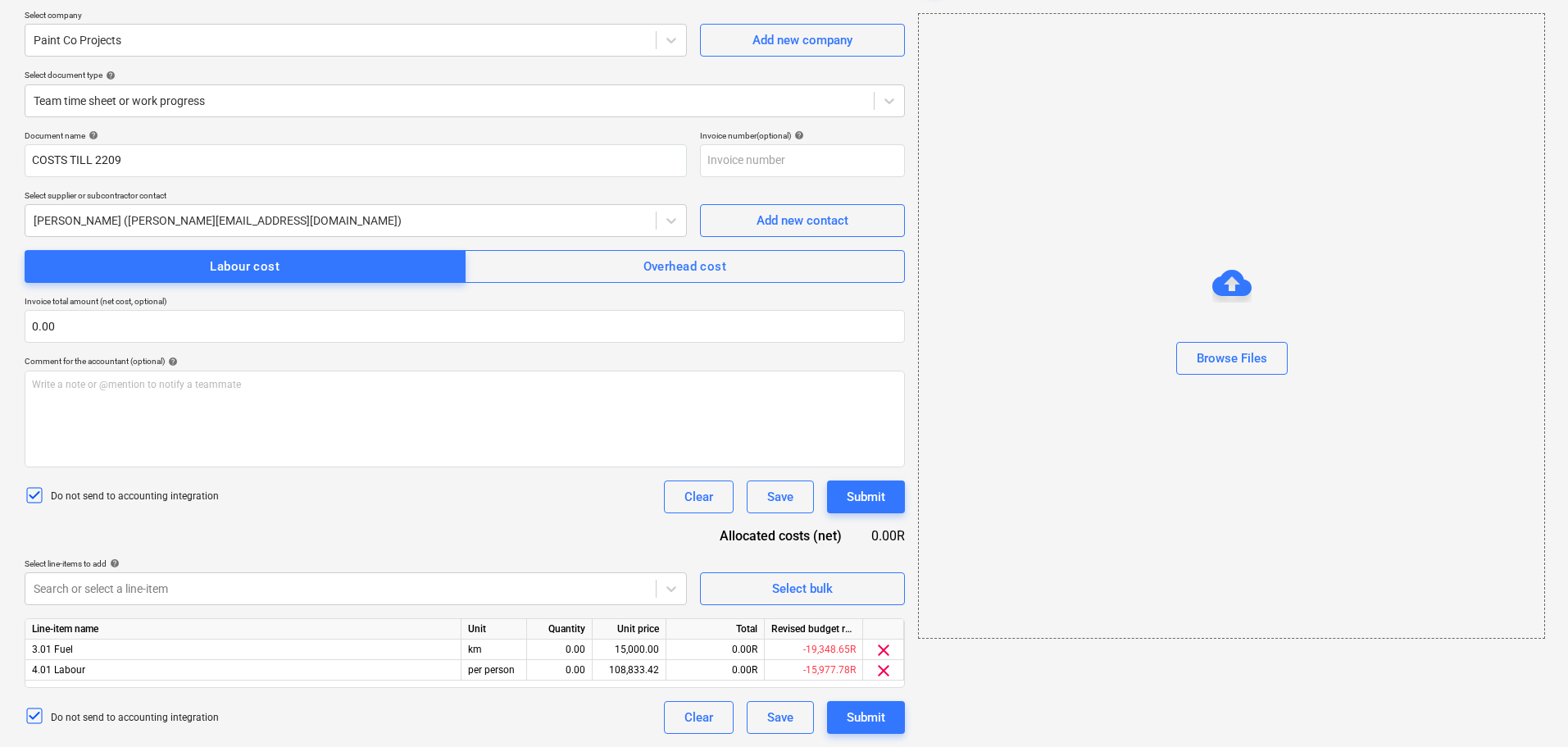
drag, startPoint x: 757, startPoint y: 710, endPoint x: 625, endPoint y: 680, distance: 135.4
click at [756, 622] on html "Sales Projects Contacts Company Inbox format_size keyboard_arrow_down help sear…" at bounding box center [784, 249] width 1568 height 747
click at [566, 651] on div "0.00" at bounding box center [559, 649] width 52 height 20
type input "1"
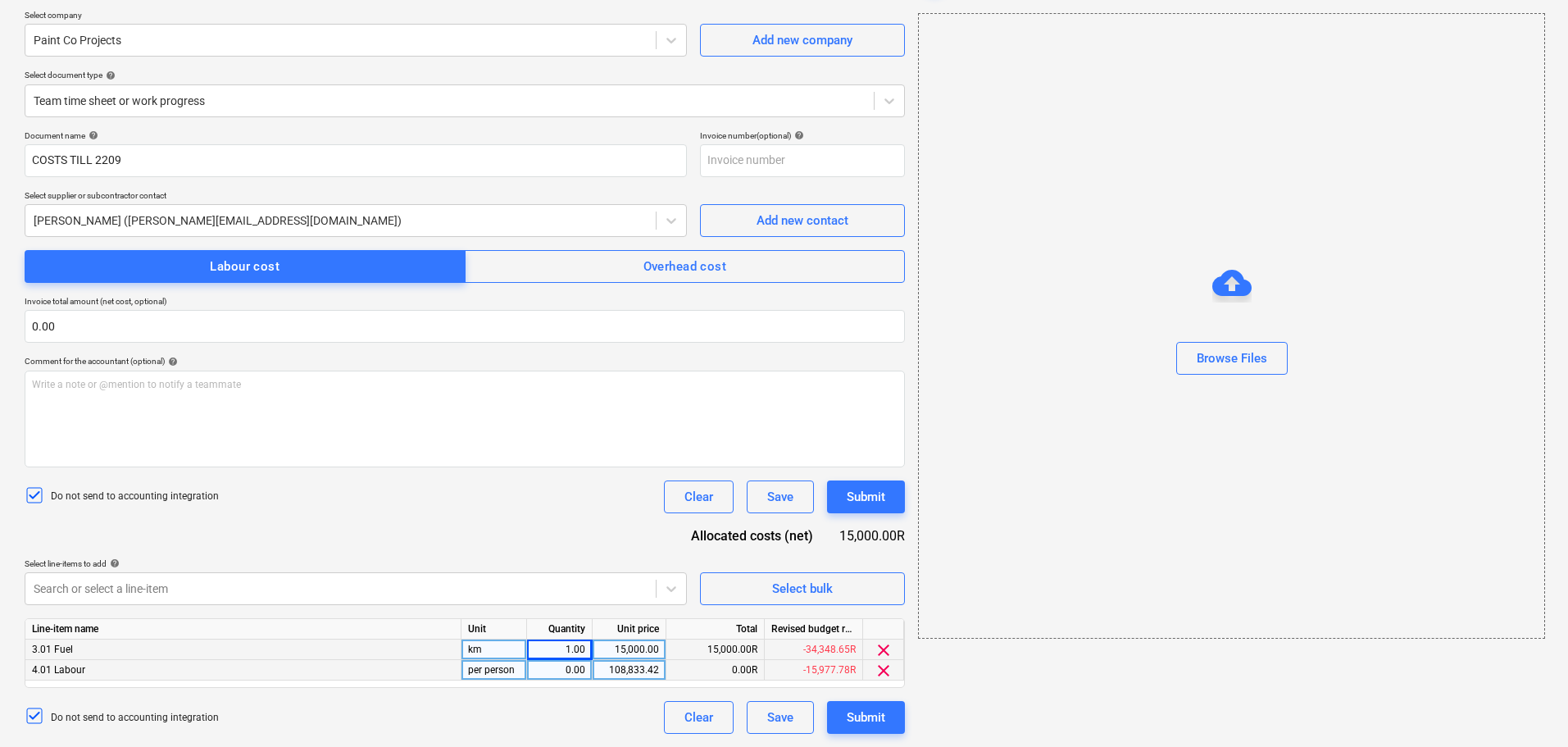
click at [579, 668] on div "0.00" at bounding box center [559, 670] width 52 height 20
click at [609, 652] on div "15,000.00" at bounding box center [629, 649] width 60 height 20
type input "1298.7"
click at [647, 673] on div "108,833.42" at bounding box center [629, 670] width 60 height 20
type input "16600"
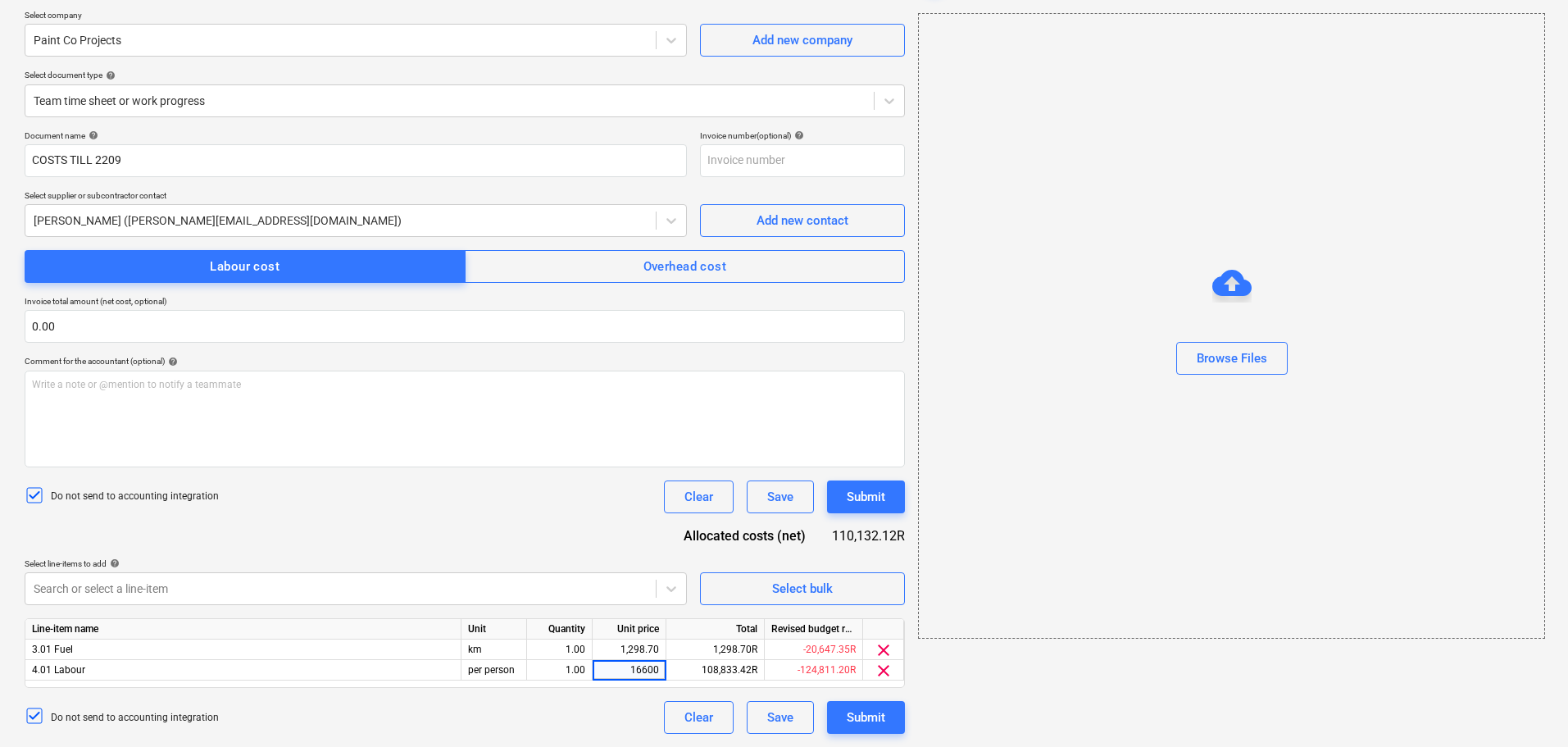
click at [606, 541] on div "Document name help COSTS TILL 2209 Invoice number (optional) help Select suppli…" at bounding box center [465, 432] width 880 height 604
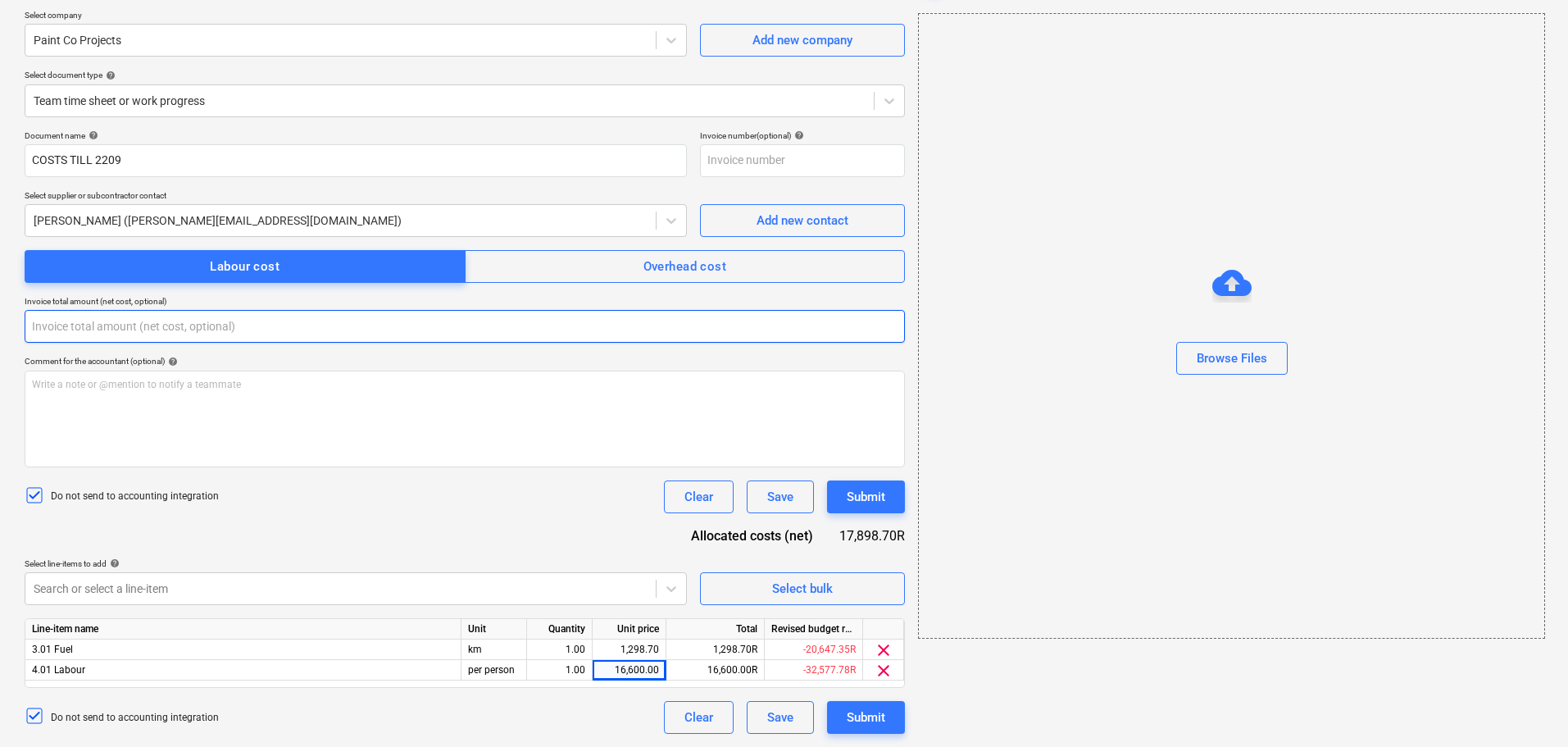
click at [64, 326] on input "text" at bounding box center [465, 326] width 880 height 33
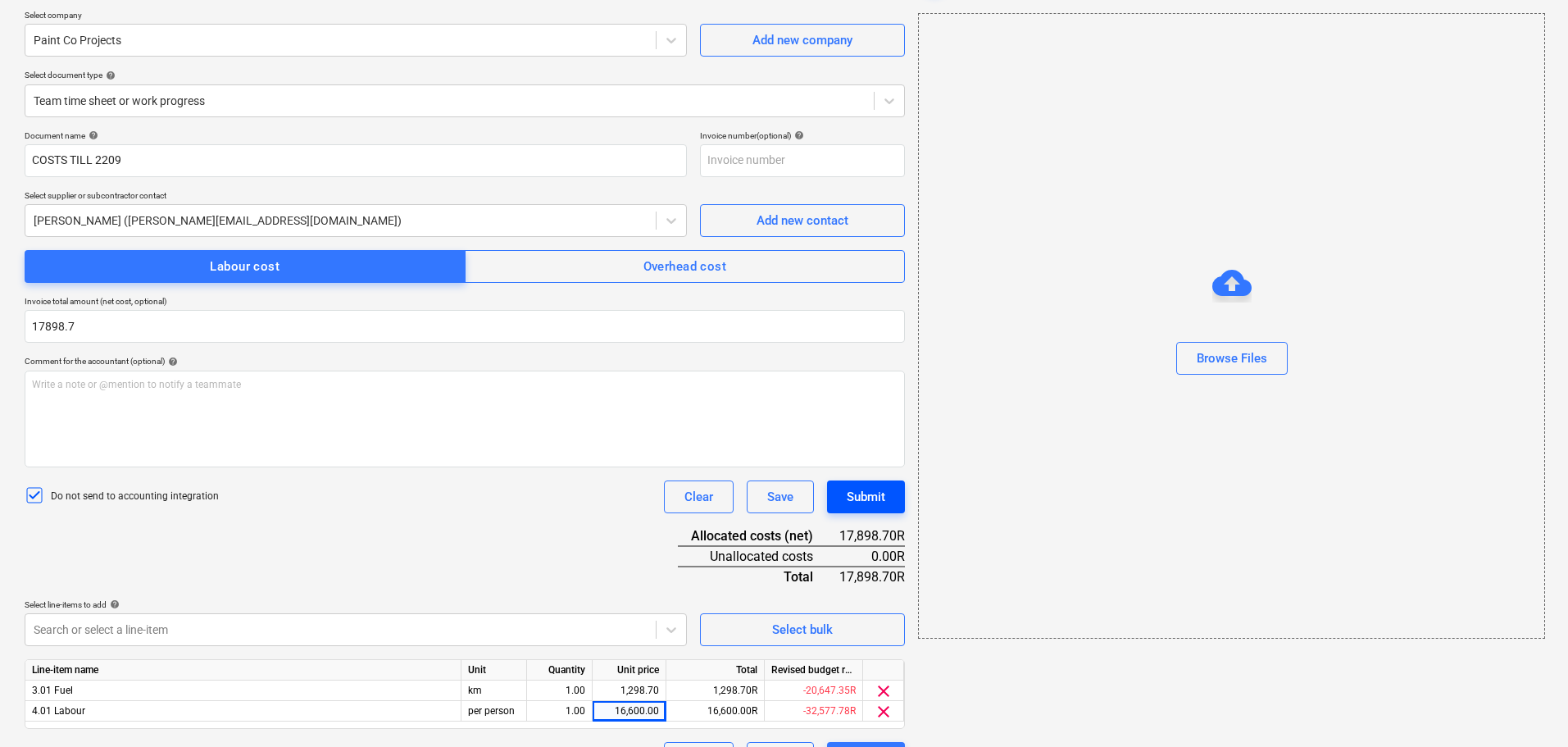
type input "17,898.70"
click at [890, 496] on button "Submit" at bounding box center [866, 497] width 78 height 33
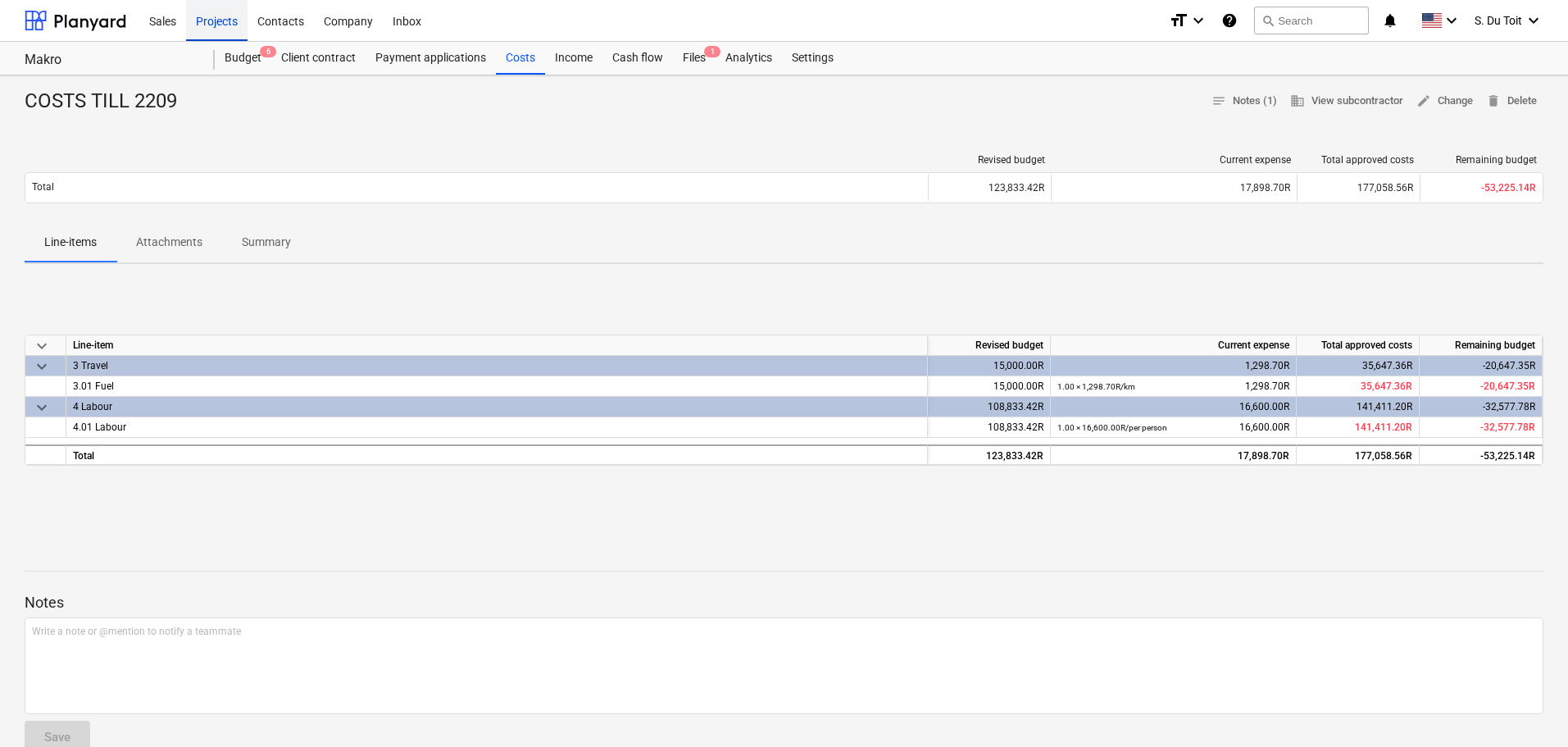
click at [234, 21] on div "Projects" at bounding box center [216, 20] width 61 height 42
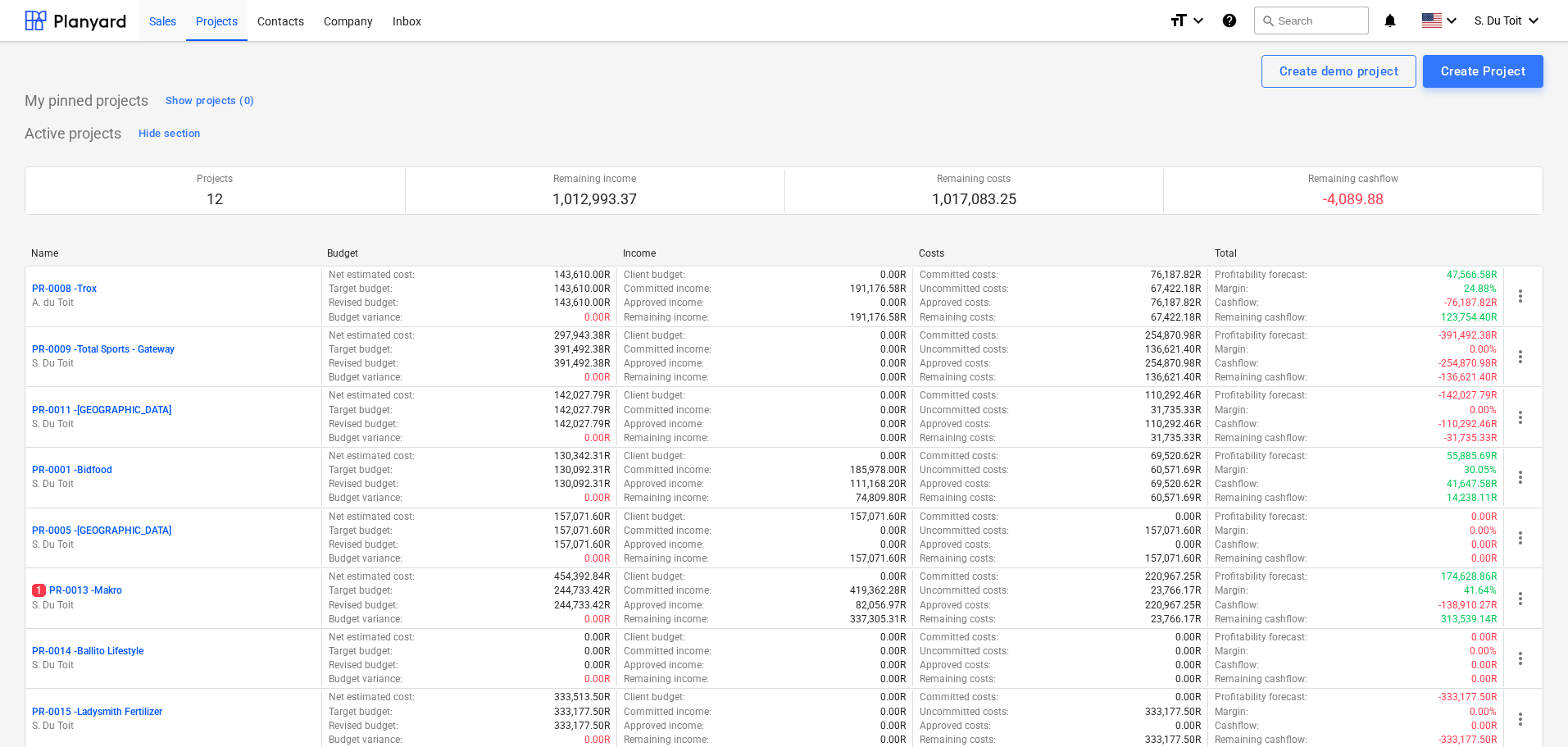
click at [177, 21] on div "Sales" at bounding box center [163, 20] width 47 height 42
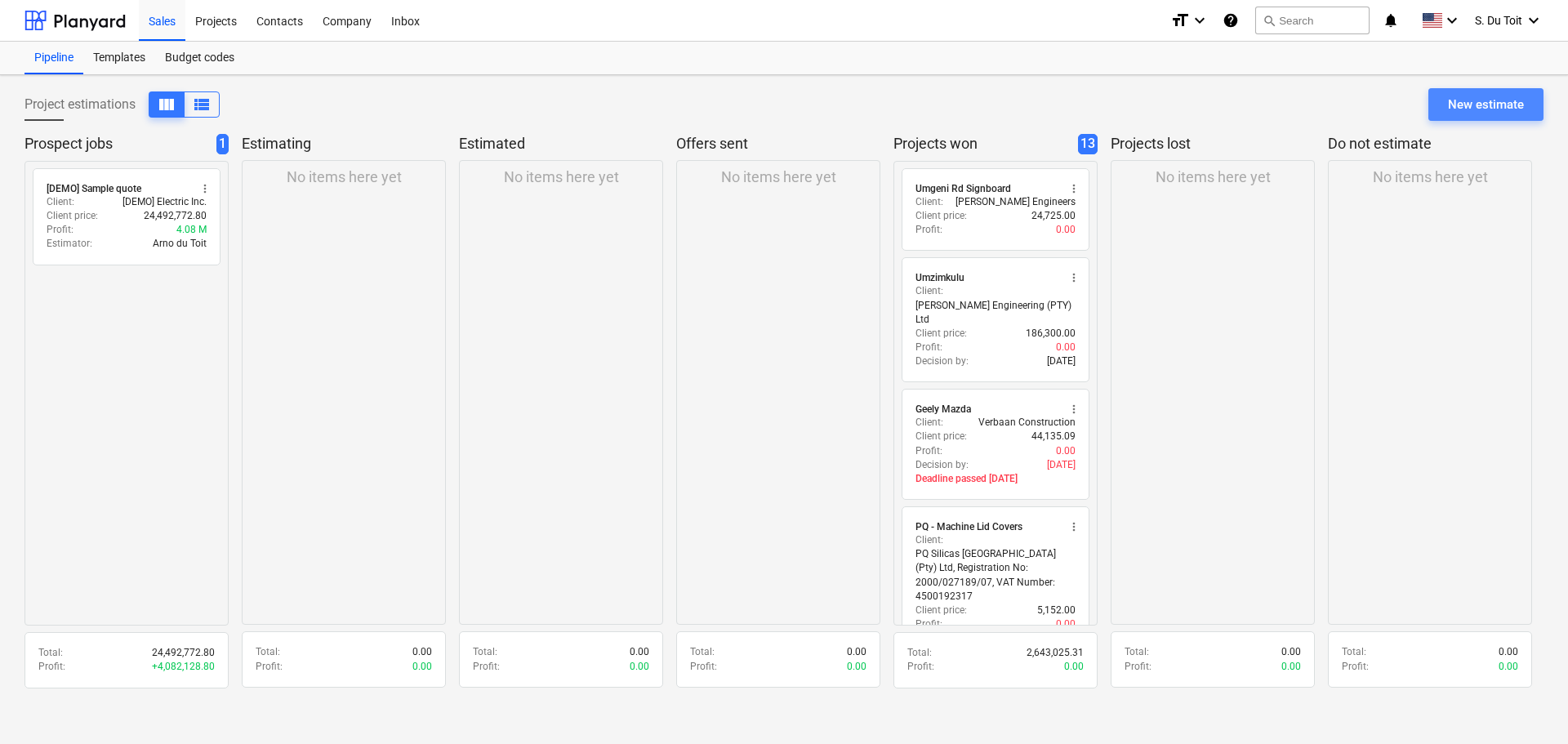
click at [1450, 98] on div "New estimate" at bounding box center [1485, 104] width 76 height 21
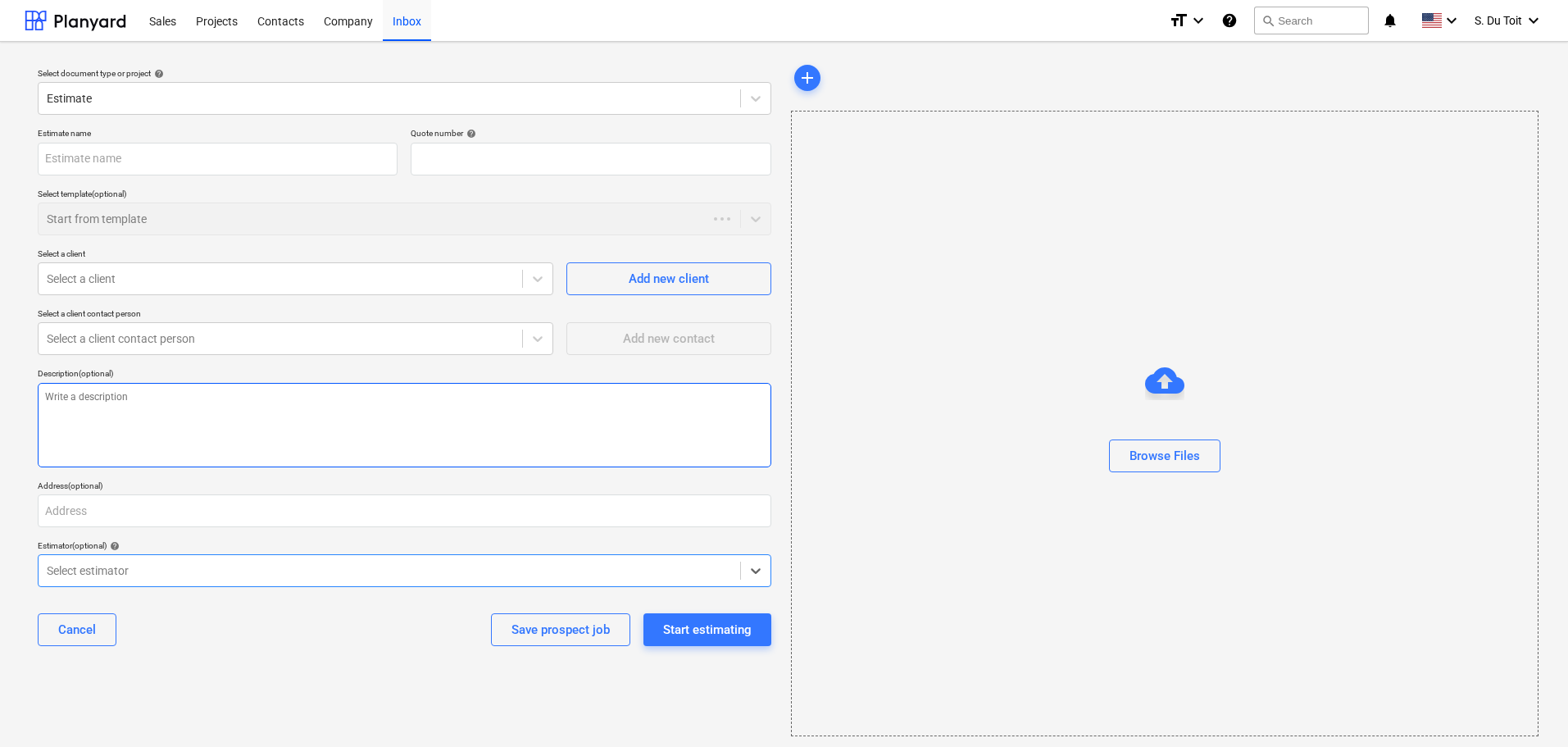
type textarea "x"
type input "QU-0020"
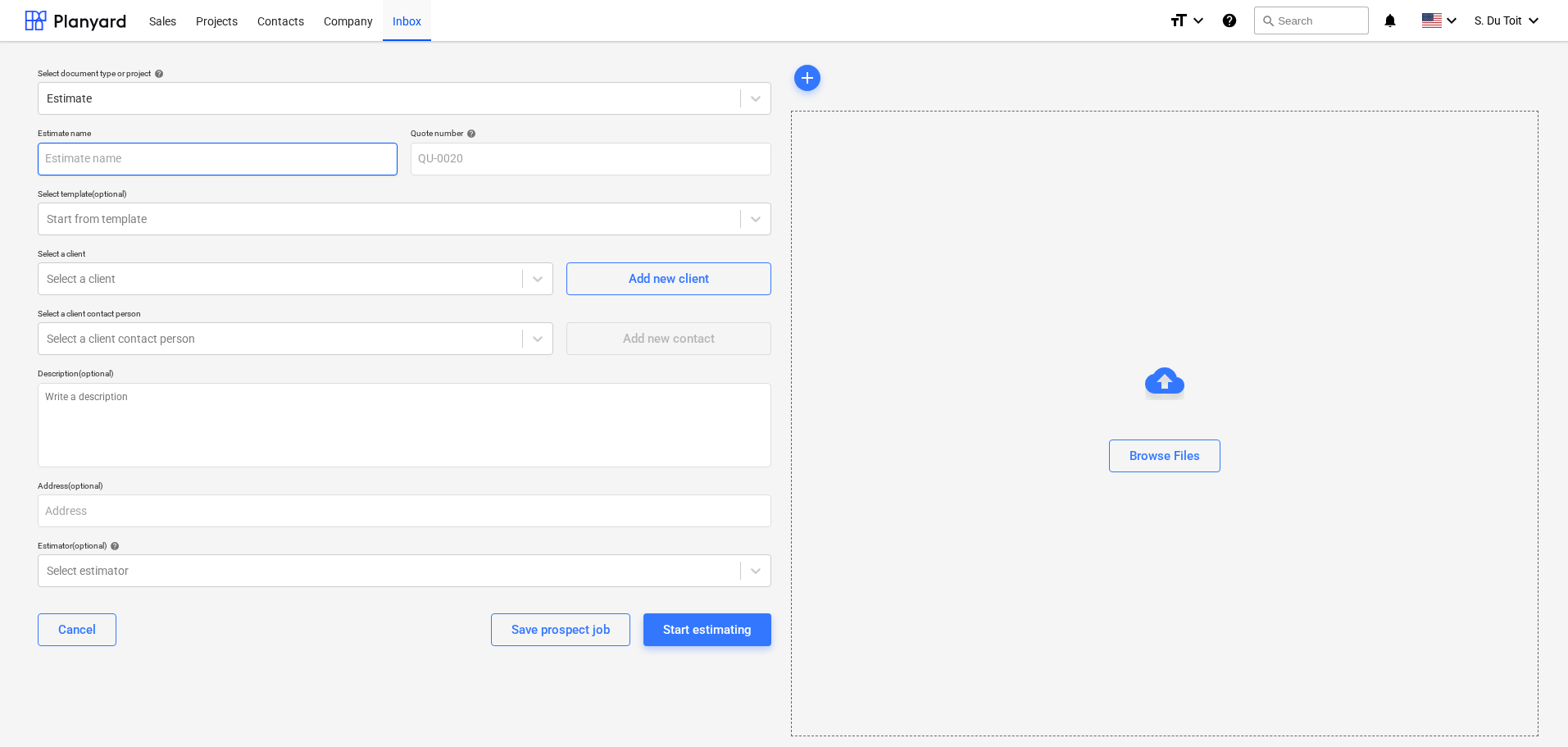
click at [165, 153] on input "text" at bounding box center [217, 159] width 360 height 33
type textarea "x"
type input "A"
type textarea "x"
type input "AE"
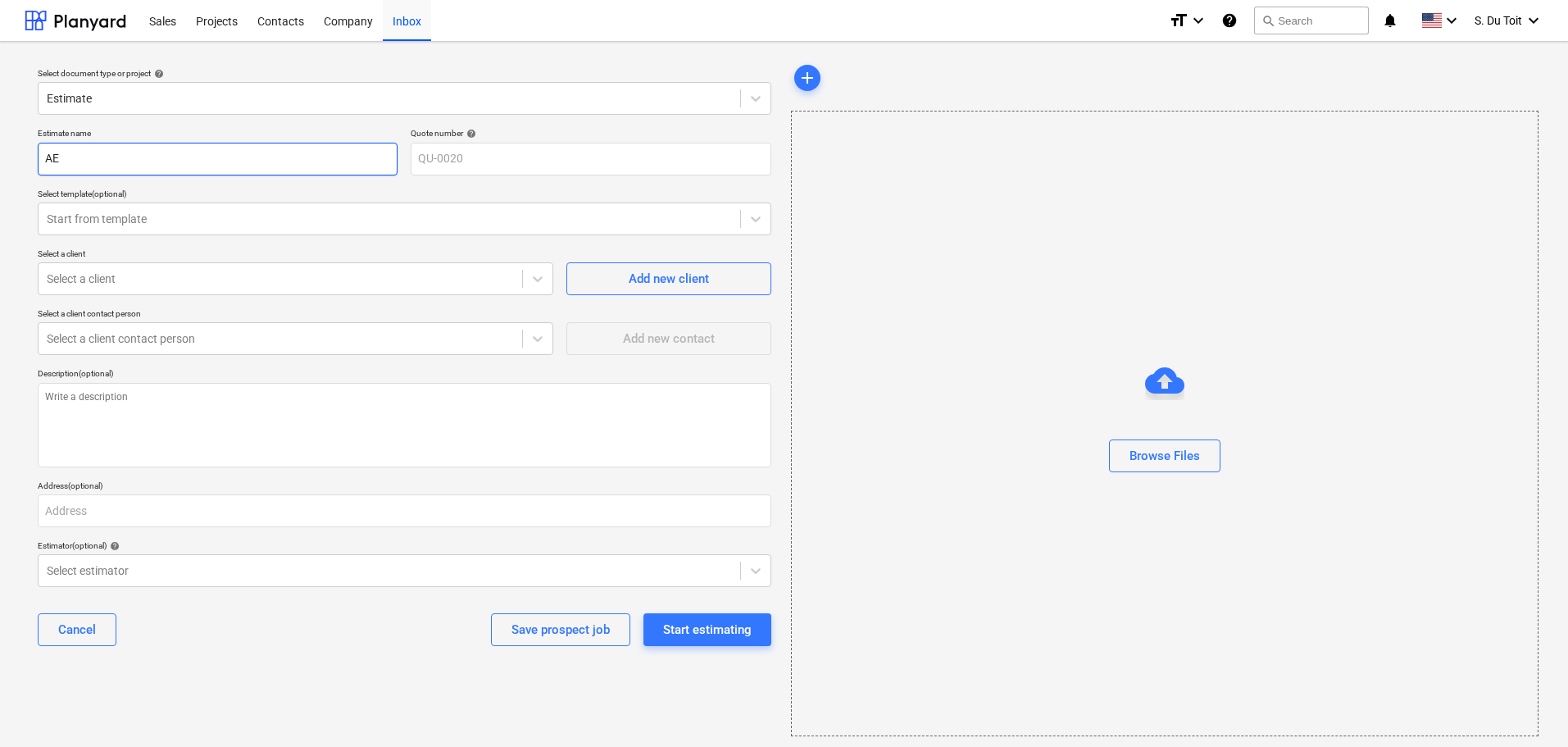
type textarea "x"
type input "AEC"
type textarea "x"
type input "AECI"
type textarea "x"
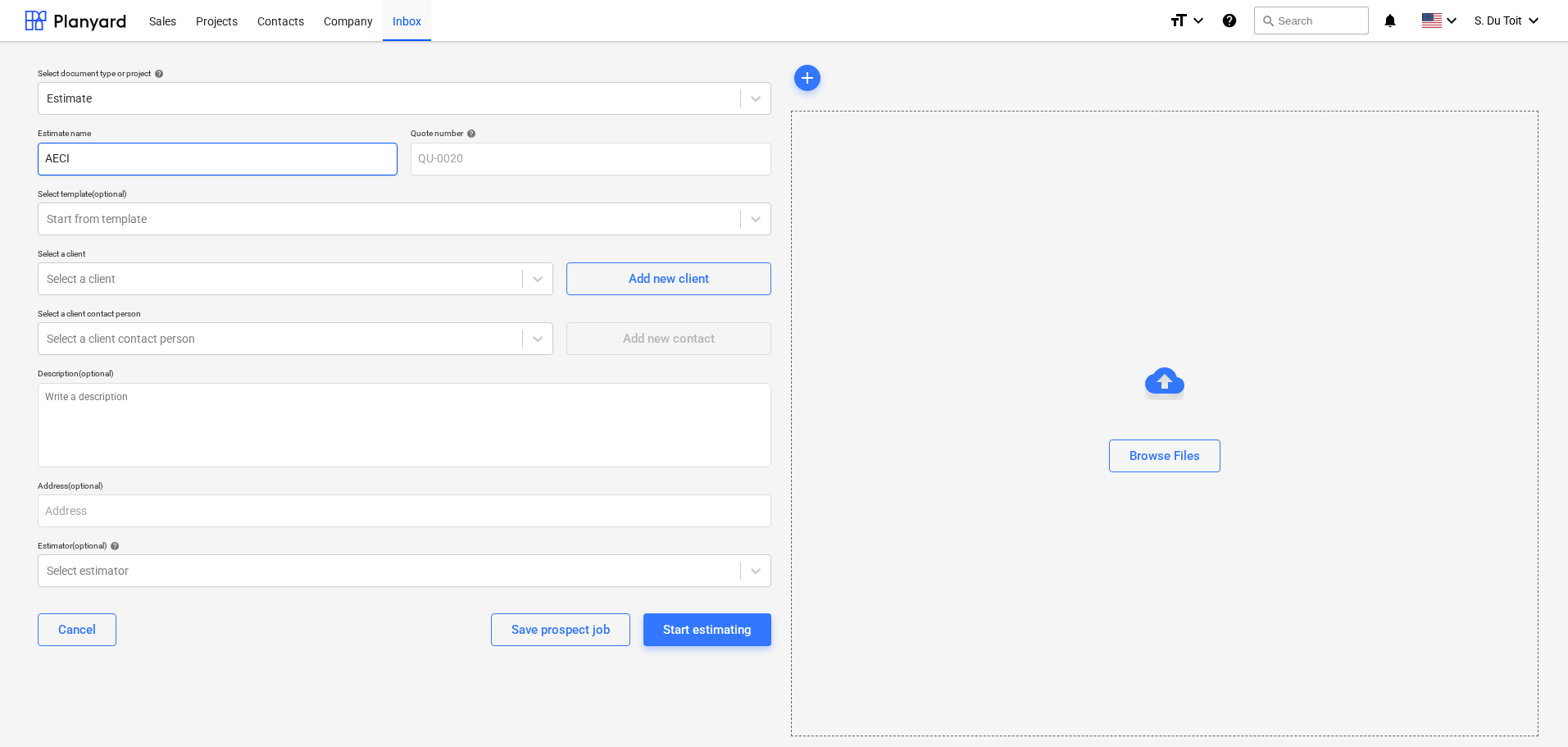
type input "AECI"
type textarea "x"
type input "AECI -"
type textarea "x"
type input "AECI -"
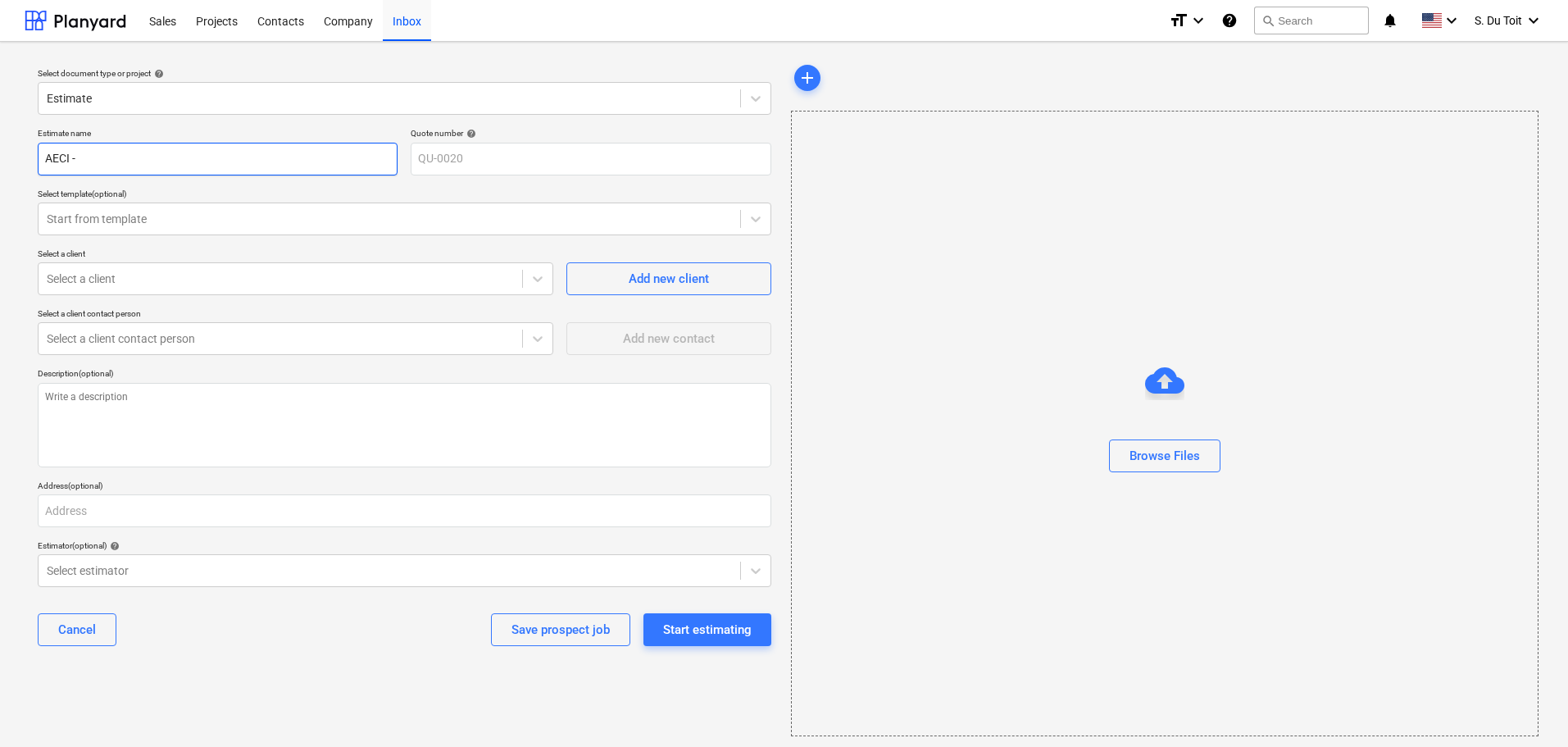
type textarea "x"
type input "AECI -"
type textarea "x"
type input "AECI"
type textarea "x"
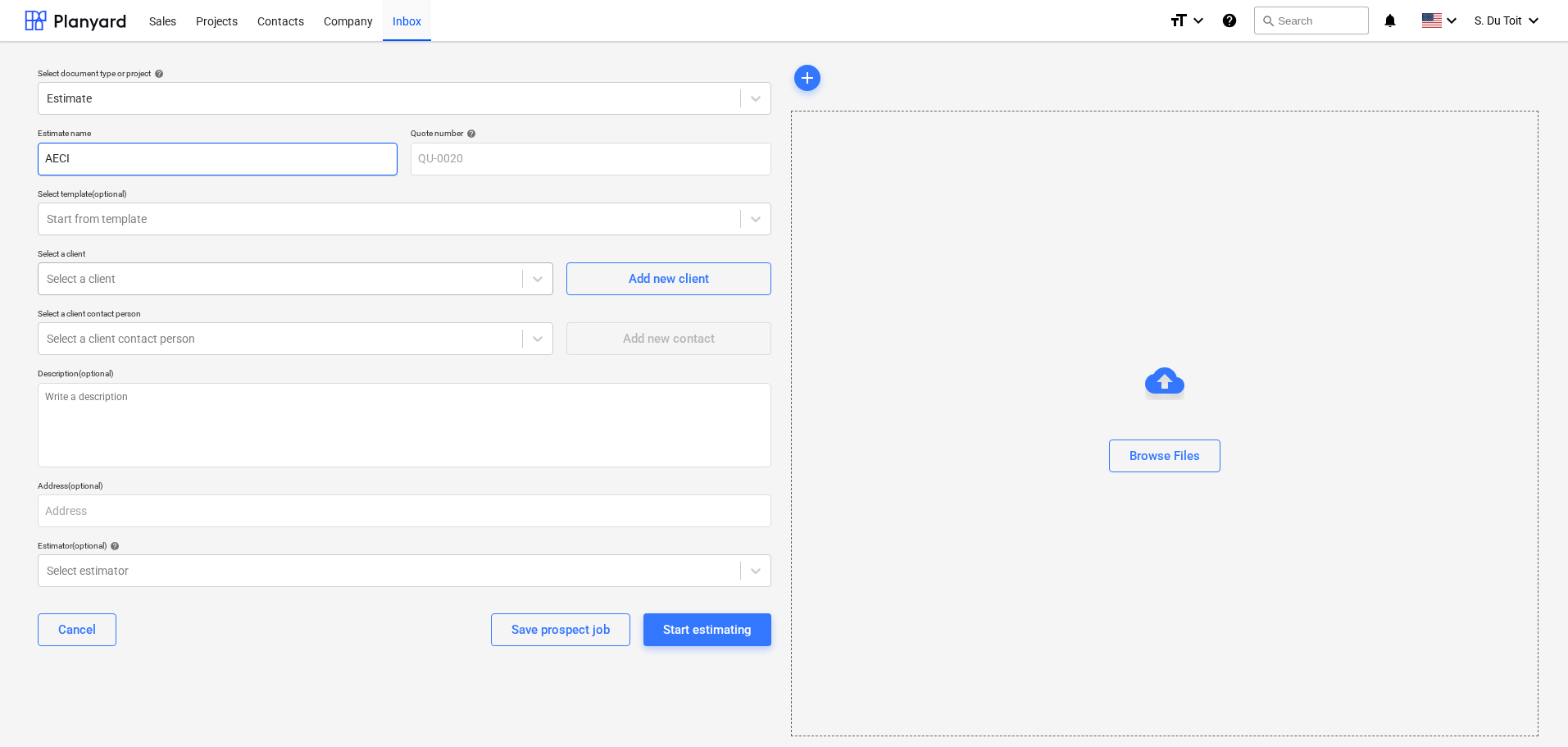
type input "AECI"
type textarea "x"
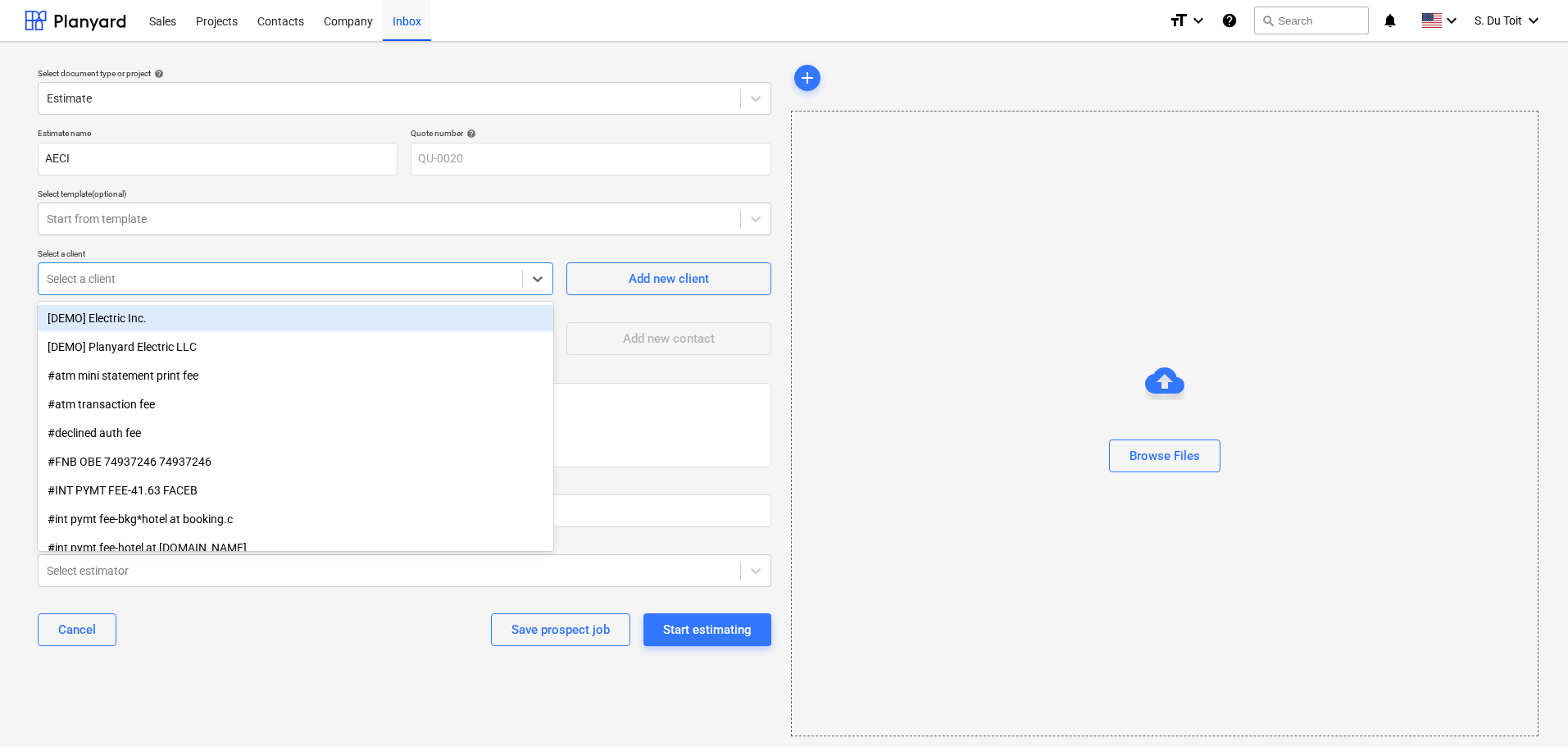
click at [215, 279] on div at bounding box center [280, 279] width 468 height 16
type input "OG"
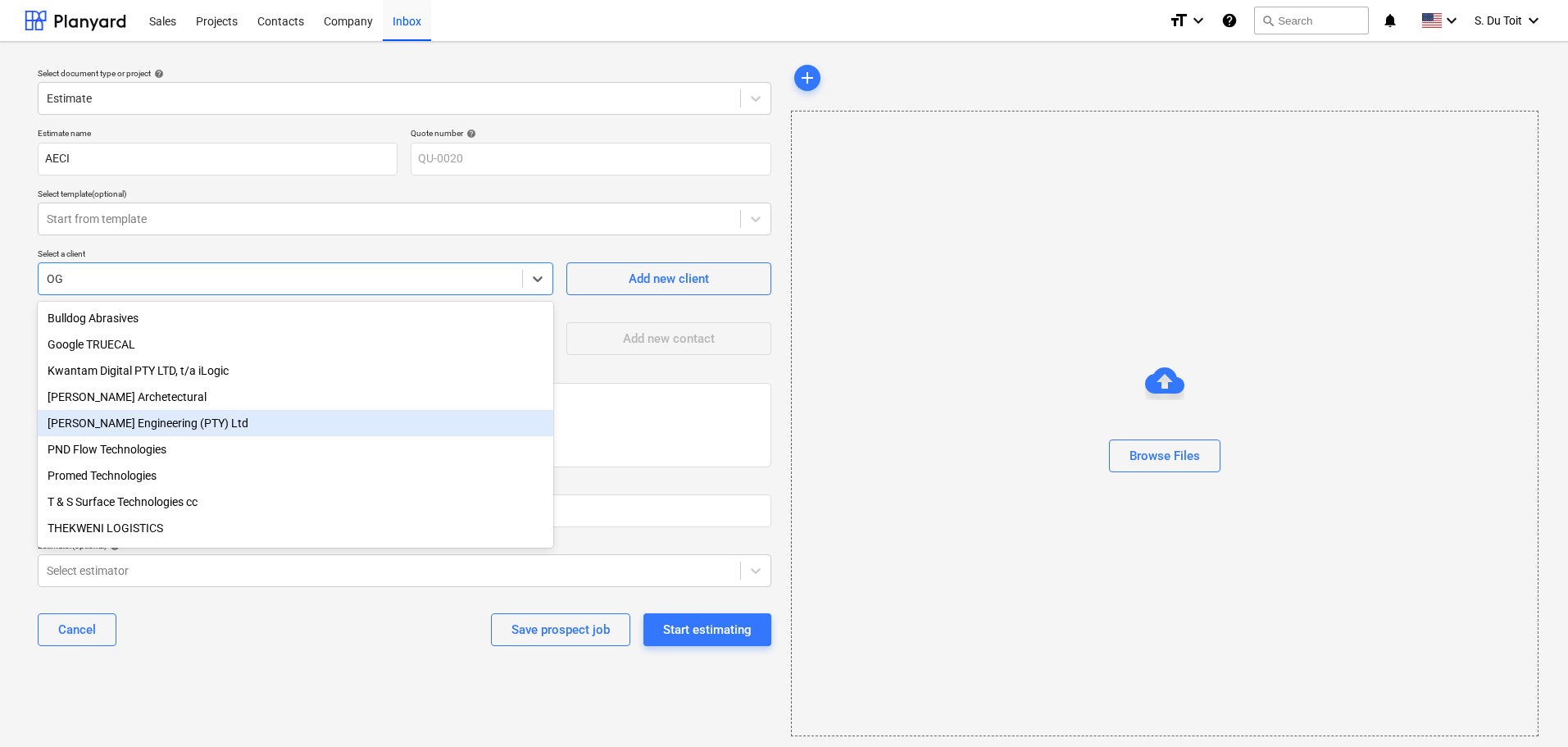
click at [205, 425] on div "[PERSON_NAME] Engineering (PTY) Ltd" at bounding box center [295, 423] width 516 height 26
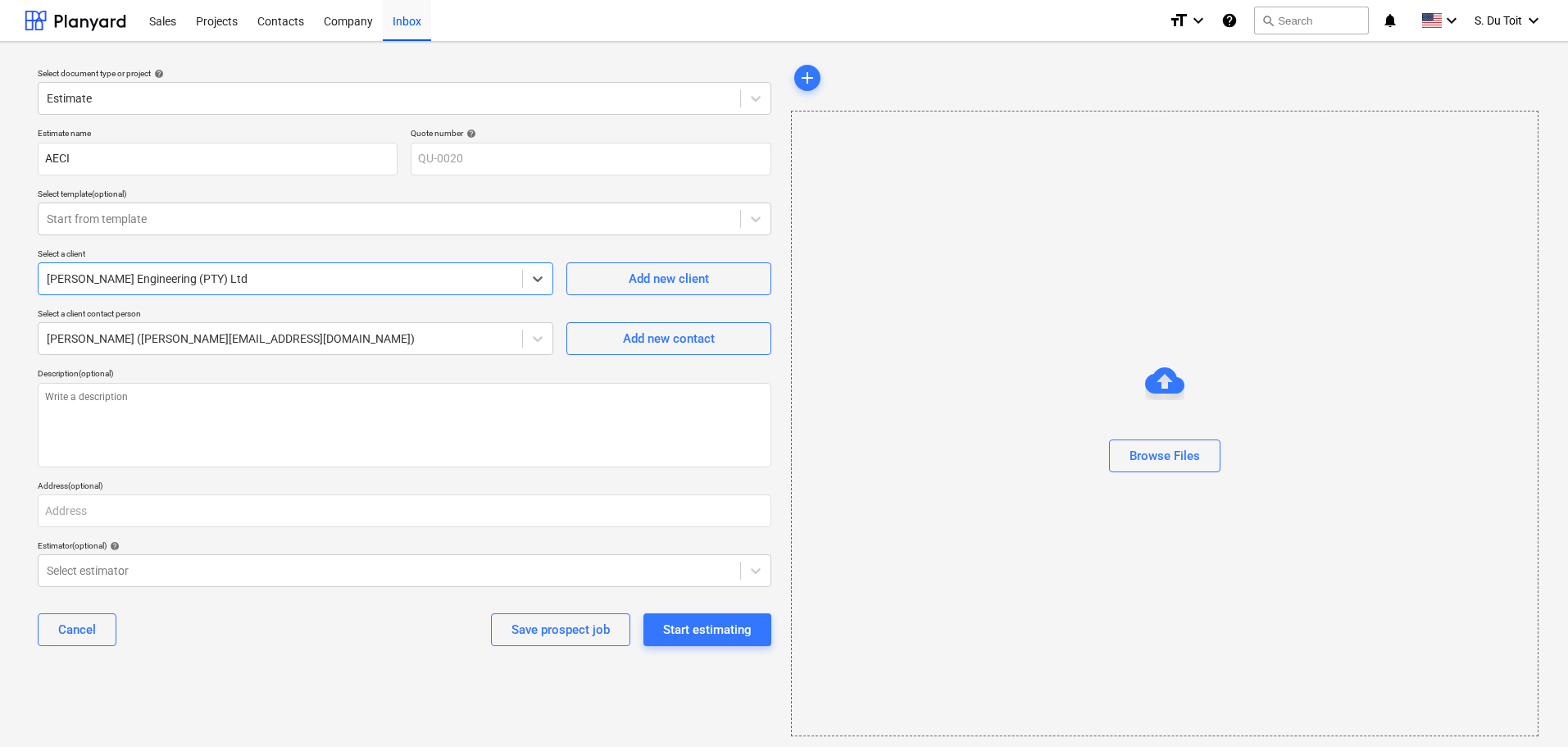
type textarea "x"
click at [671, 636] on div "Start estimating" at bounding box center [707, 629] width 89 height 21
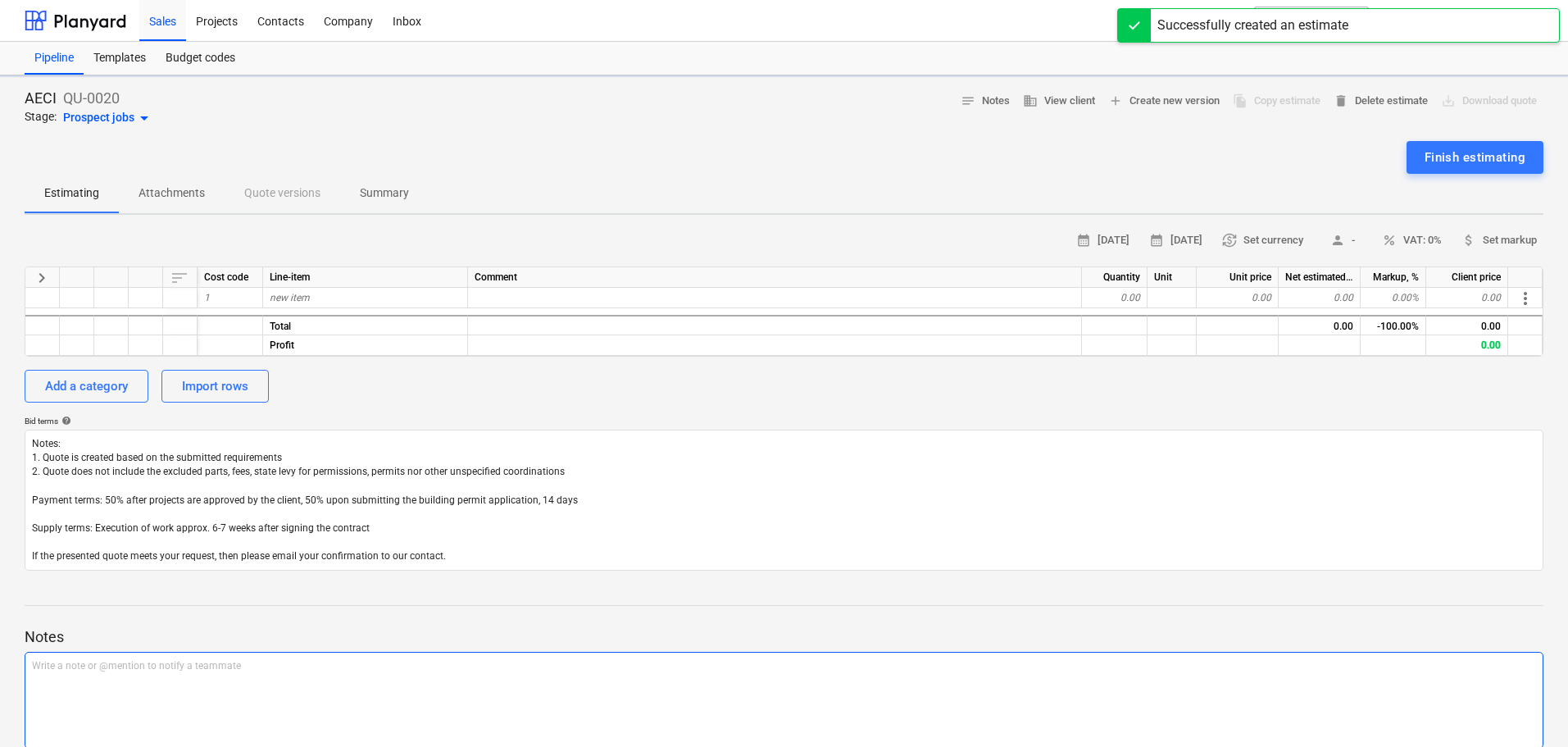
type textarea "x"
